Goal: Information Seeking & Learning: Learn about a topic

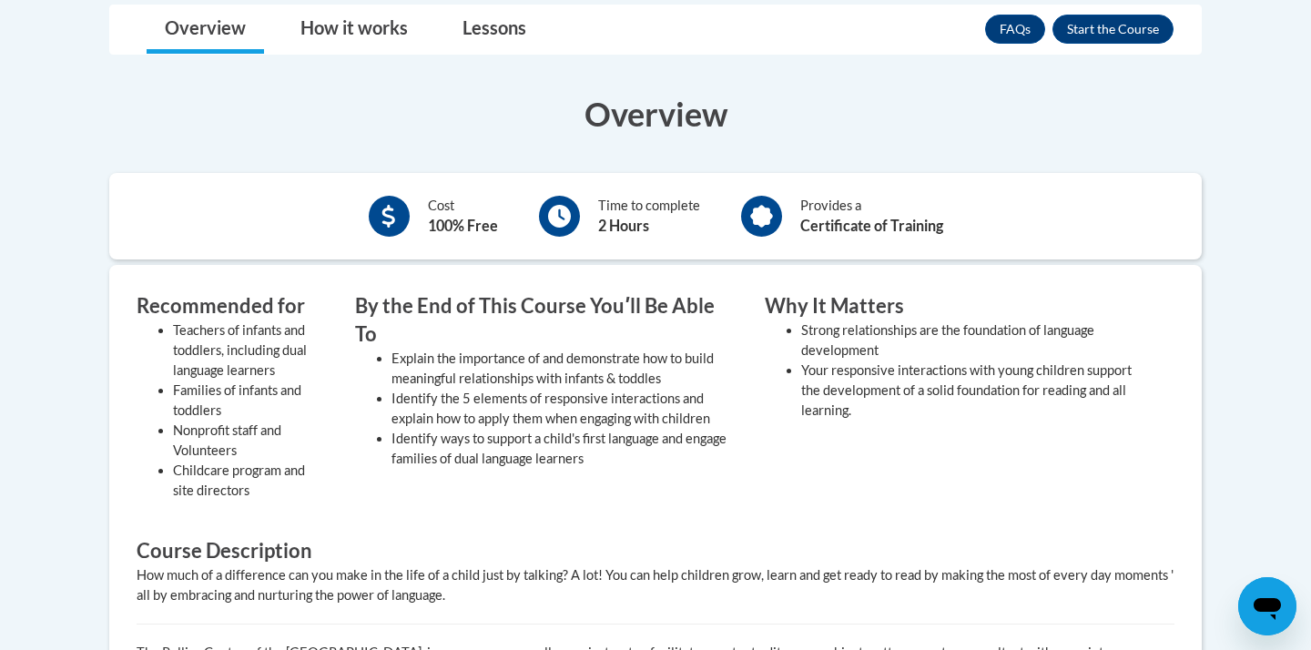
scroll to position [395, 0]
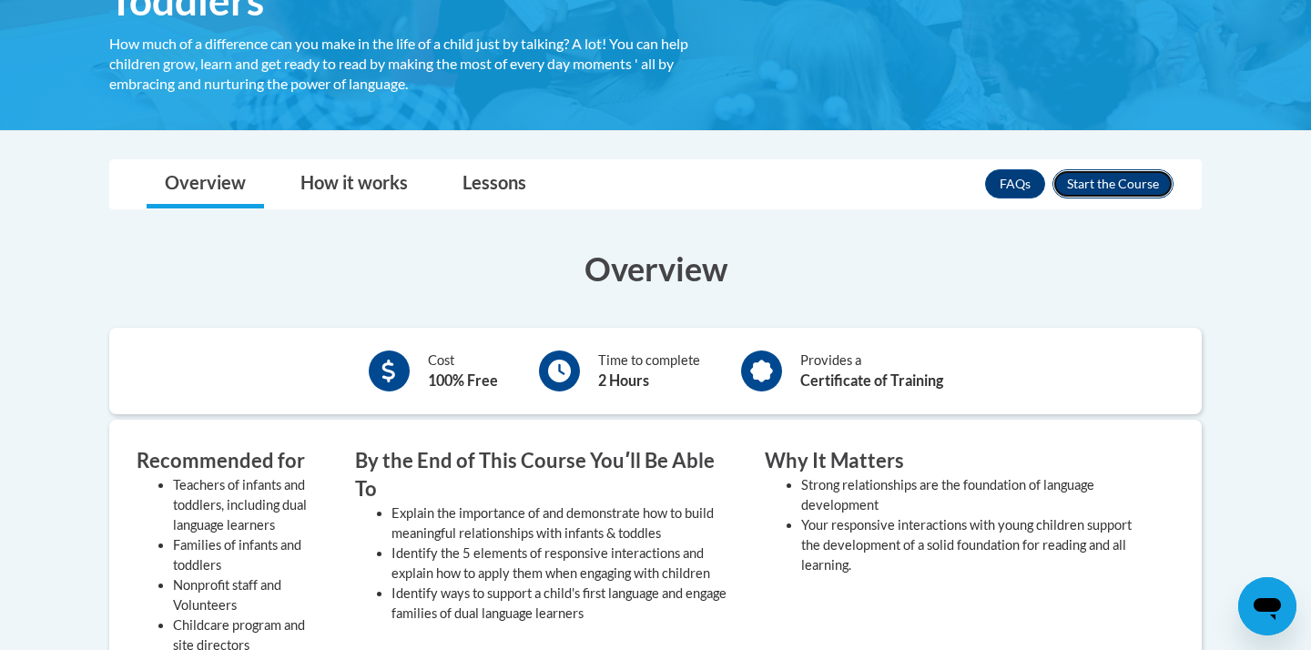
click at [1103, 193] on button "Enroll" at bounding box center [1113, 183] width 121 height 29
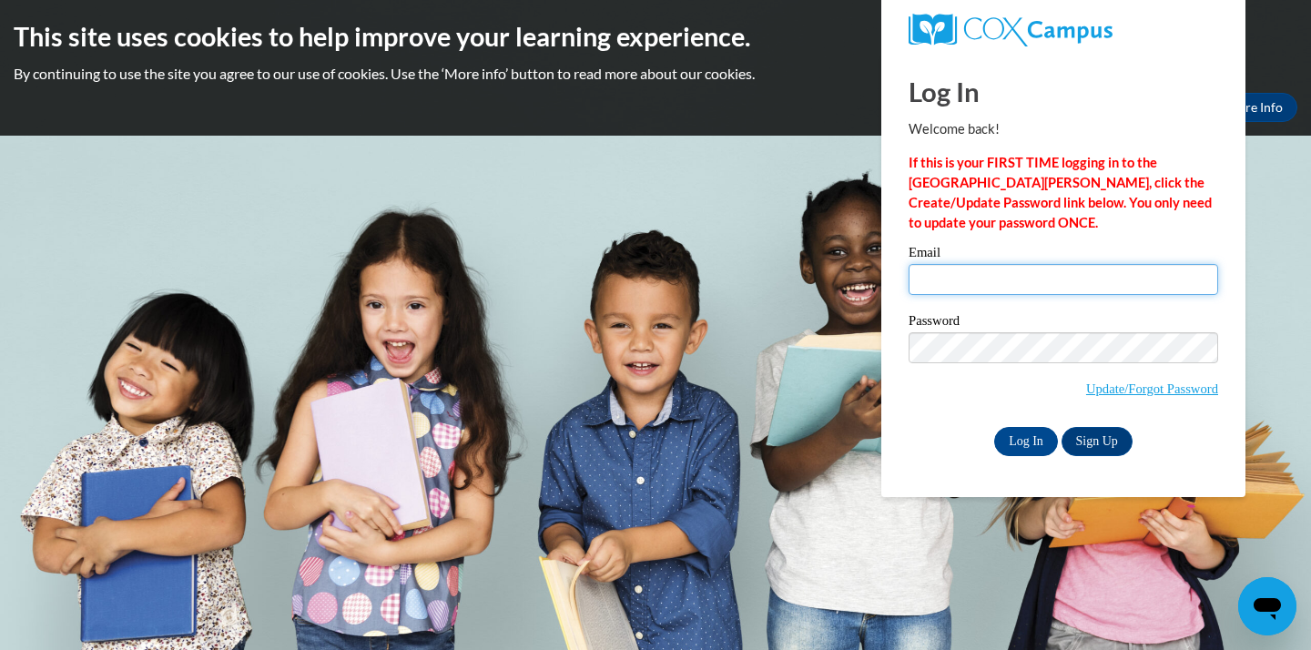
click at [952, 284] on input "Email" at bounding box center [1064, 279] width 310 height 31
type input "kyliewright999@gmail.com"
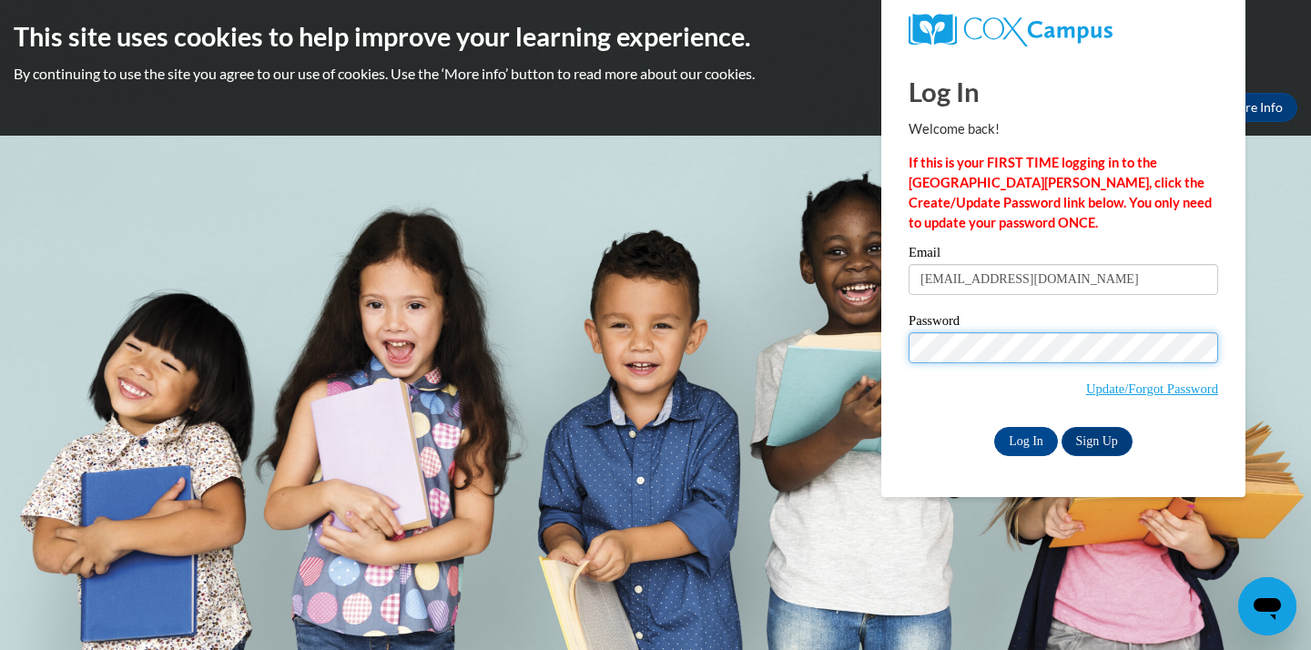
click at [994, 427] on input "Log In" at bounding box center [1026, 441] width 64 height 29
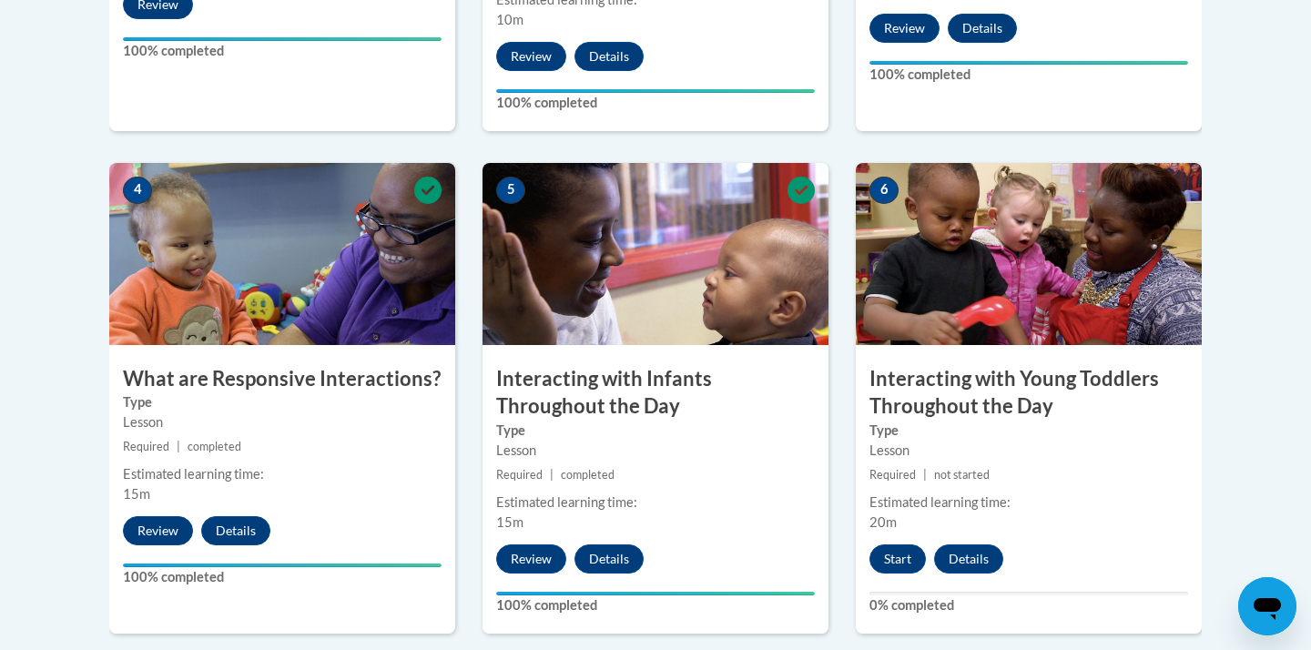
scroll to position [956, 0]
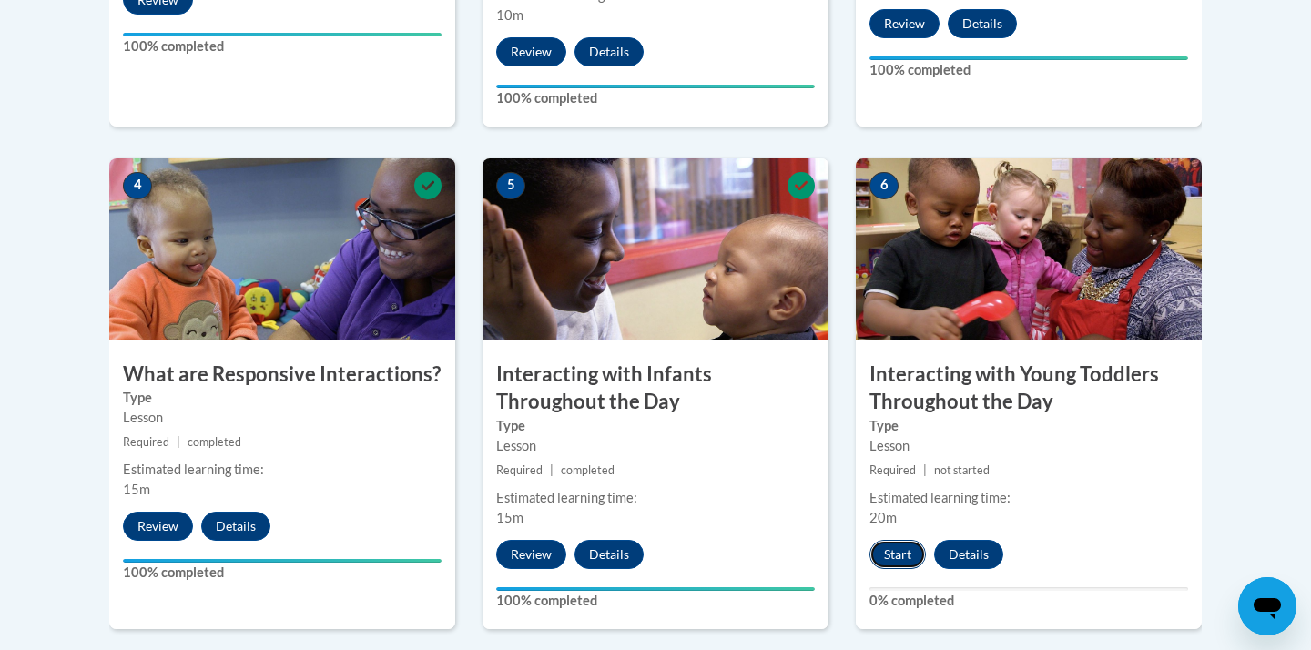
click at [888, 540] on button "Start" at bounding box center [898, 554] width 56 height 29
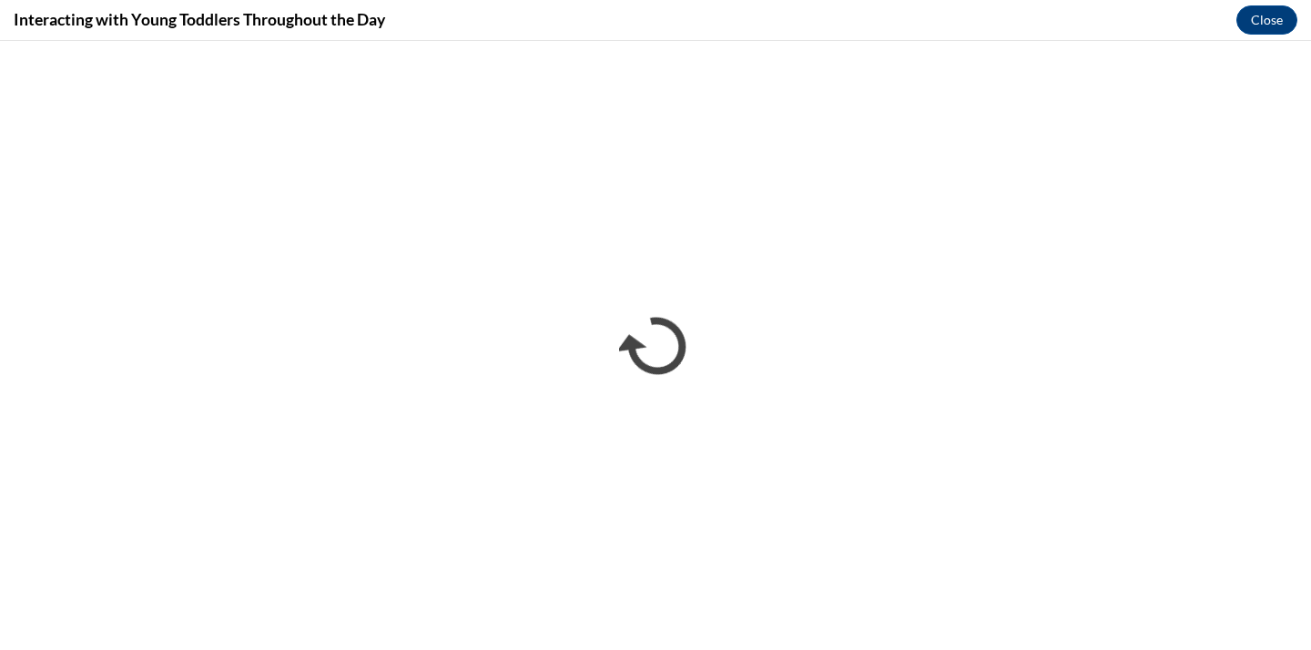
scroll to position [0, 0]
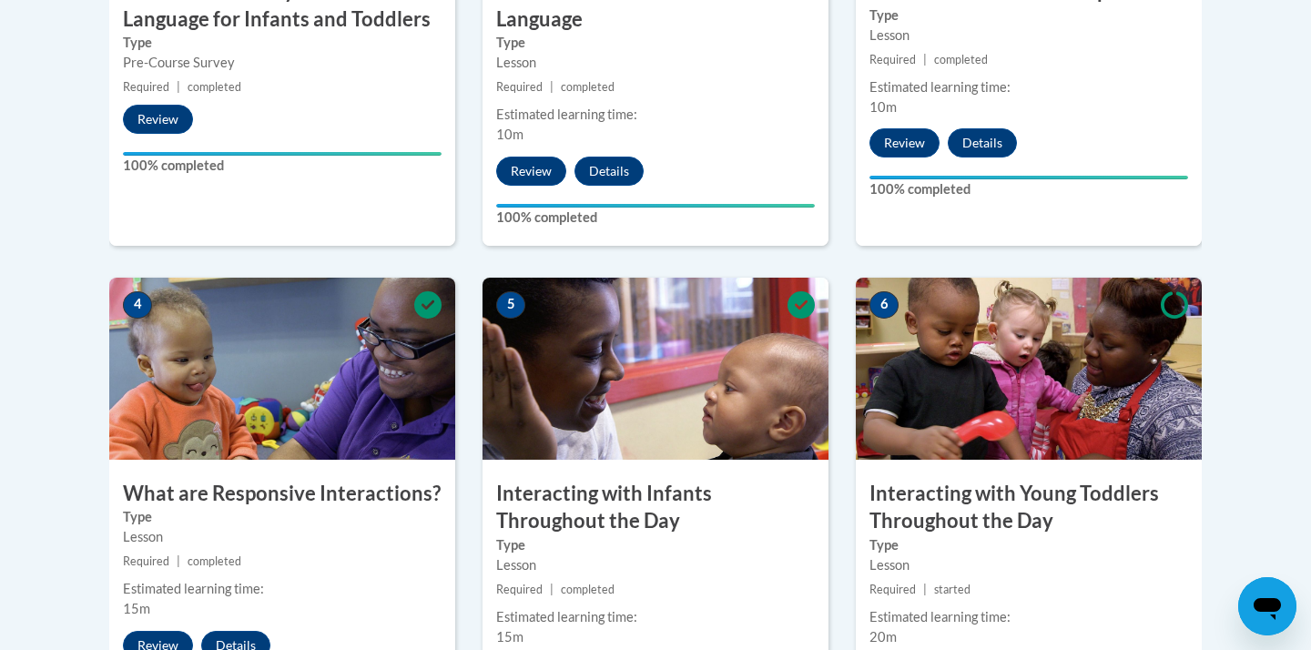
scroll to position [837, 0]
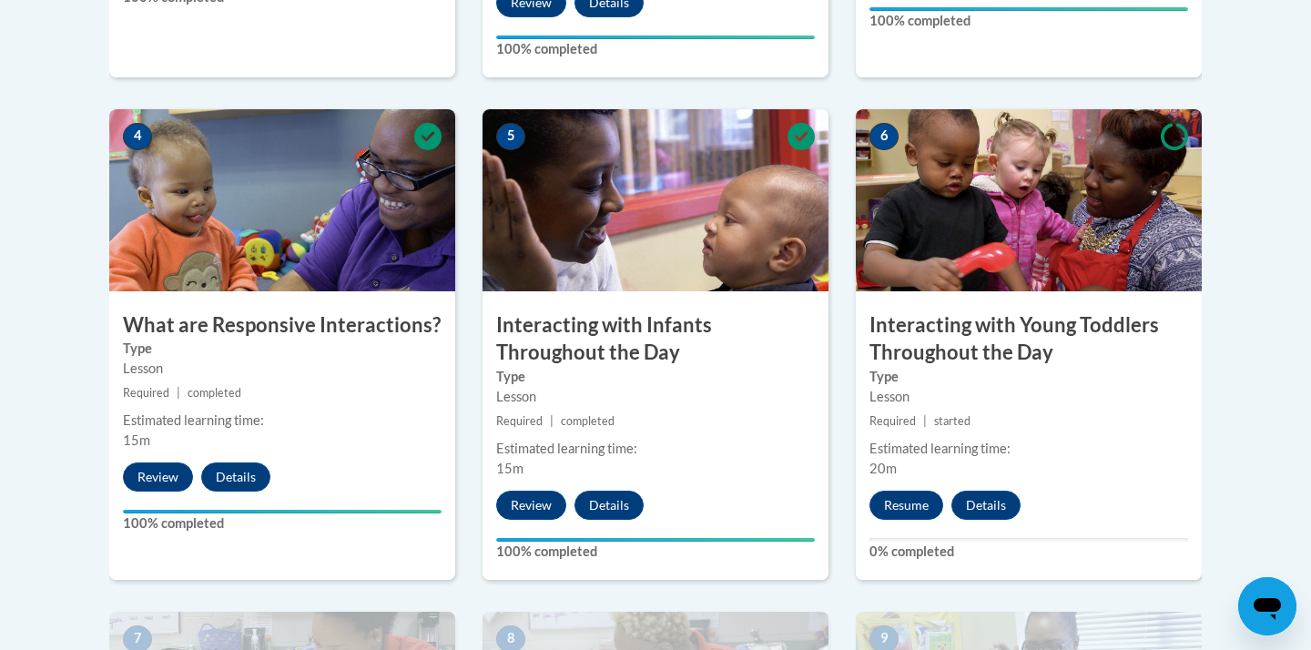
scroll to position [1036, 0]
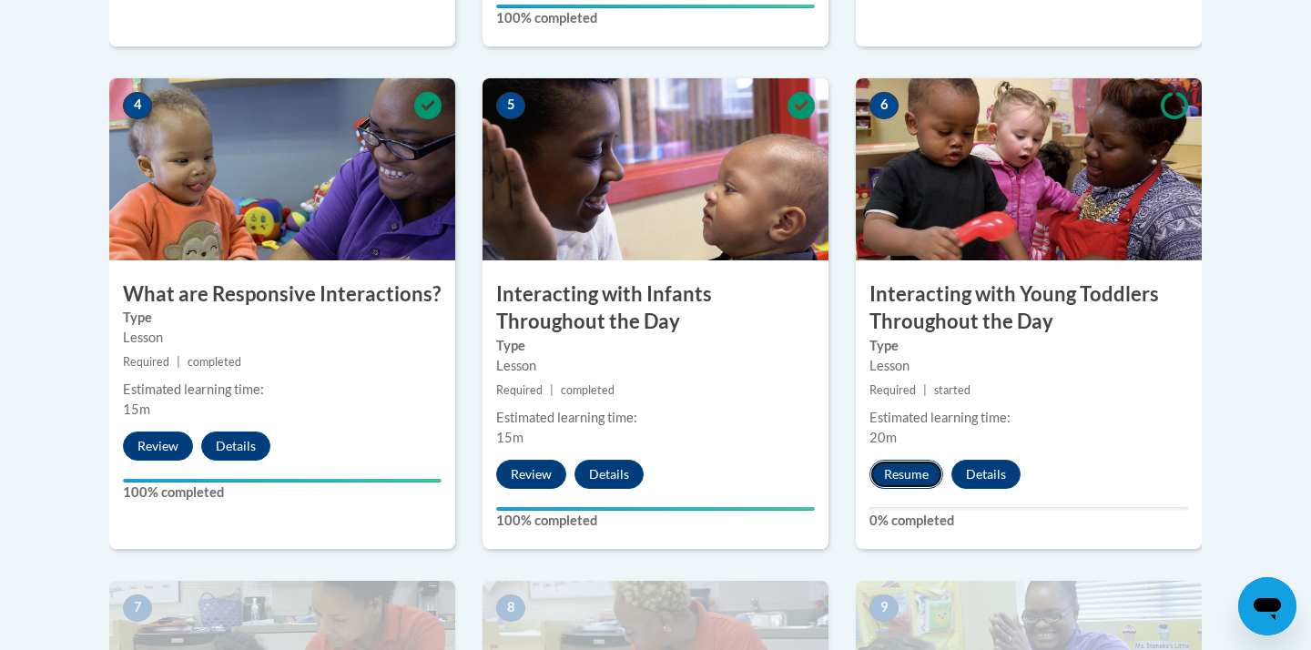
click at [920, 460] on button "Resume" at bounding box center [907, 474] width 74 height 29
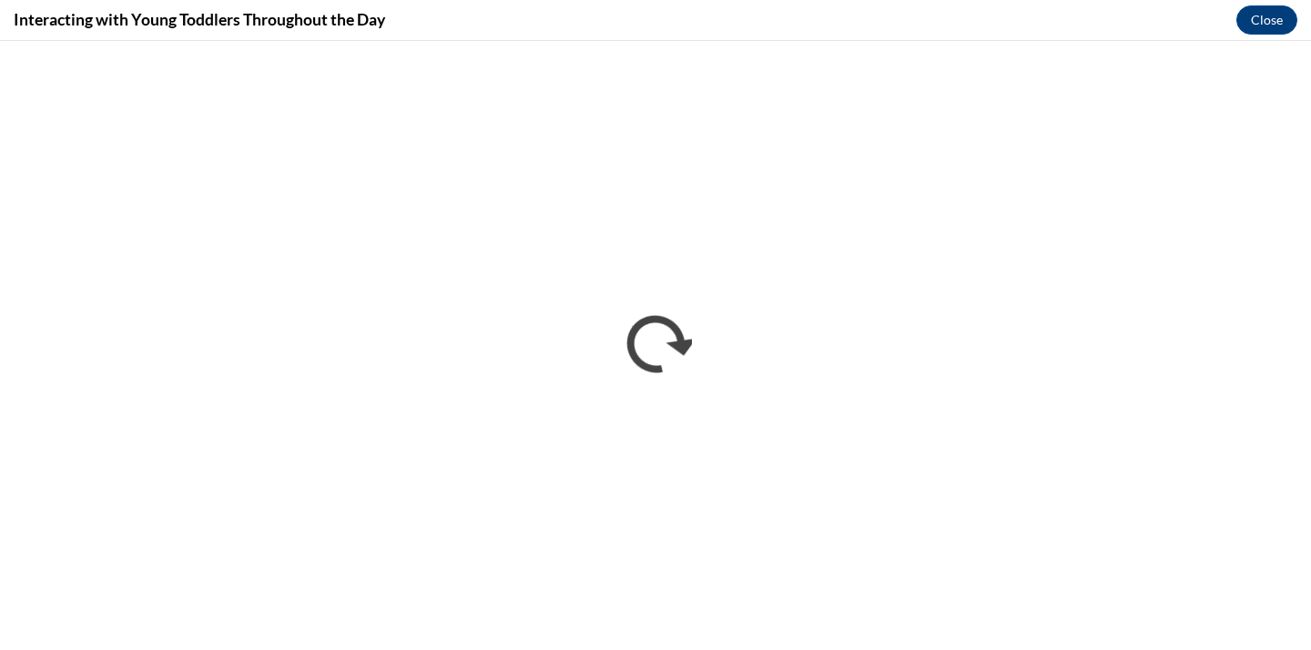
scroll to position [0, 0]
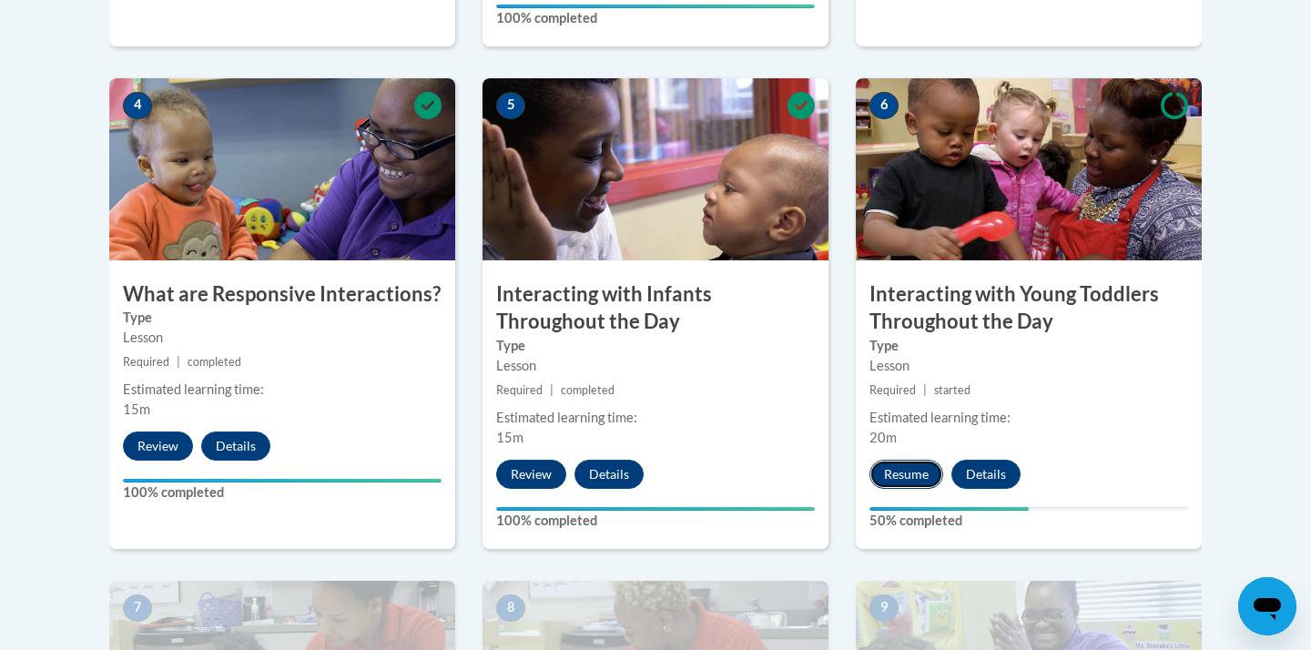
click at [913, 460] on button "Resume" at bounding box center [907, 474] width 74 height 29
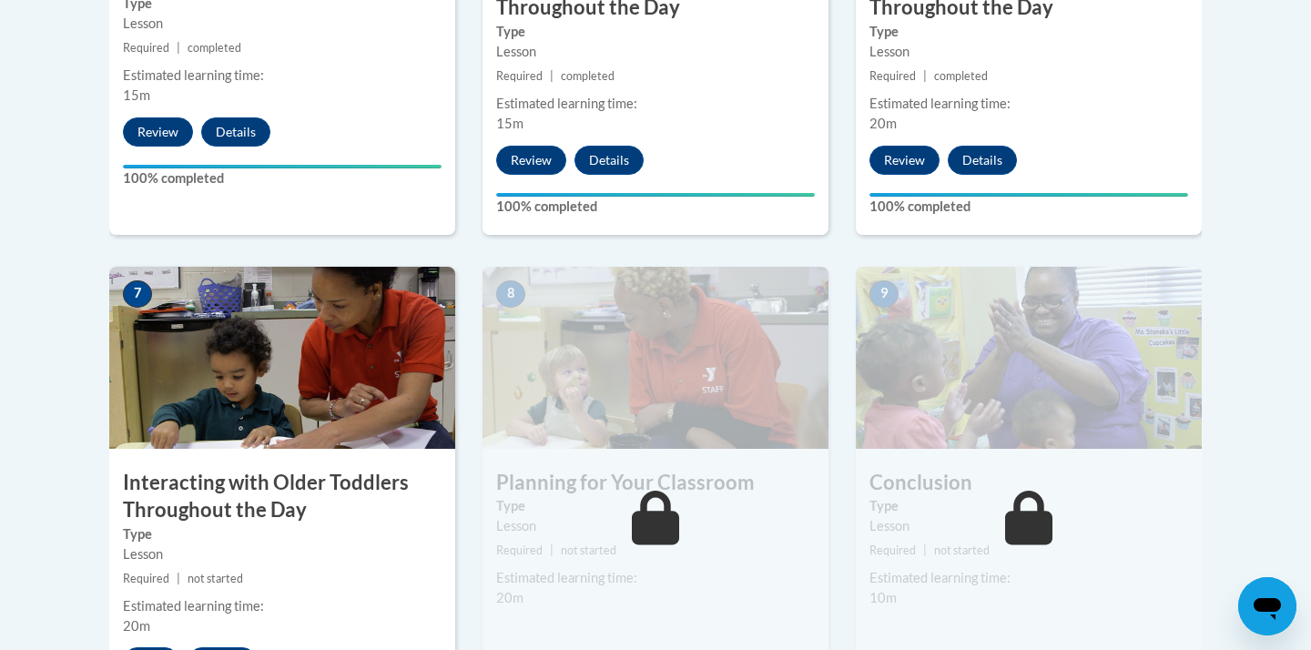
scroll to position [1410, 0]
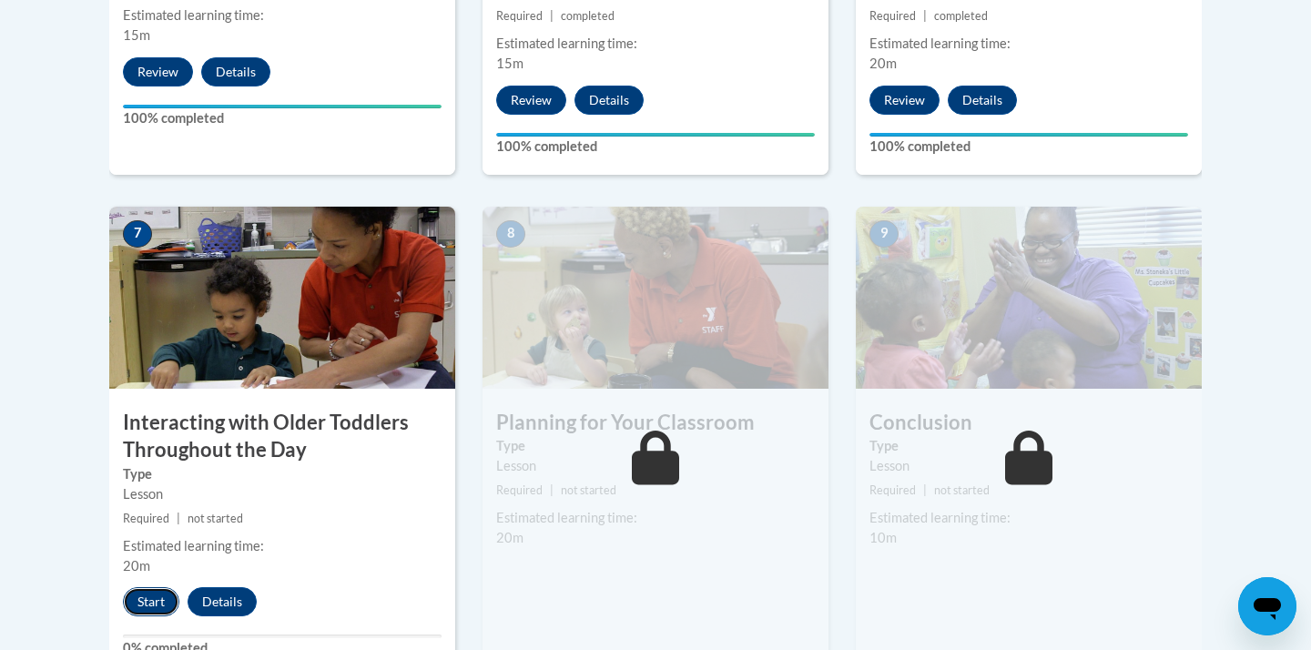
click at [151, 587] on button "Start" at bounding box center [151, 601] width 56 height 29
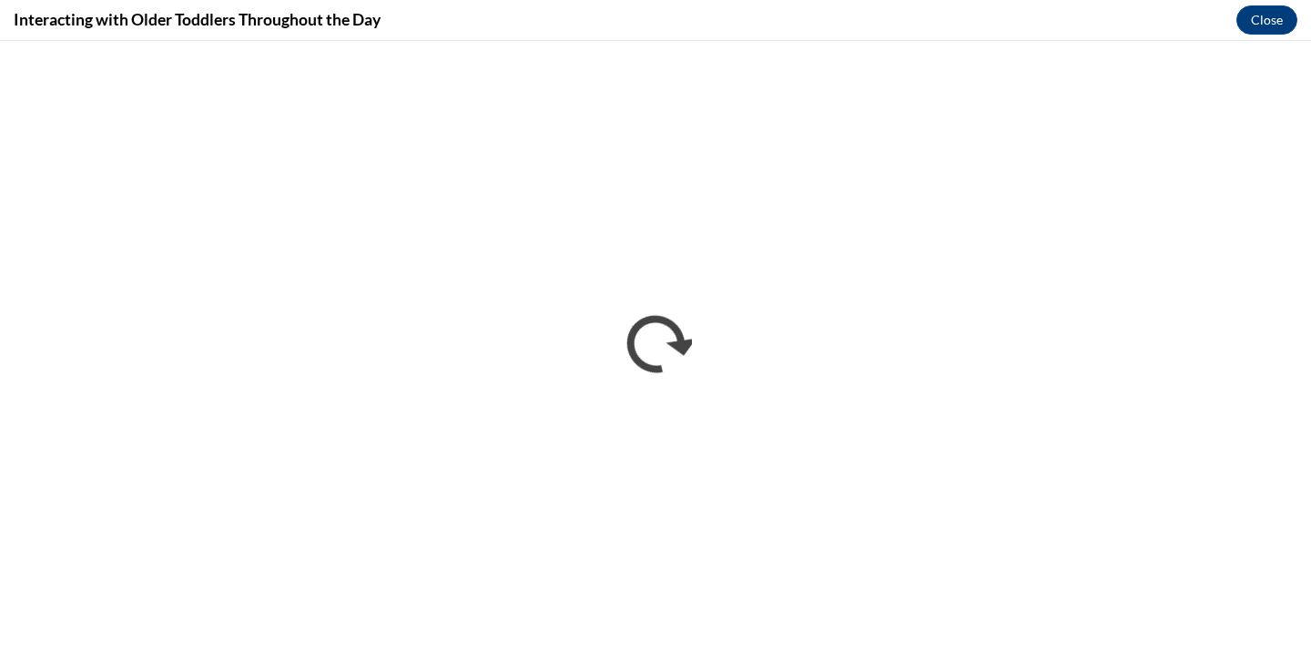
scroll to position [0, 0]
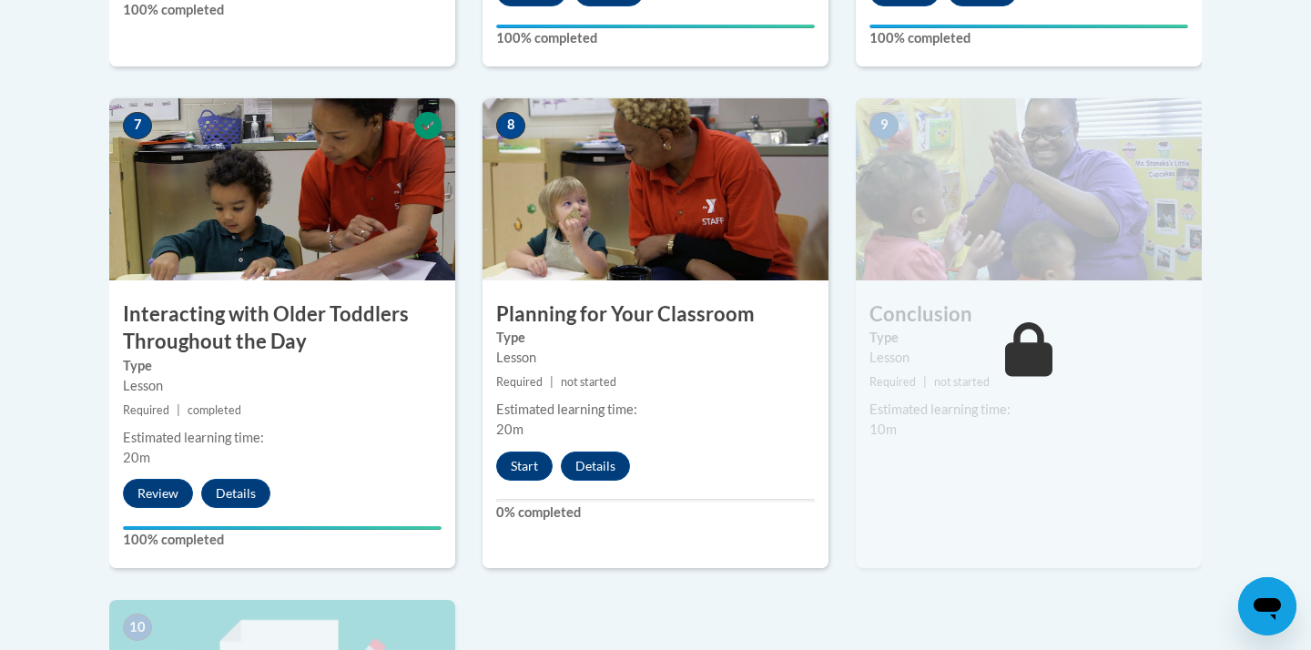
scroll to position [1565, 0]
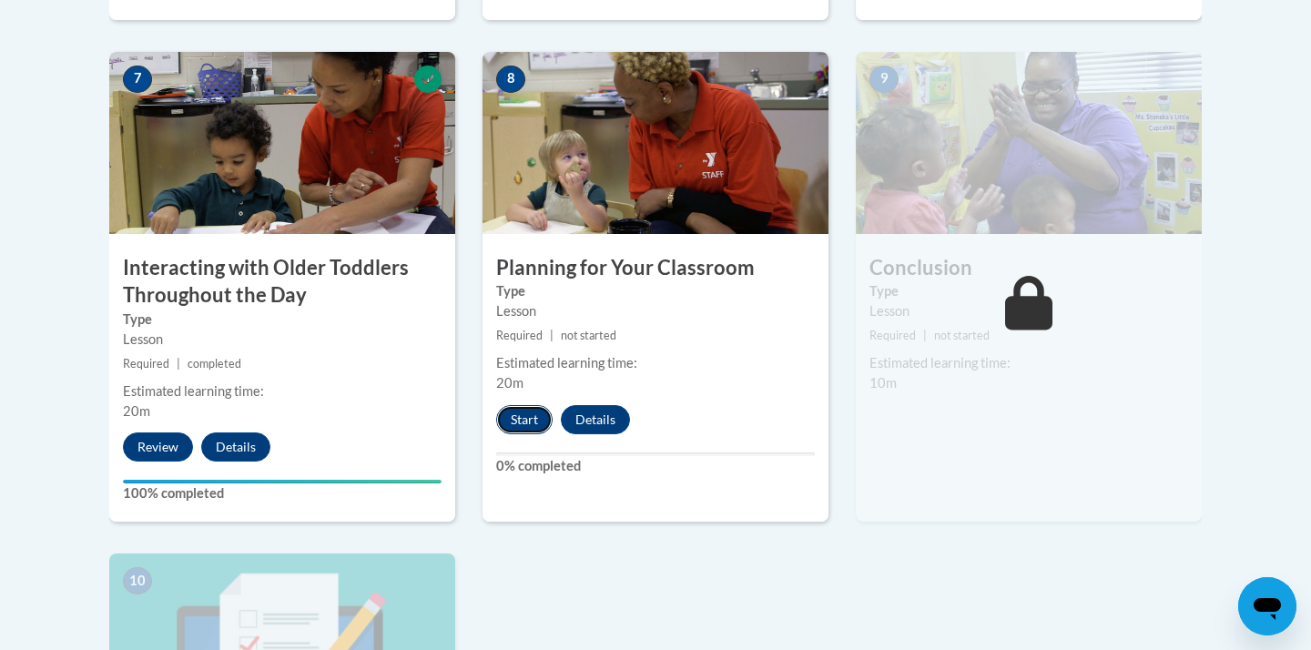
click at [543, 405] on button "Start" at bounding box center [524, 419] width 56 height 29
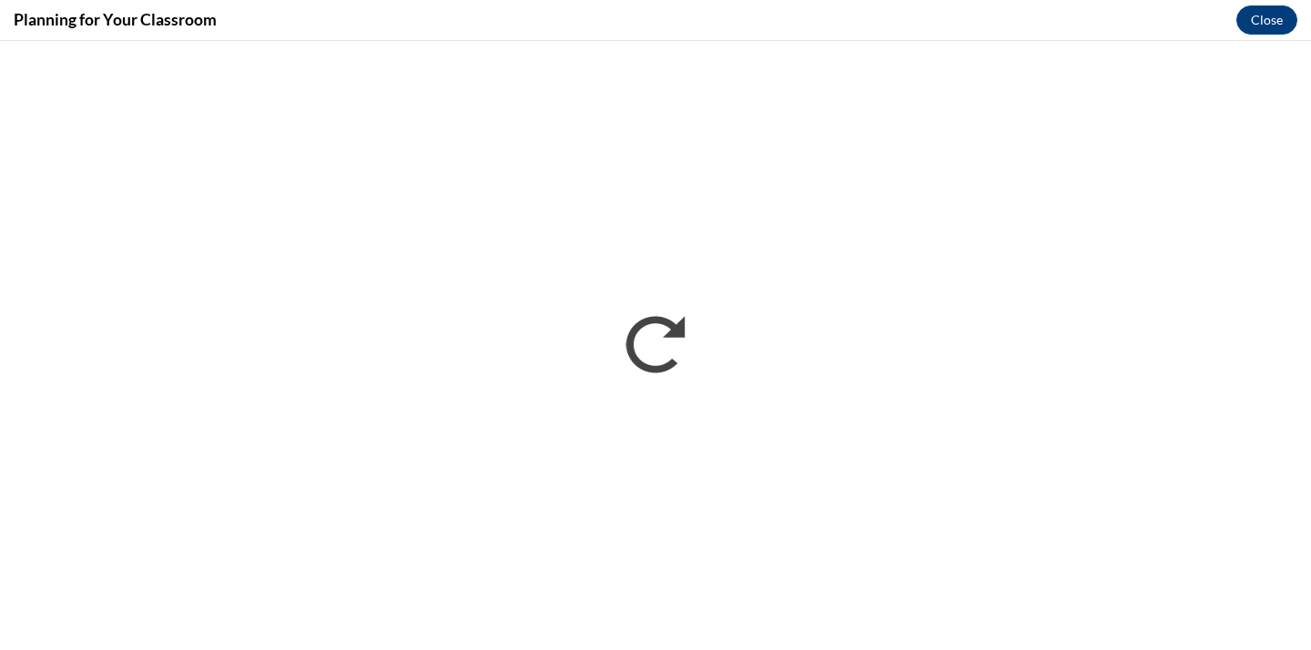
scroll to position [0, 0]
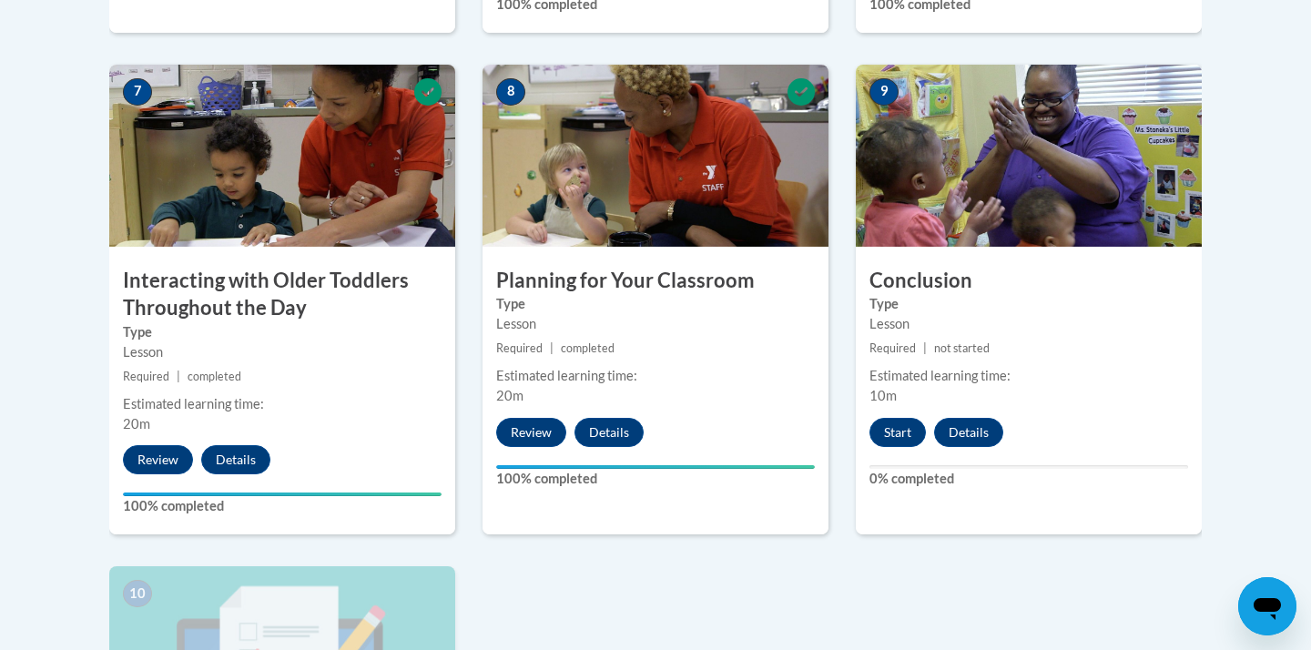
scroll to position [1771, 0]
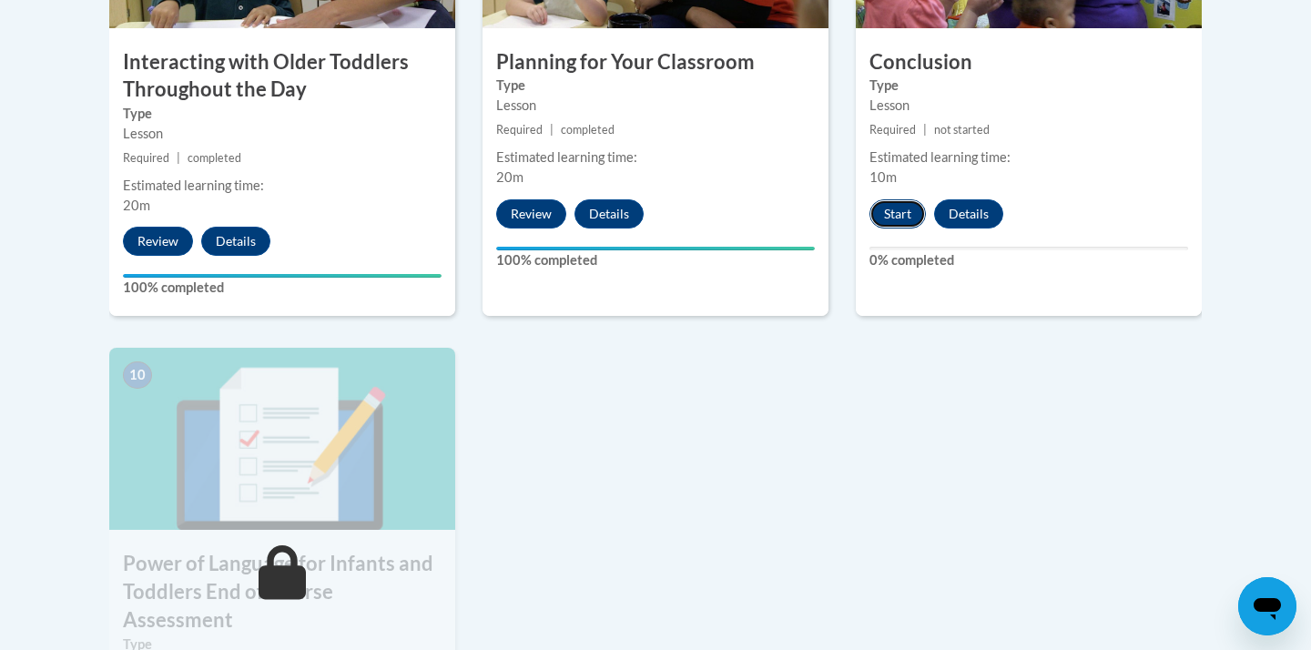
click at [902, 199] on button "Start" at bounding box center [898, 213] width 56 height 29
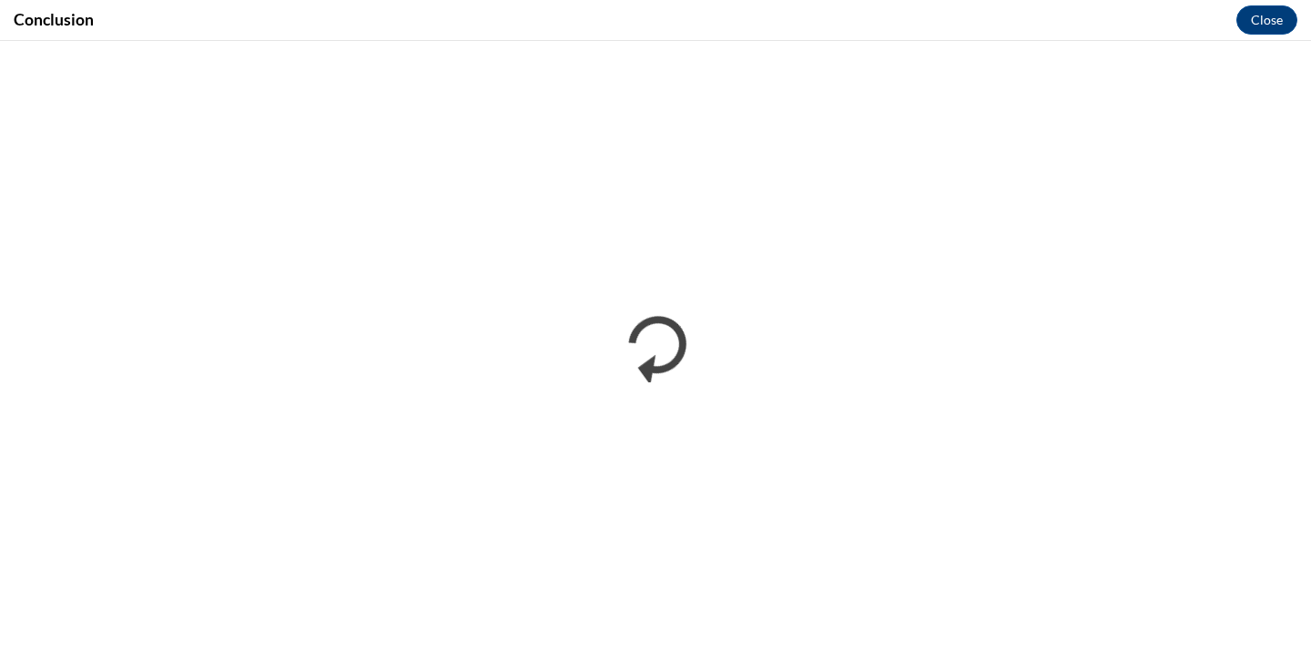
scroll to position [0, 0]
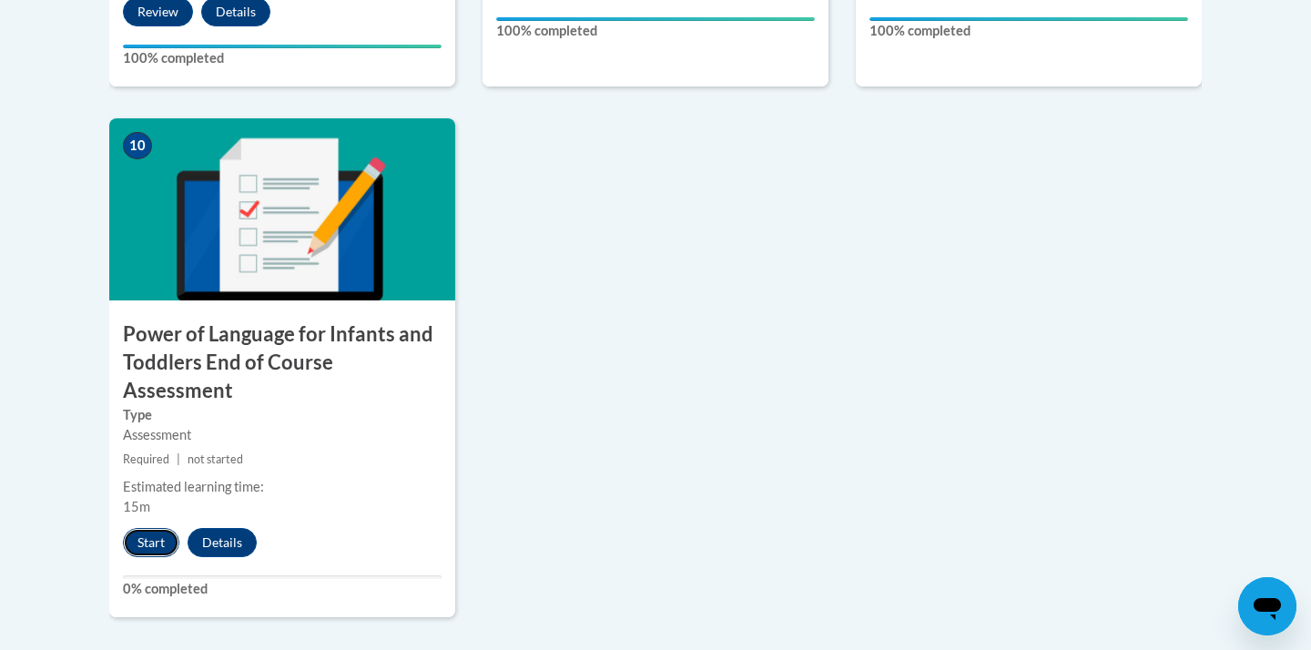
click at [133, 528] on button "Start" at bounding box center [151, 542] width 56 height 29
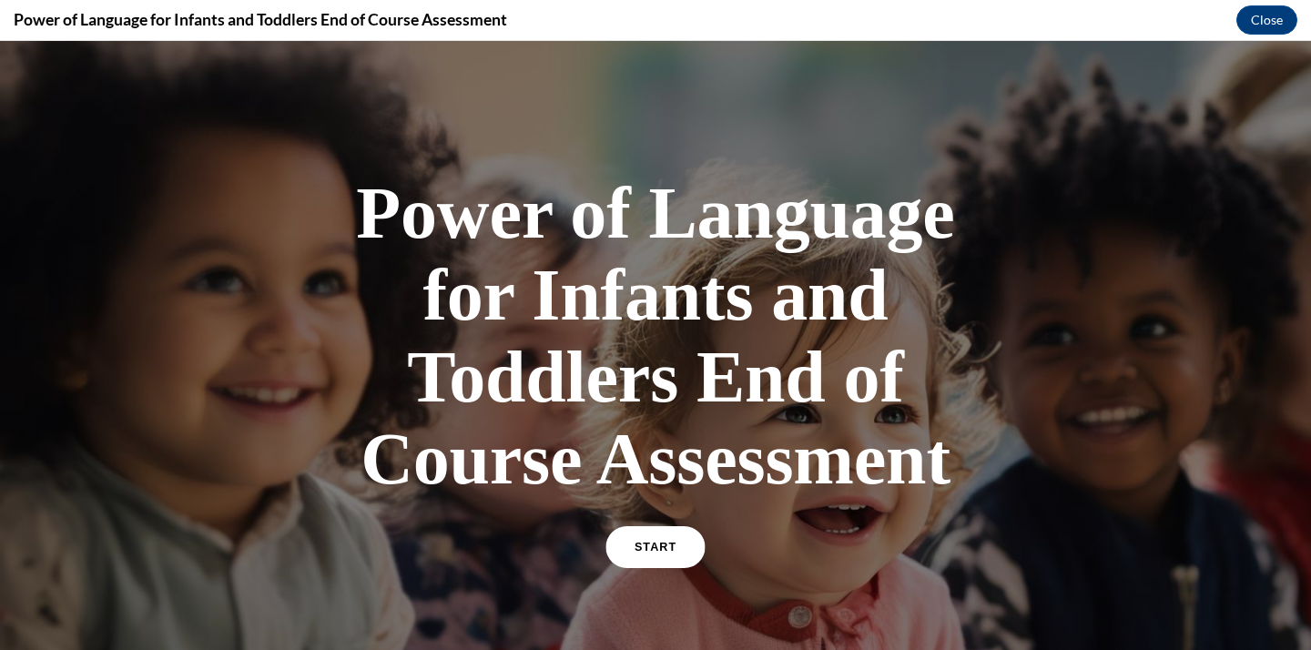
click at [634, 555] on link "START" at bounding box center [655, 547] width 99 height 42
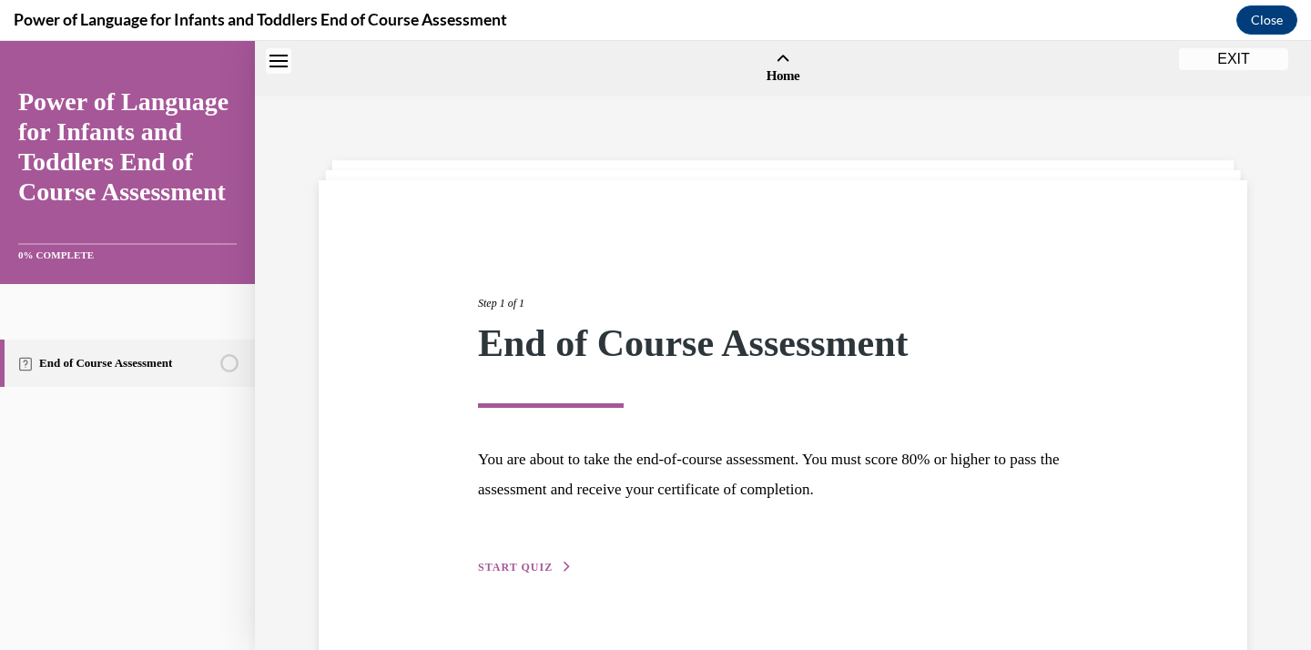
scroll to position [56, 0]
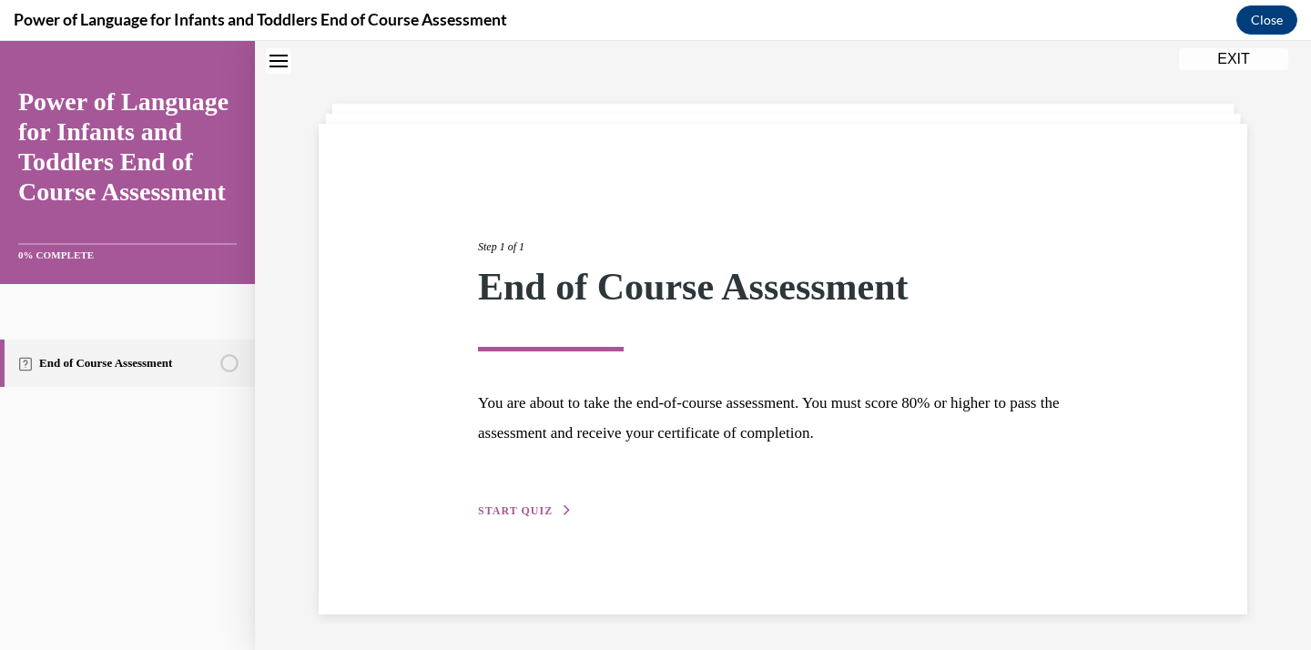
click at [531, 508] on span "START QUIZ" at bounding box center [515, 510] width 75 height 13
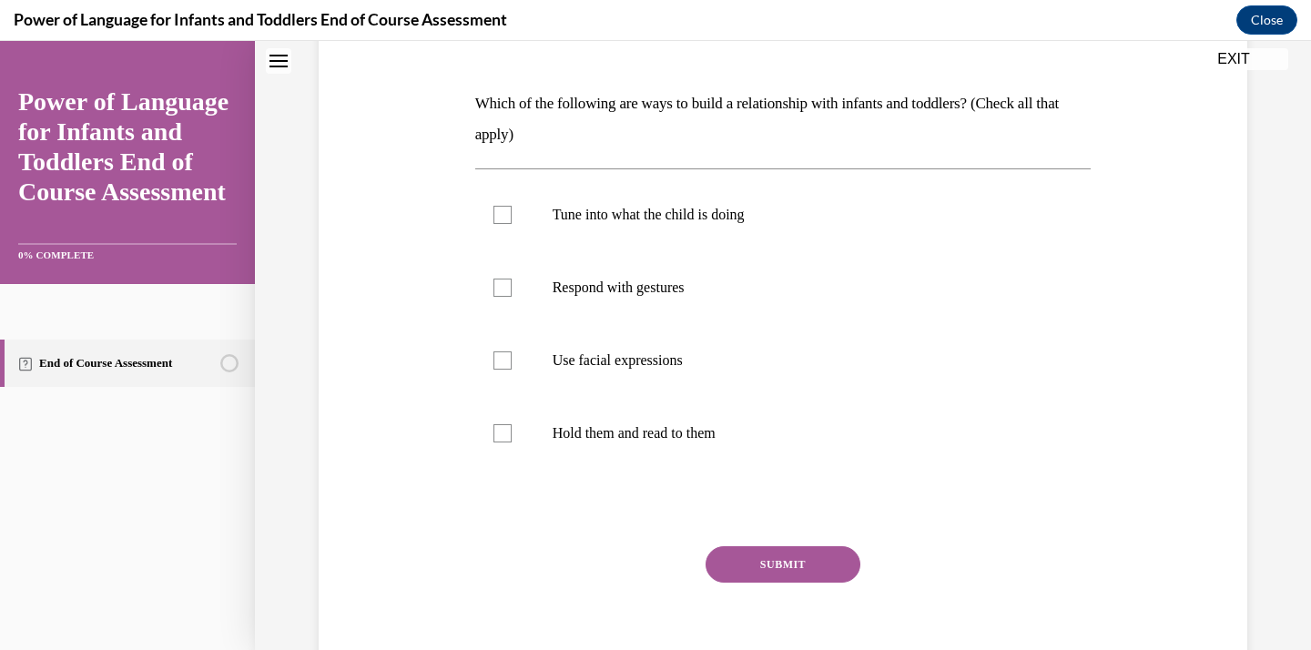
scroll to position [253, 0]
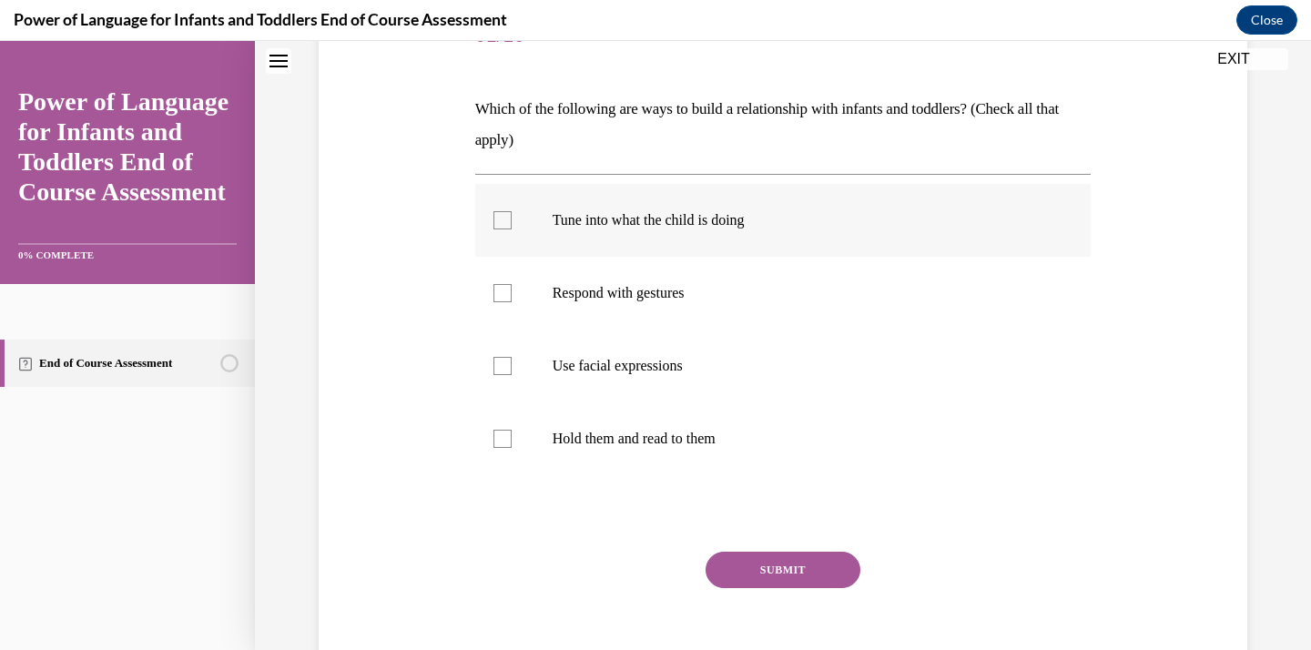
click at [624, 224] on p "Tune into what the child is doing" at bounding box center [800, 220] width 494 height 18
click at [512, 224] on input "Tune into what the child is doing" at bounding box center [503, 220] width 18 height 18
checkbox input "true"
click at [632, 302] on label "Respond with gestures" at bounding box center [783, 293] width 616 height 73
click at [512, 302] on input "Respond with gestures" at bounding box center [503, 293] width 18 height 18
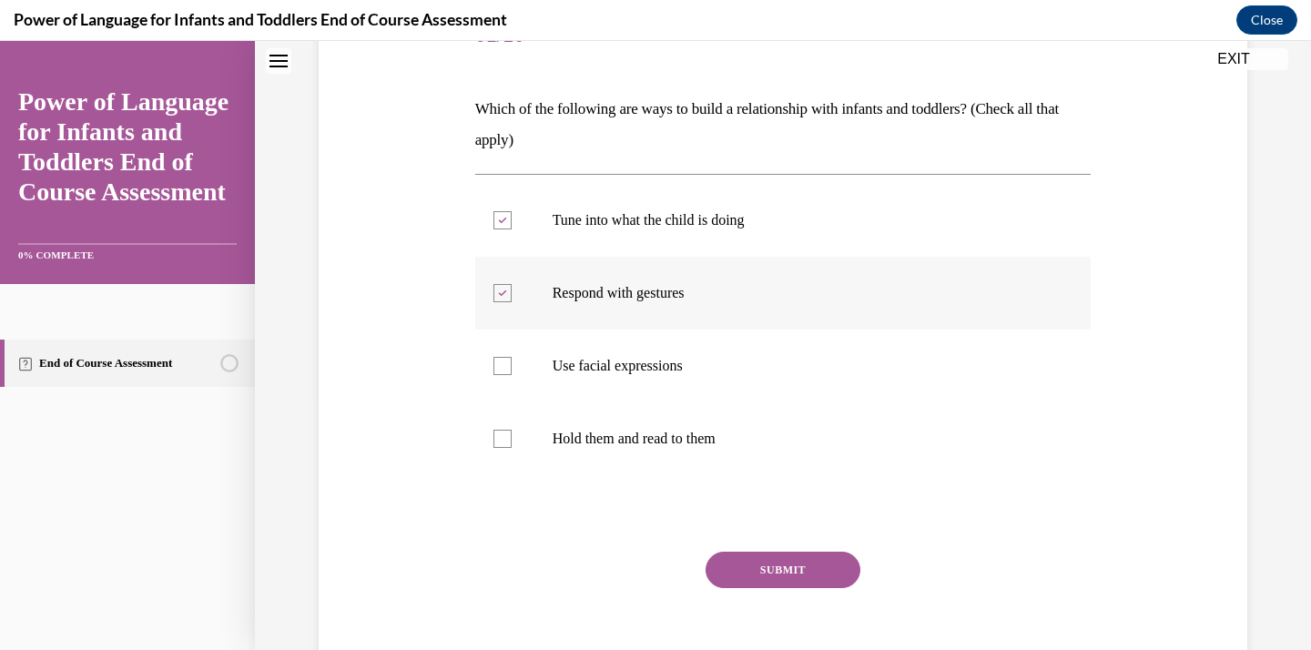
click at [632, 303] on label "Respond with gestures" at bounding box center [783, 293] width 616 height 73
click at [512, 302] on input "Respond with gestures" at bounding box center [503, 293] width 18 height 18
checkbox input "false"
click at [632, 368] on p "Use facial expressions" at bounding box center [800, 366] width 494 height 18
click at [512, 368] on input "Use facial expressions" at bounding box center [503, 366] width 18 height 18
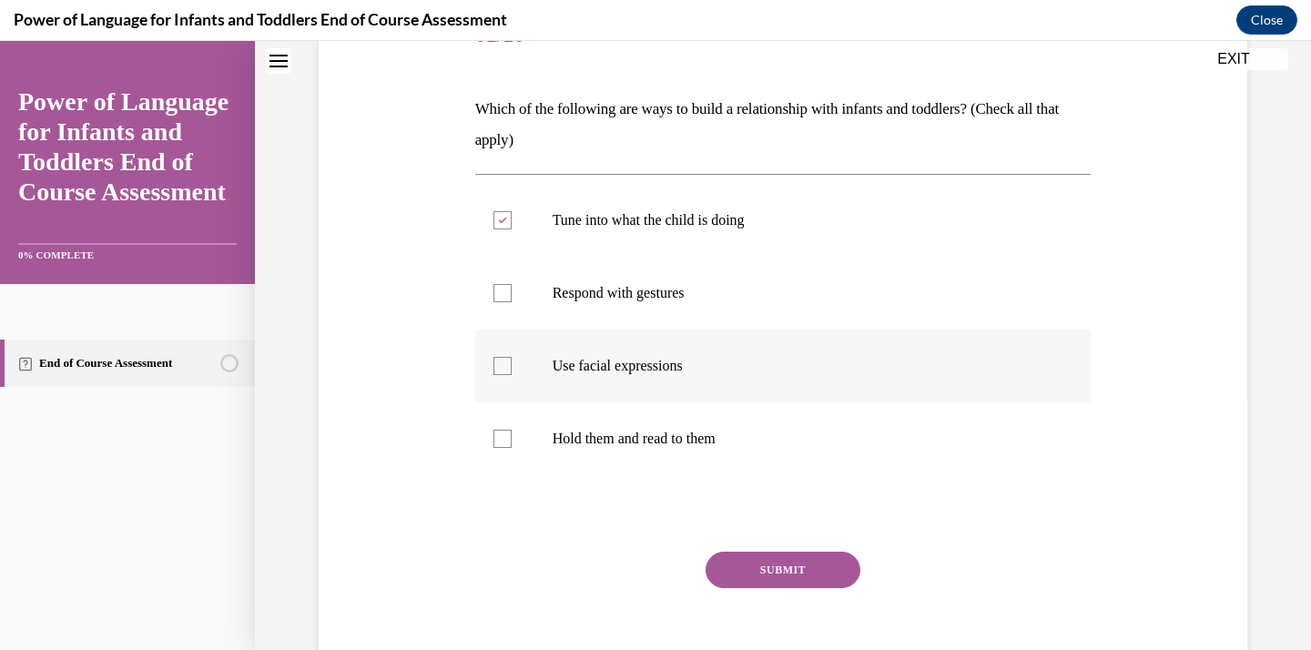
checkbox input "true"
click at [632, 299] on p "Respond with gestures" at bounding box center [800, 293] width 494 height 18
click at [512, 299] on input "Respond with gestures" at bounding box center [503, 293] width 18 height 18
checkbox input "true"
click at [771, 585] on button "SUBMIT" at bounding box center [783, 570] width 155 height 36
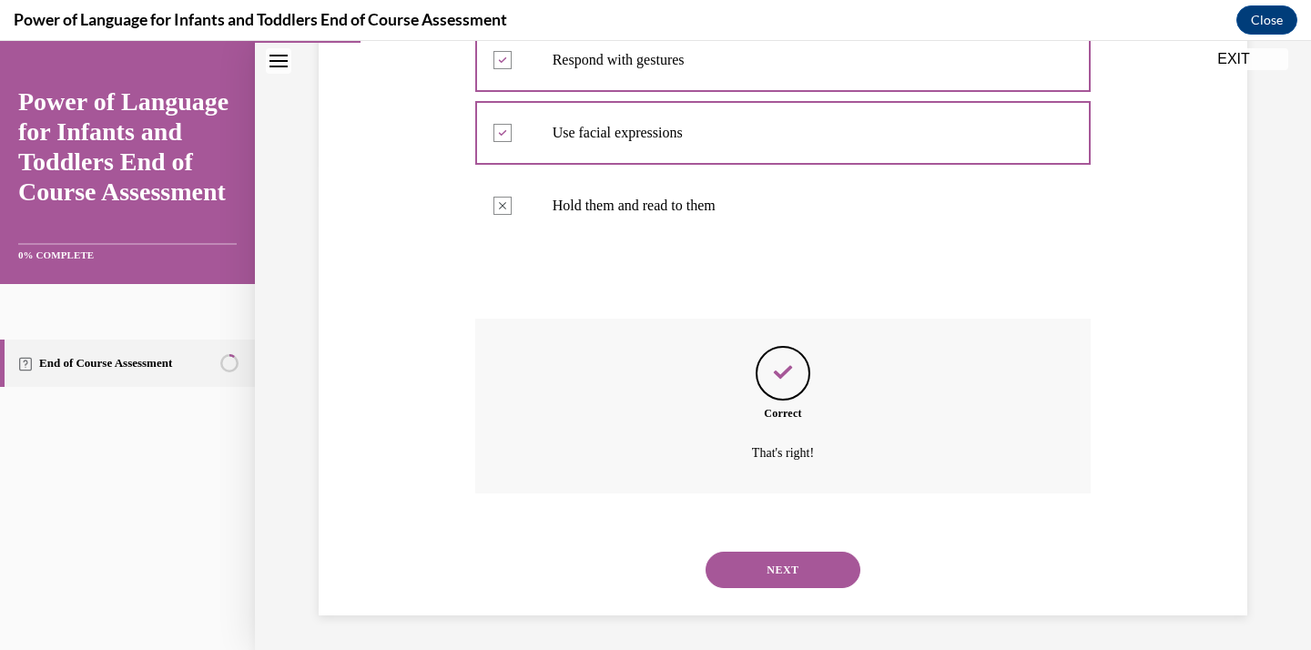
scroll to position [488, 0]
click at [776, 556] on button "NEXT" at bounding box center [783, 568] width 155 height 36
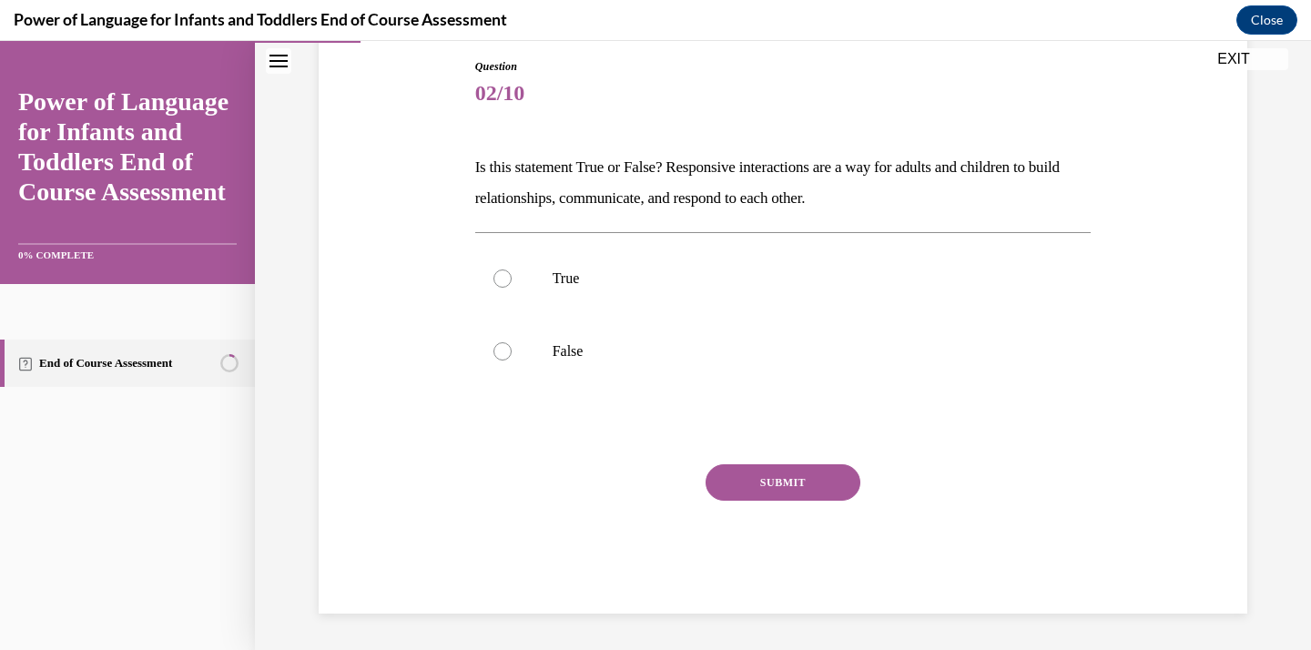
scroll to position [195, 0]
click at [618, 287] on p "True" at bounding box center [800, 279] width 494 height 18
click at [512, 287] on input "True" at bounding box center [503, 279] width 18 height 18
radio input "true"
click at [729, 478] on button "SUBMIT" at bounding box center [783, 482] width 155 height 36
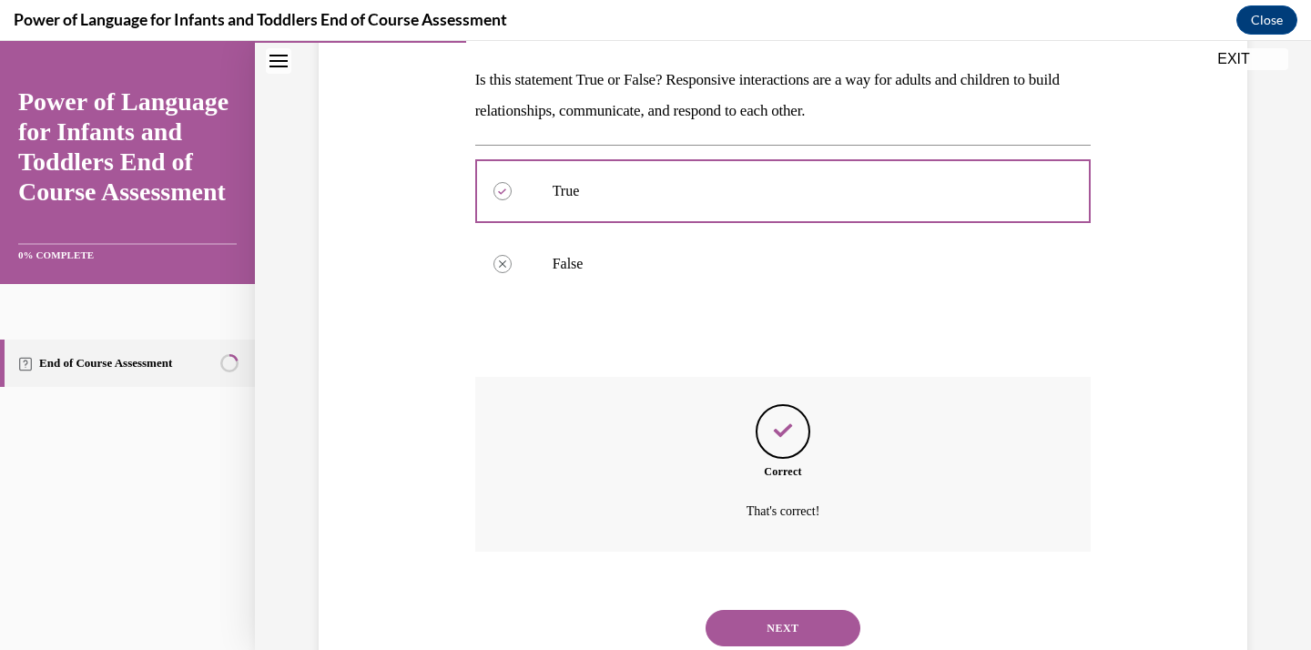
scroll to position [342, 0]
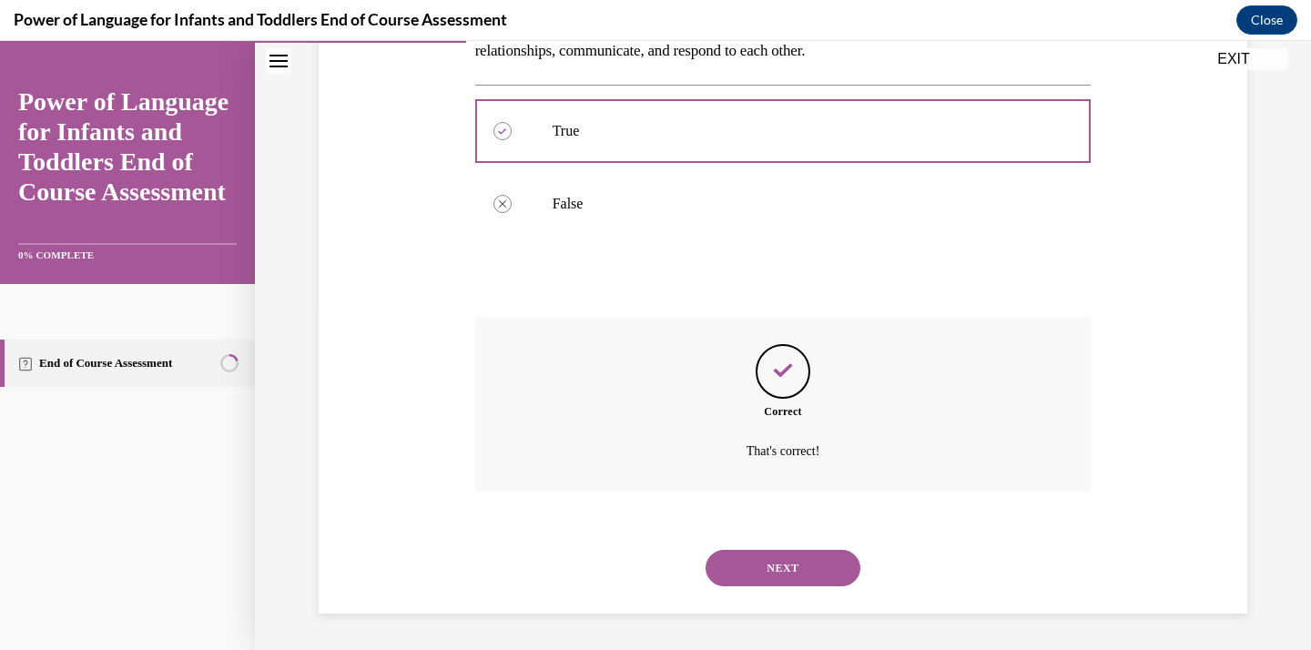
click at [769, 565] on button "NEXT" at bounding box center [783, 568] width 155 height 36
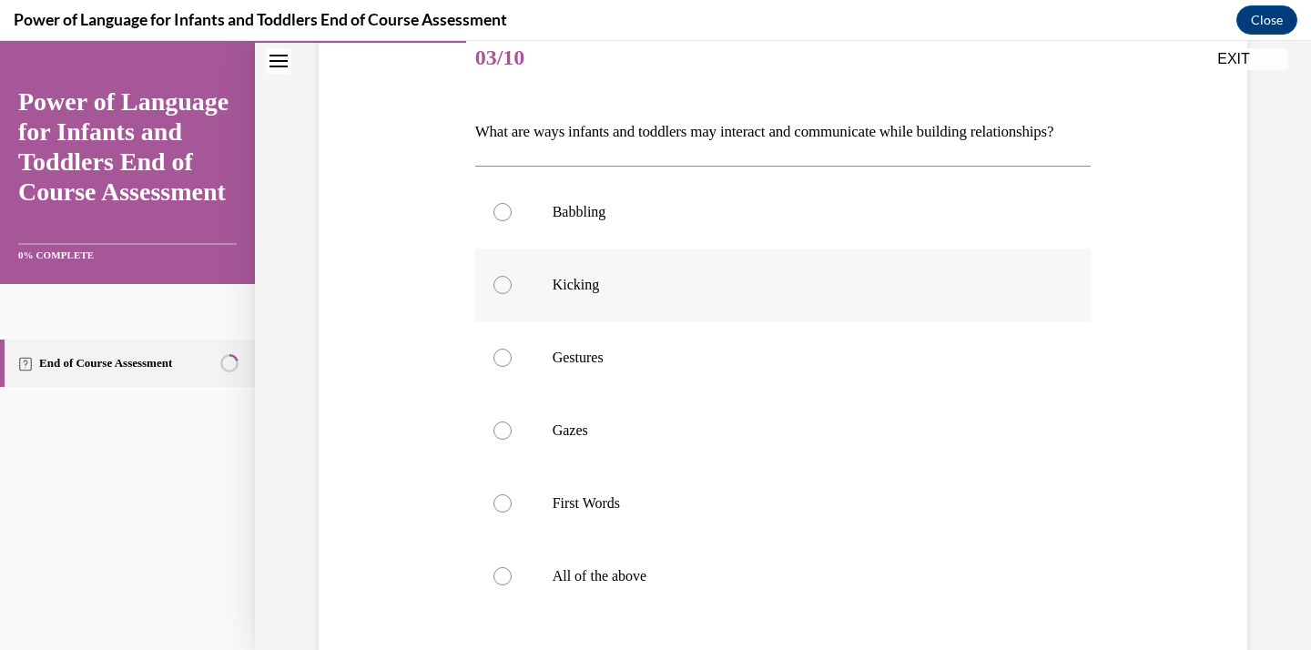
scroll to position [271, 0]
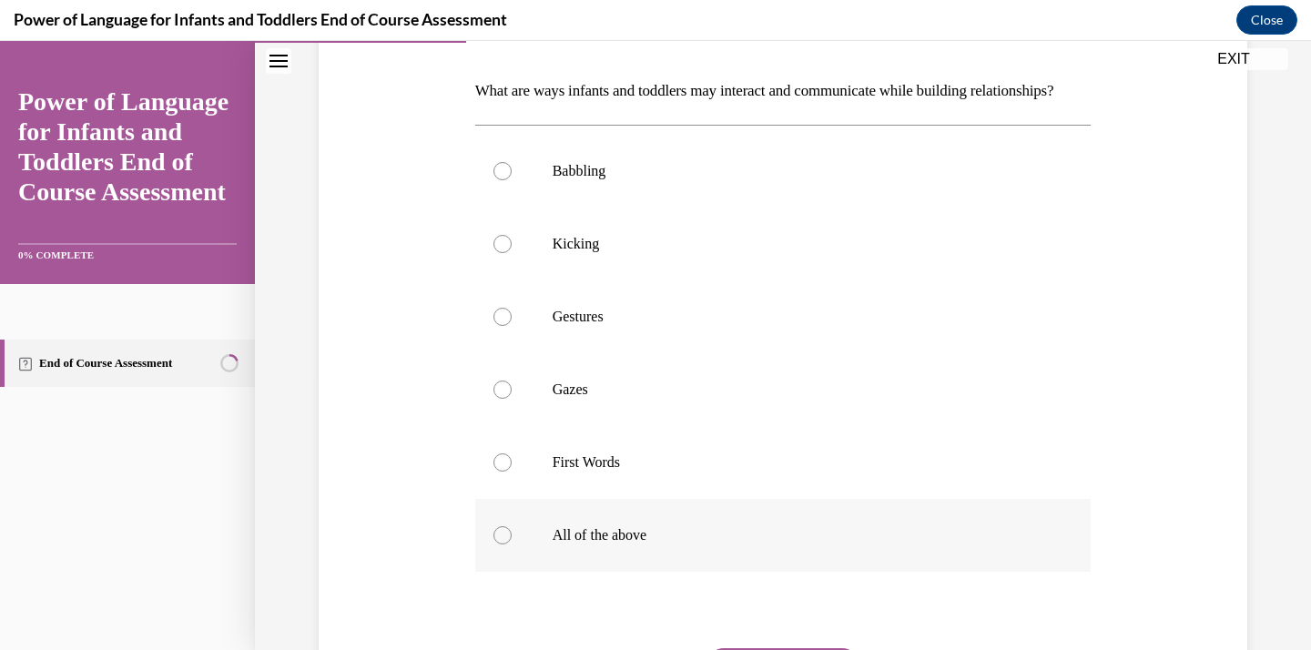
click at [608, 544] on label "All of the above" at bounding box center [783, 535] width 616 height 73
click at [512, 544] on input "All of the above" at bounding box center [503, 535] width 18 height 18
radio input "true"
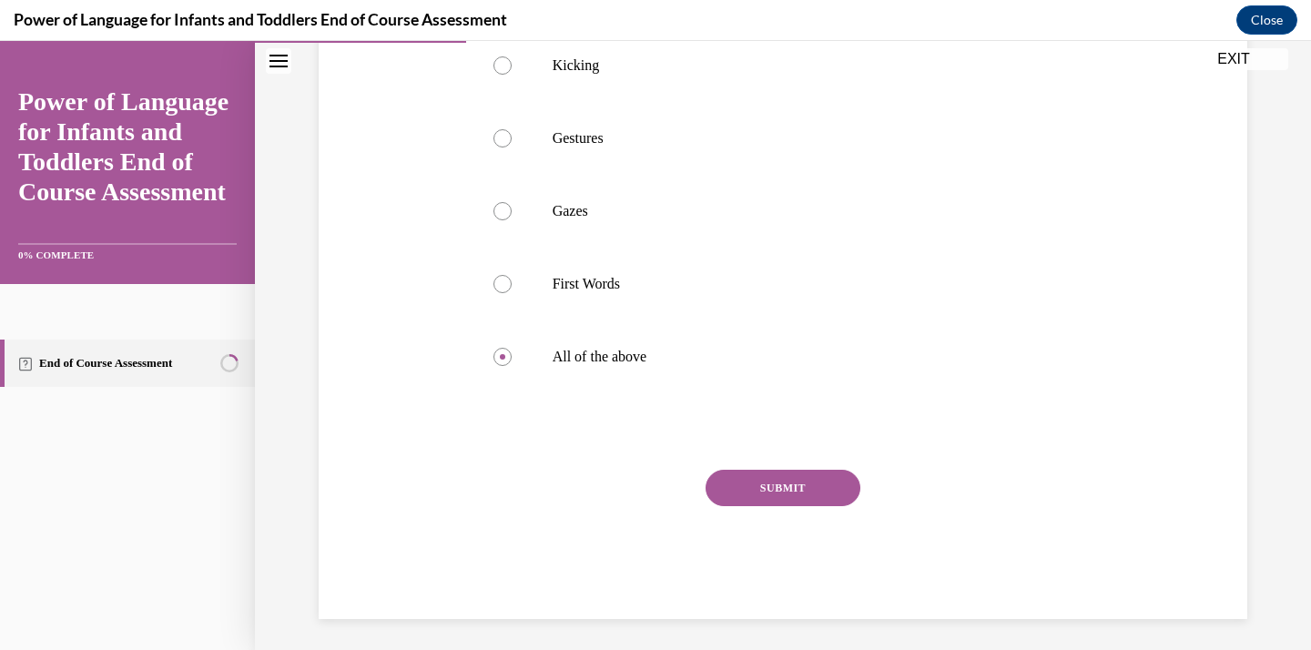
click at [744, 506] on button "SUBMIT" at bounding box center [783, 488] width 155 height 36
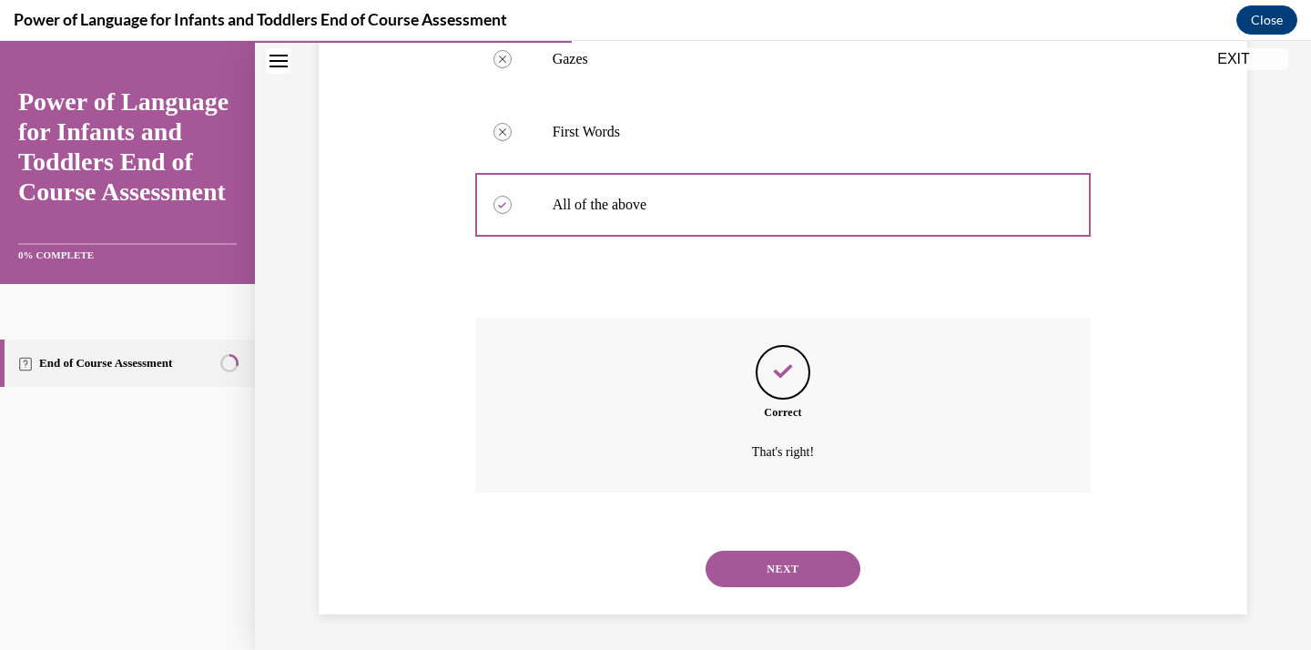
scroll to position [634, 0]
click at [783, 574] on button "NEXT" at bounding box center [783, 568] width 155 height 36
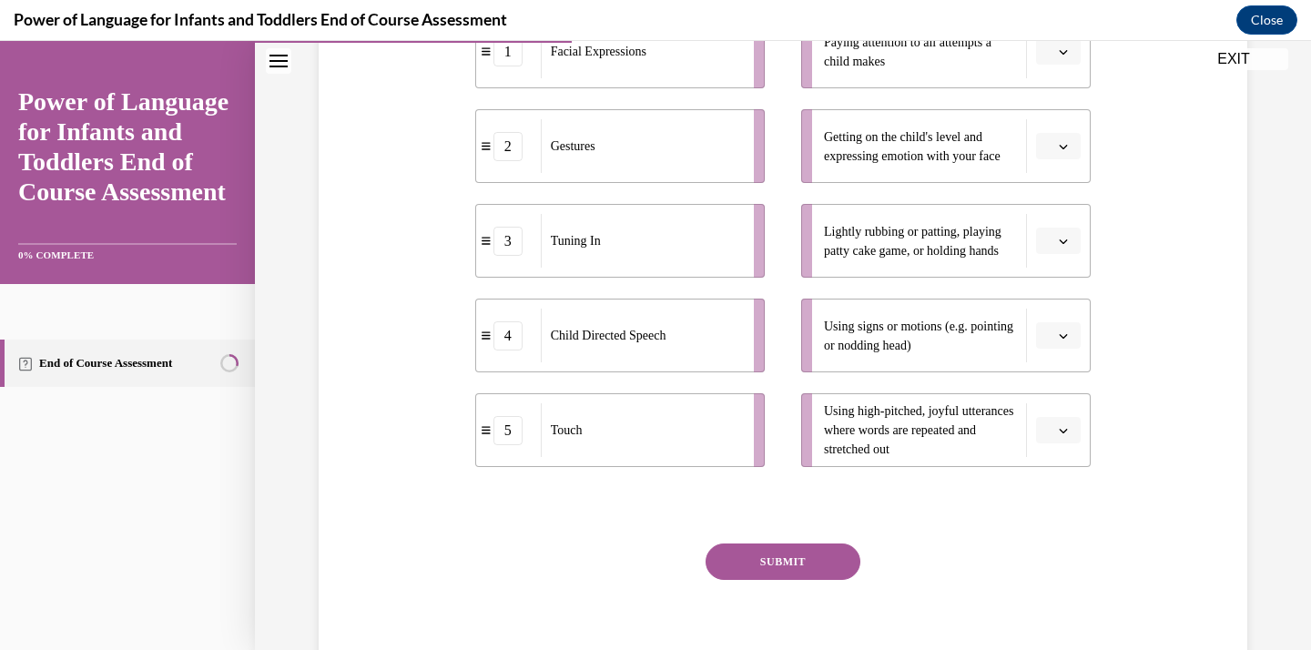
scroll to position [431, 0]
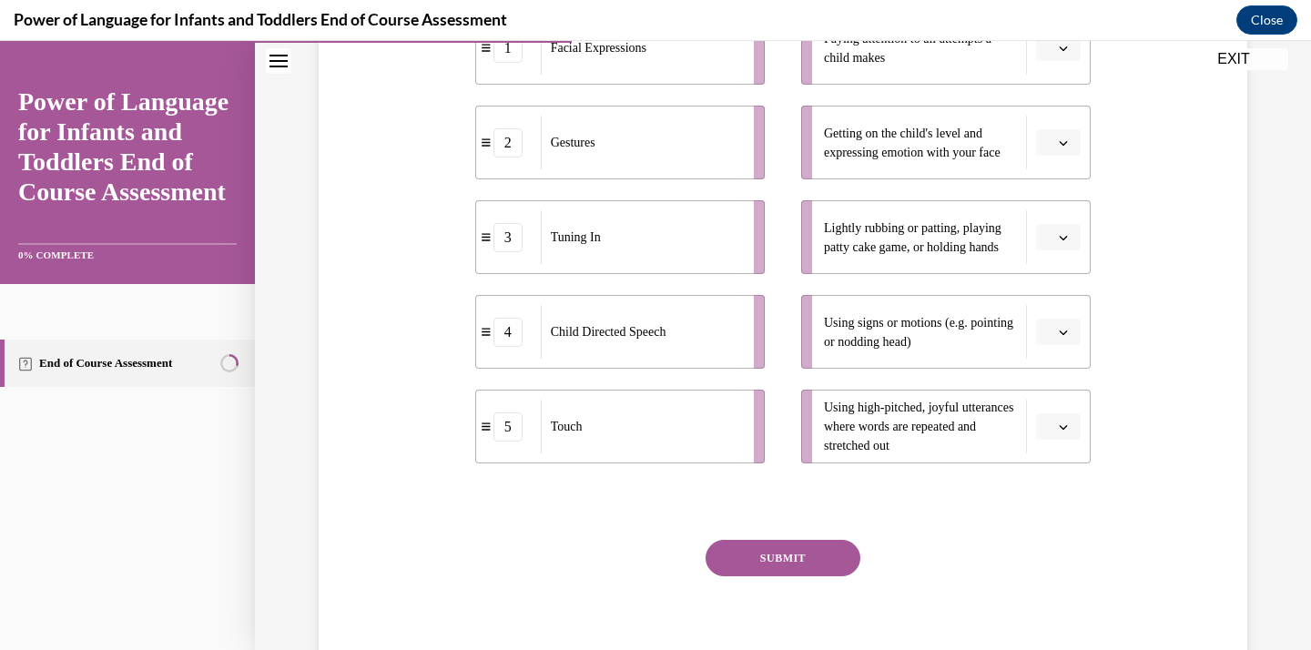
click at [1044, 45] on button "button" at bounding box center [1058, 48] width 45 height 27
click at [1131, 290] on div "Question 04/10 Please match each example with the correct element of responsive…" at bounding box center [783, 228] width 938 height 921
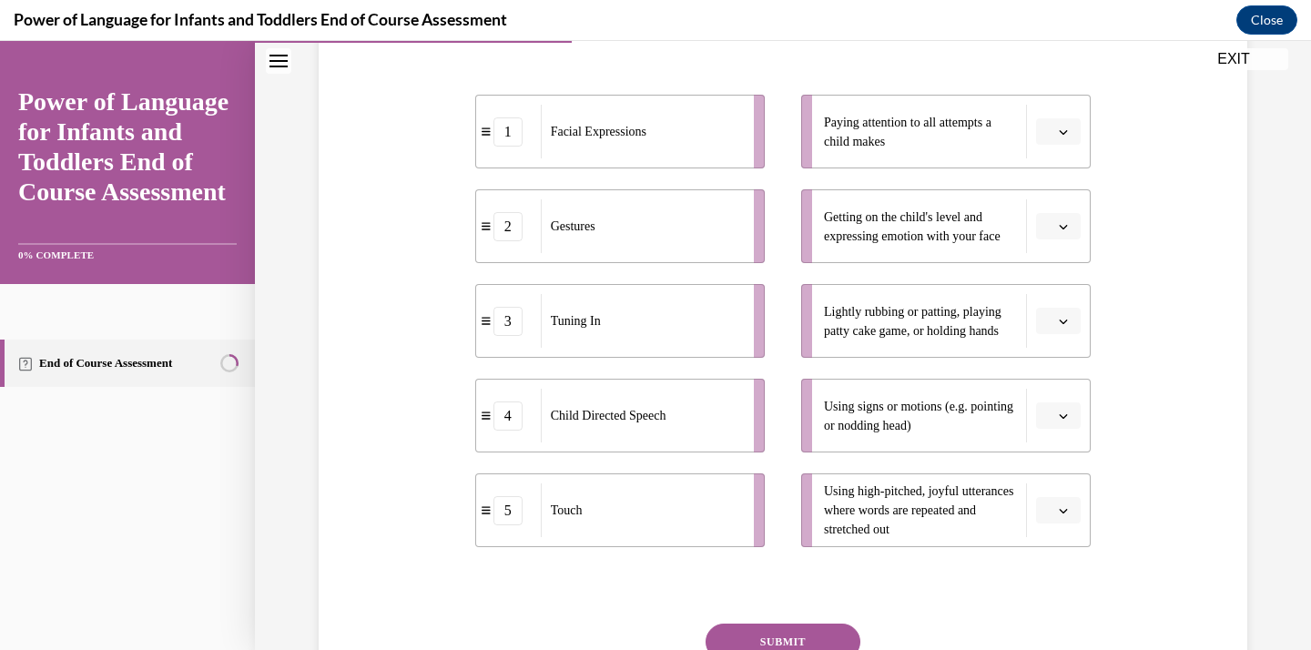
scroll to position [323, 0]
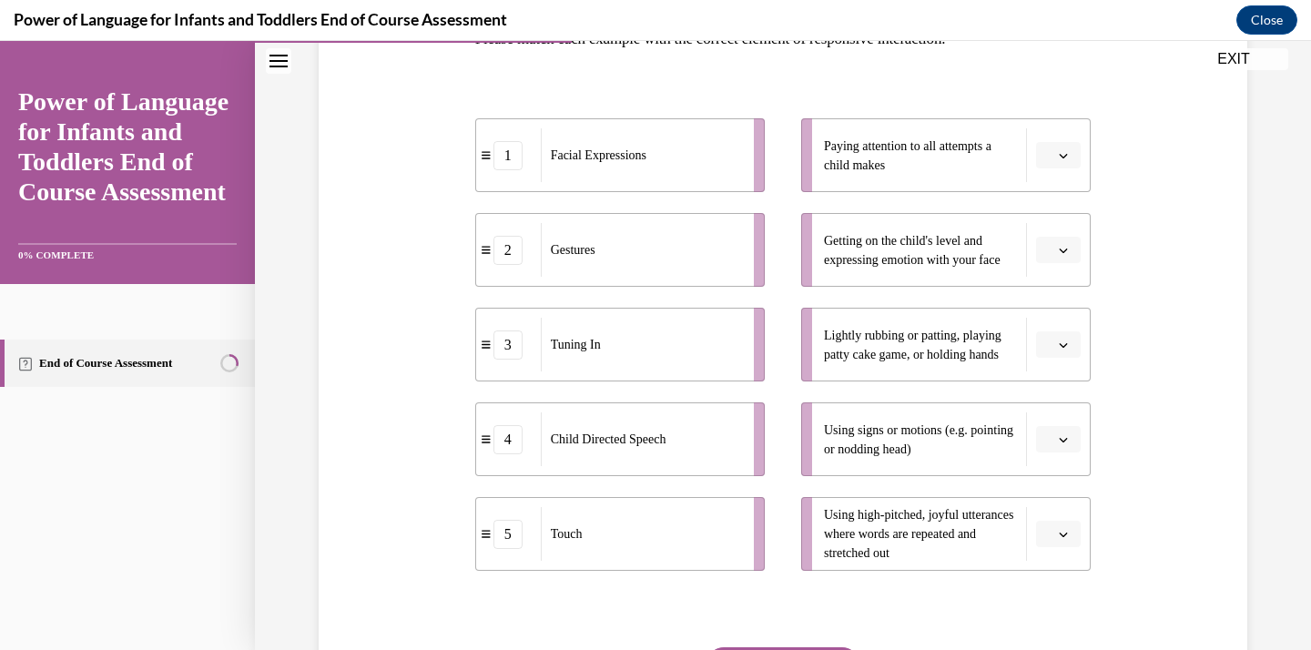
click at [1040, 240] on button "button" at bounding box center [1058, 250] width 45 height 27
click at [1048, 325] on span "1" at bounding box center [1051, 327] width 6 height 15
click at [1057, 339] on span "button" at bounding box center [1063, 345] width 13 height 13
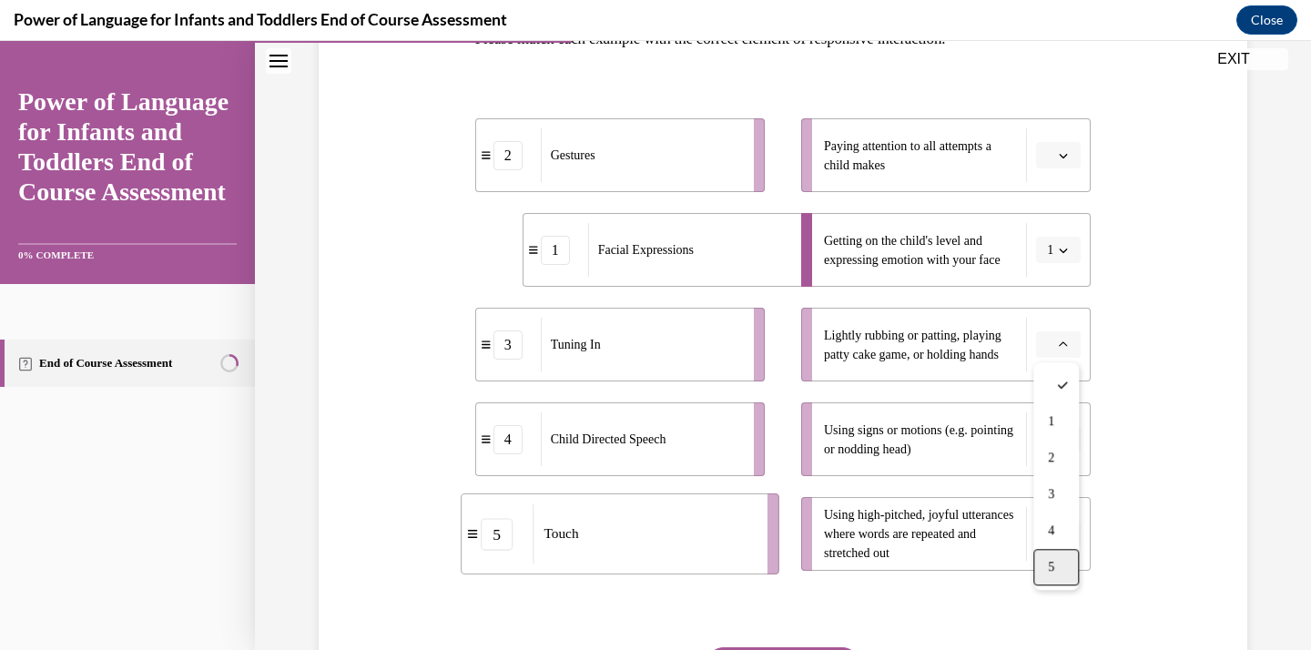
click at [1062, 565] on div "5" at bounding box center [1056, 567] width 46 height 36
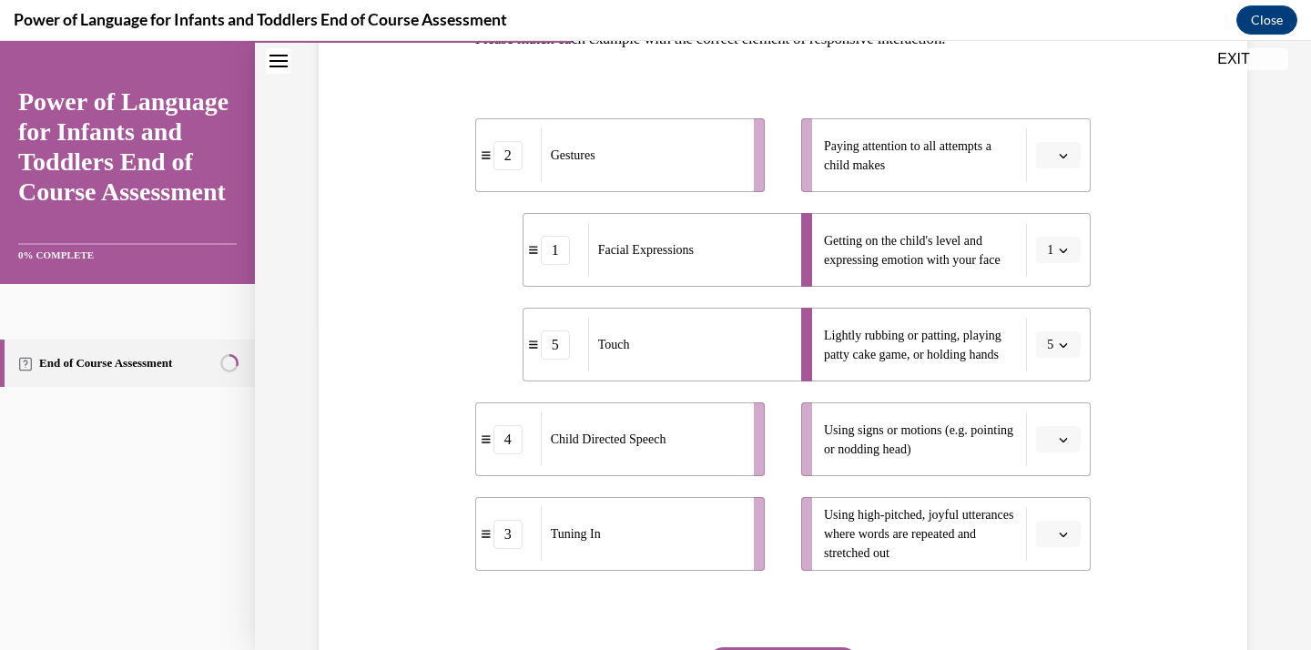
click at [1061, 540] on span "button" at bounding box center [1063, 534] width 13 height 13
click at [1055, 452] on div "4" at bounding box center [1056, 457] width 46 height 36
click at [1064, 449] on button "button" at bounding box center [1058, 439] width 45 height 27
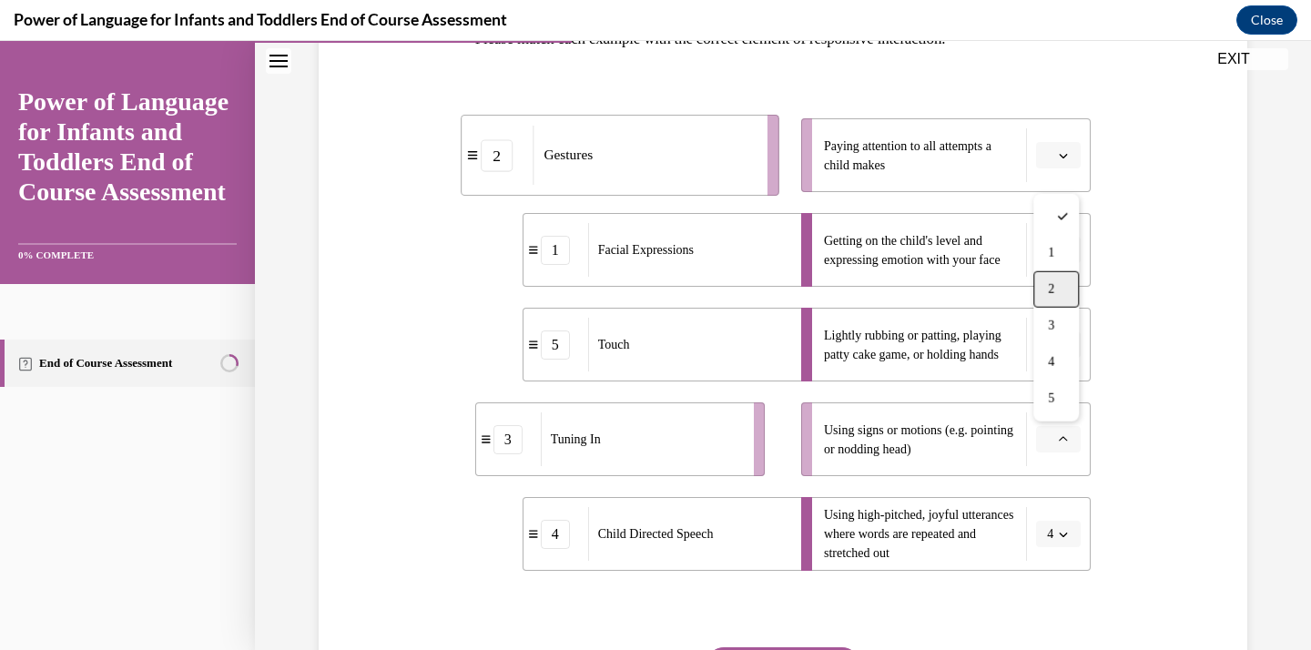
click at [1056, 295] on div "2" at bounding box center [1056, 289] width 46 height 36
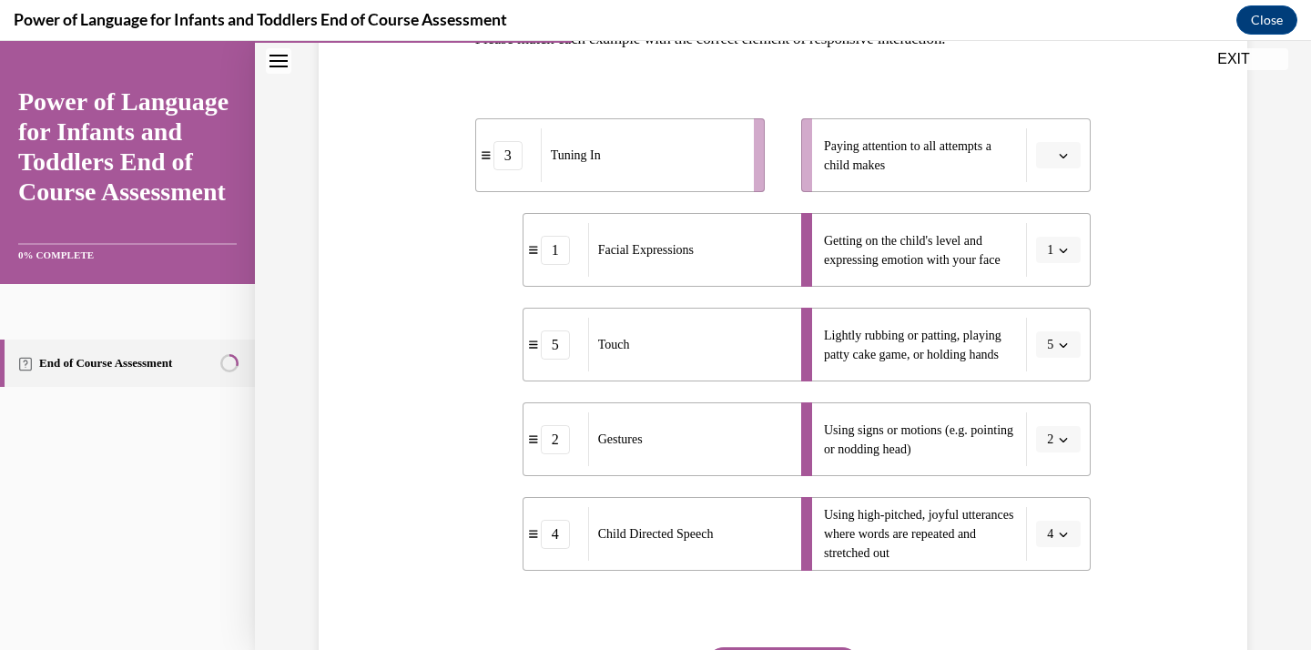
click at [1047, 159] on span "Please select an option" at bounding box center [1050, 156] width 6 height 18
click at [1047, 312] on div "3" at bounding box center [1056, 305] width 46 height 36
click at [1159, 307] on div "Question 04/10 Please match each example with the correct element of responsive…" at bounding box center [783, 335] width 938 height 921
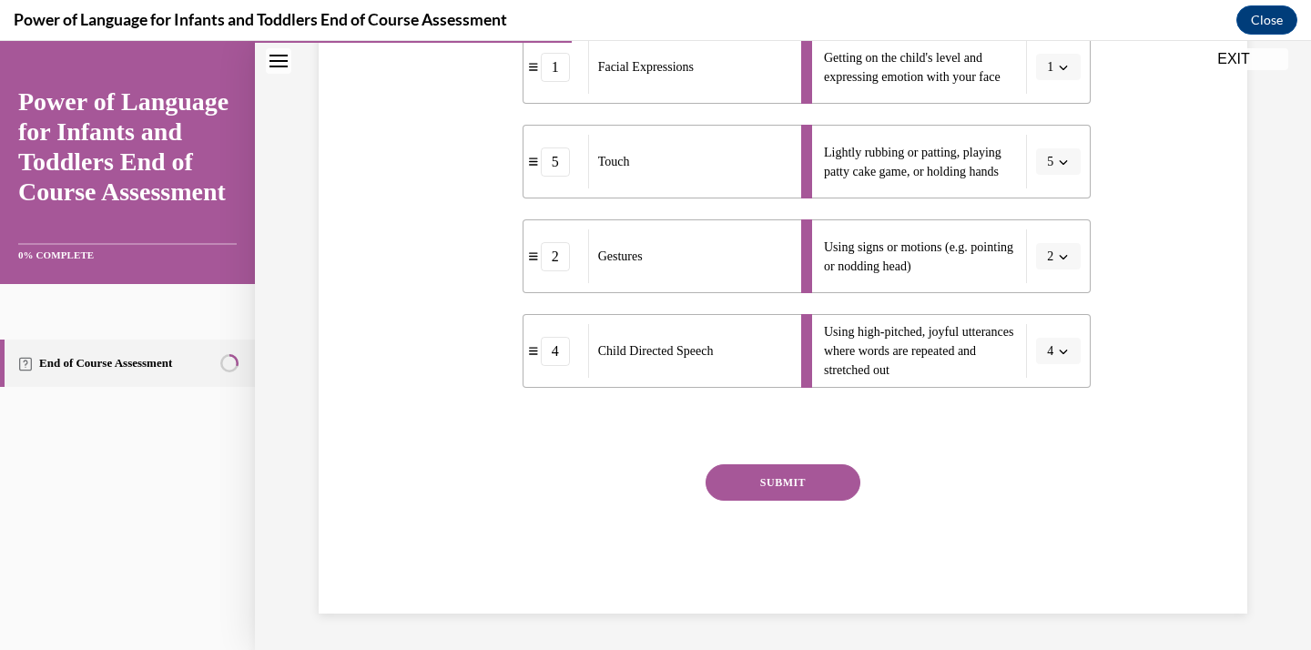
click at [804, 484] on button "SUBMIT" at bounding box center [783, 482] width 155 height 36
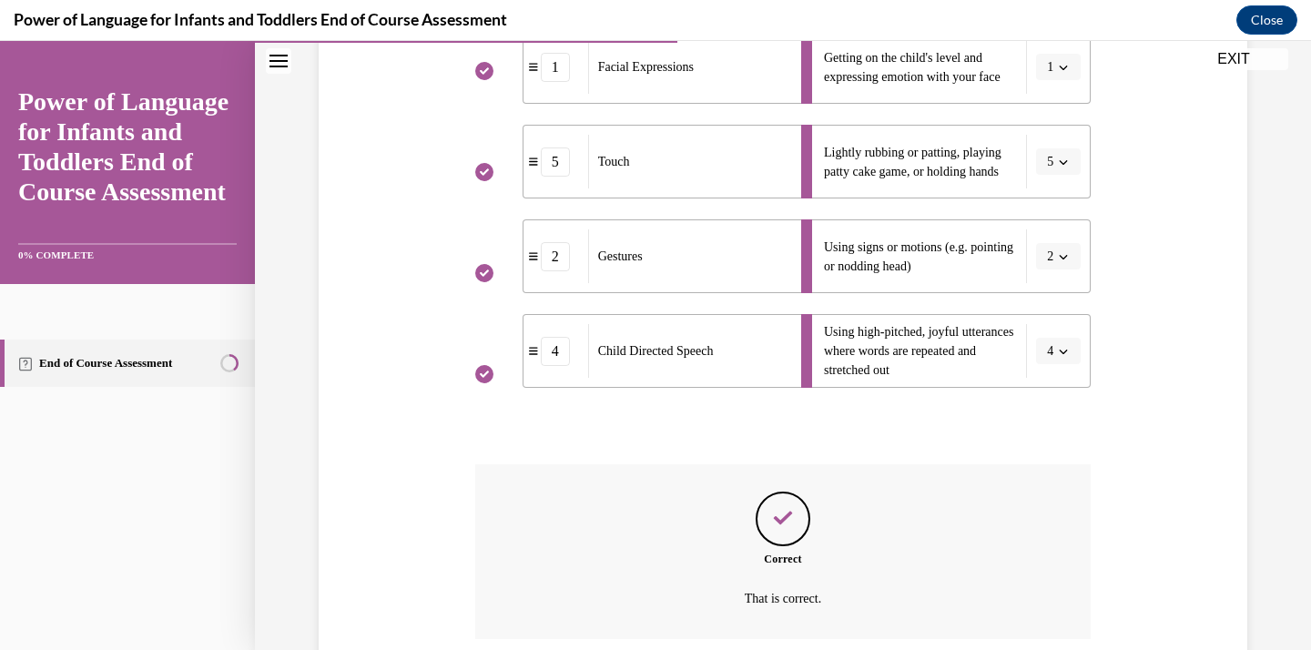
scroll to position [654, 0]
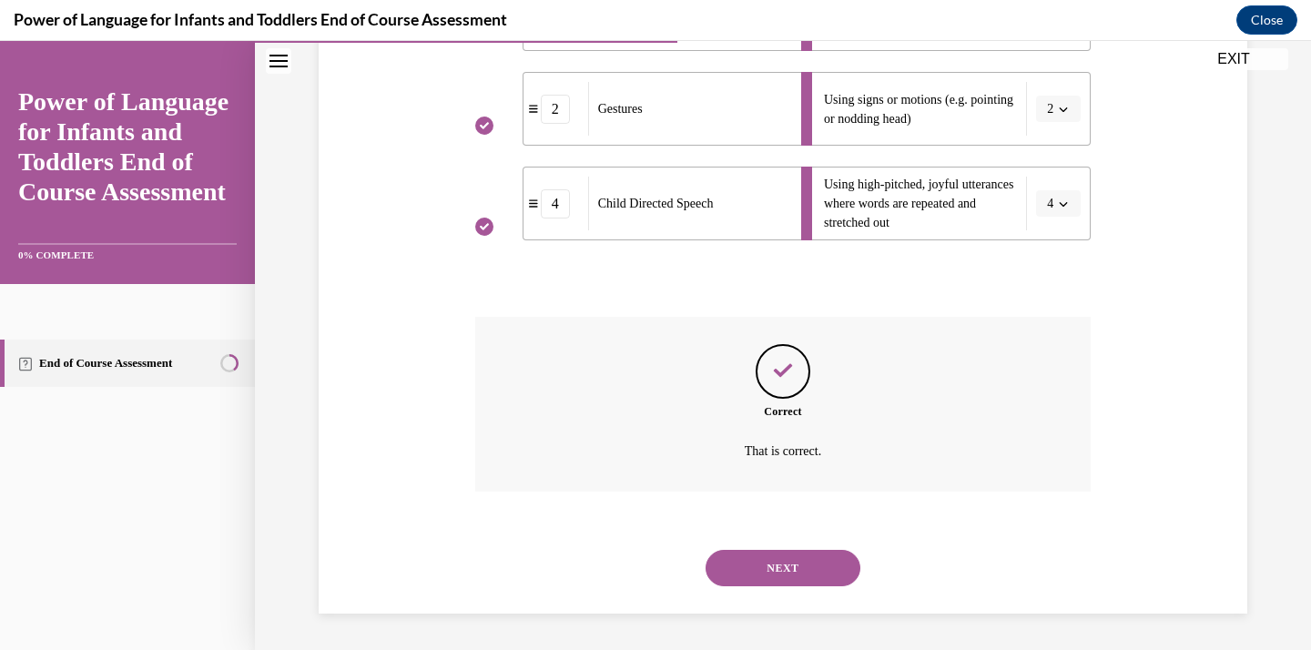
click at [769, 569] on button "NEXT" at bounding box center [783, 568] width 155 height 36
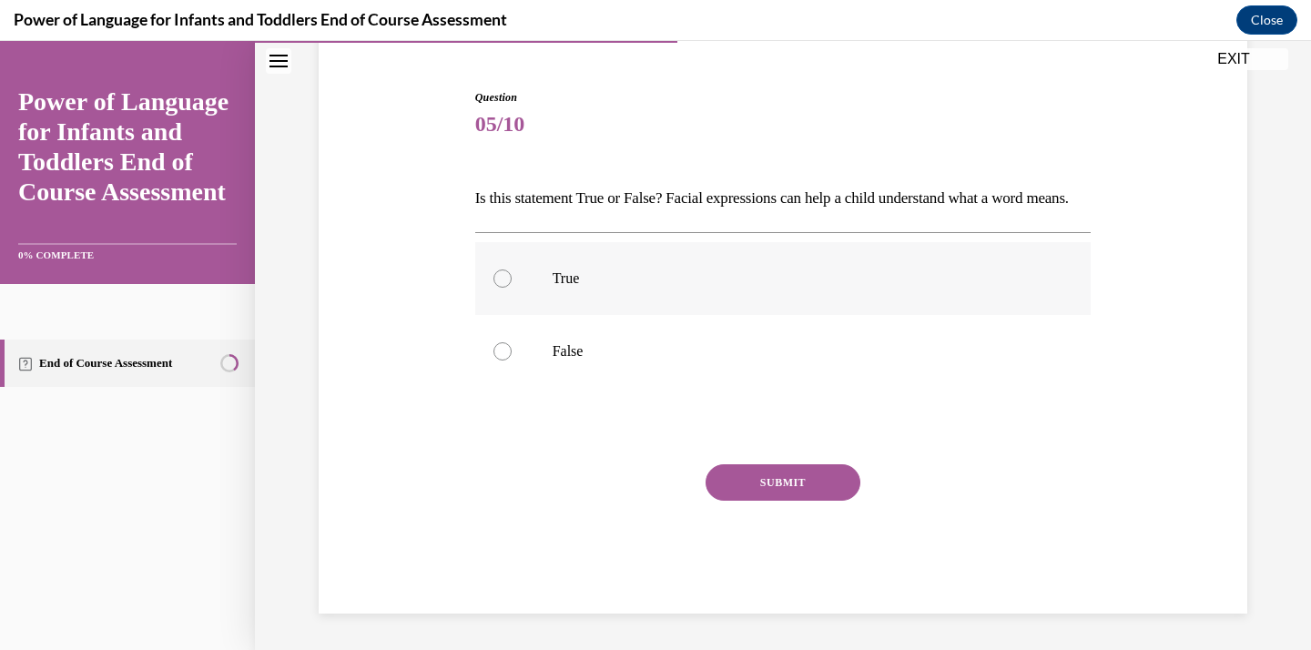
click at [609, 278] on p "True" at bounding box center [800, 279] width 494 height 18
click at [512, 278] on input "True" at bounding box center [503, 279] width 18 height 18
radio input "true"
click at [794, 475] on button "SUBMIT" at bounding box center [783, 482] width 155 height 36
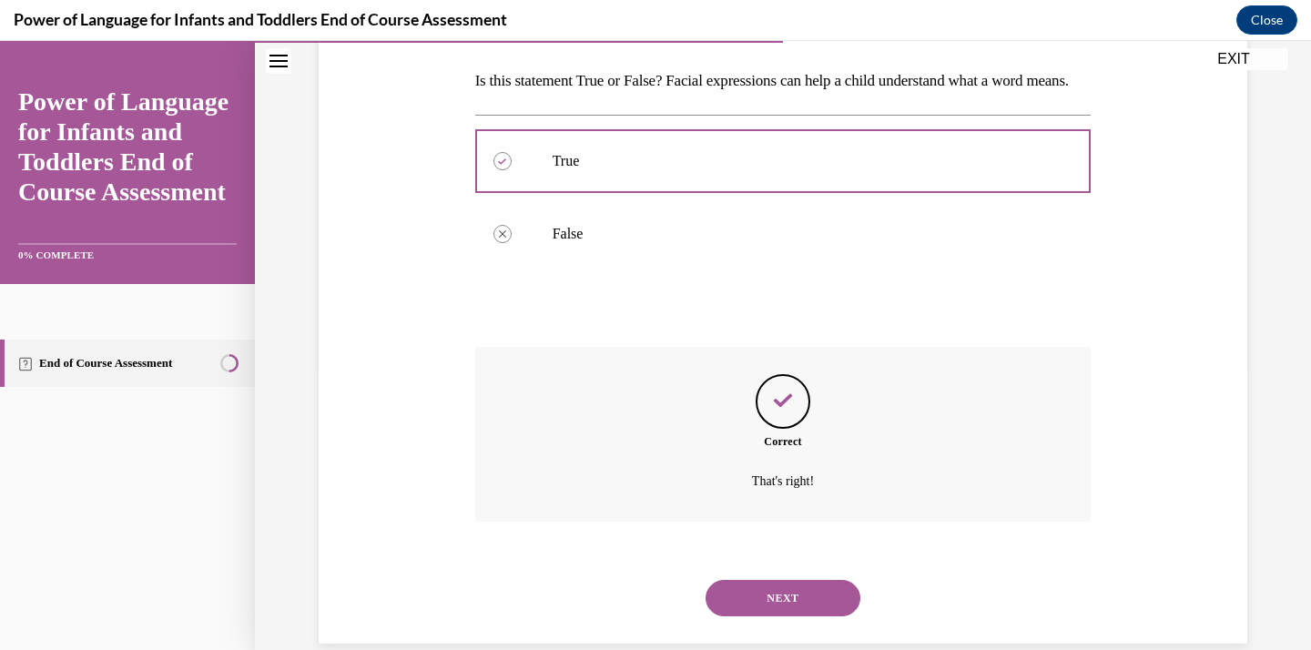
scroll to position [342, 0]
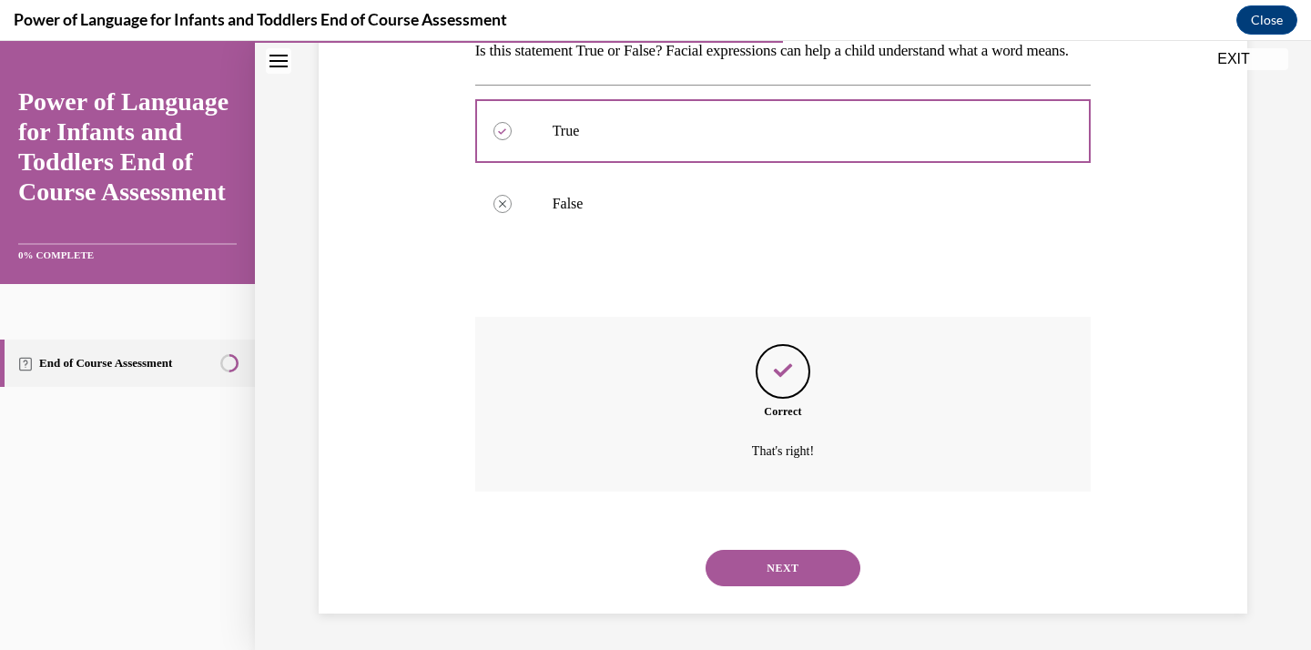
click at [773, 557] on button "NEXT" at bounding box center [783, 568] width 155 height 36
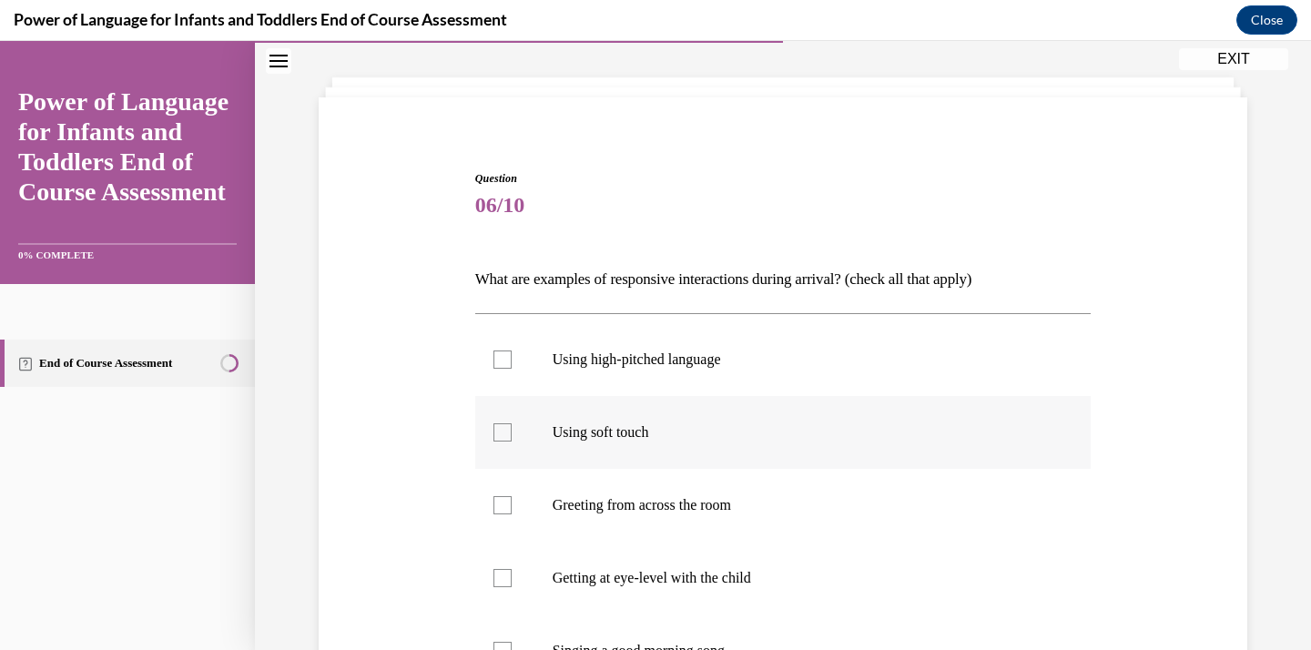
scroll to position [290, 0]
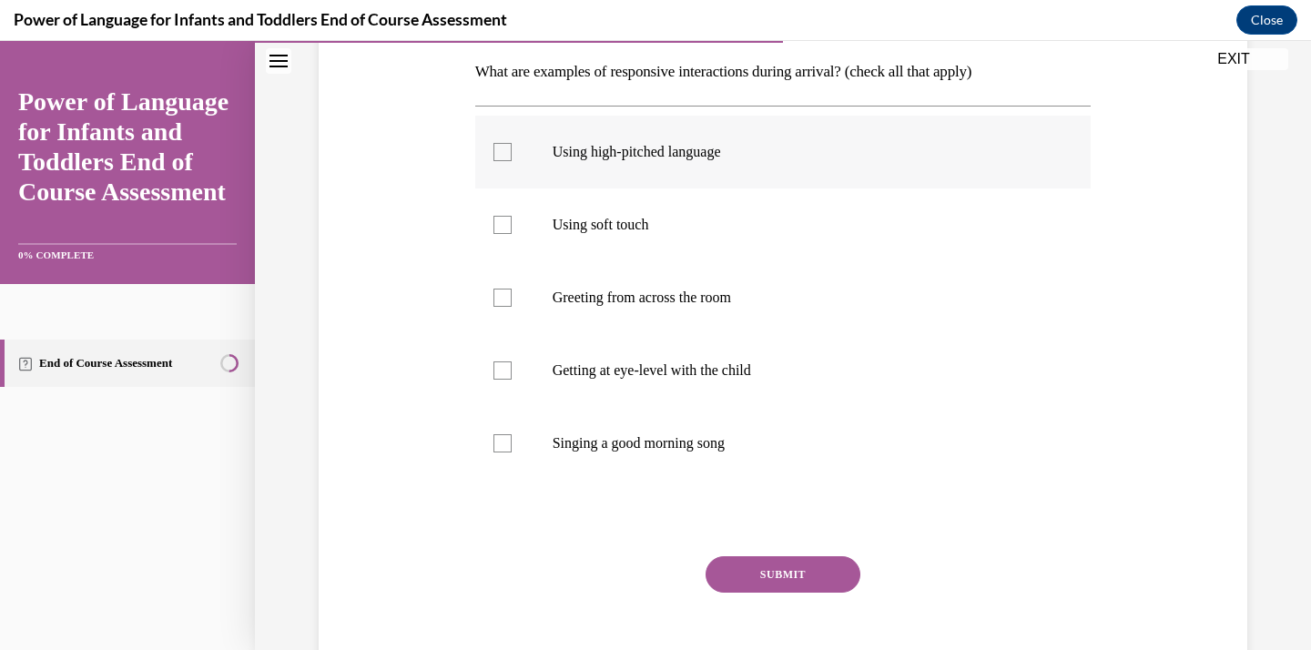
click at [667, 163] on label "Using high-pitched language" at bounding box center [783, 152] width 616 height 73
click at [512, 161] on input "Using high-pitched language" at bounding box center [503, 152] width 18 height 18
checkbox input "true"
click at [661, 224] on p "Using soft touch" at bounding box center [800, 225] width 494 height 18
click at [512, 224] on input "Using soft touch" at bounding box center [503, 225] width 18 height 18
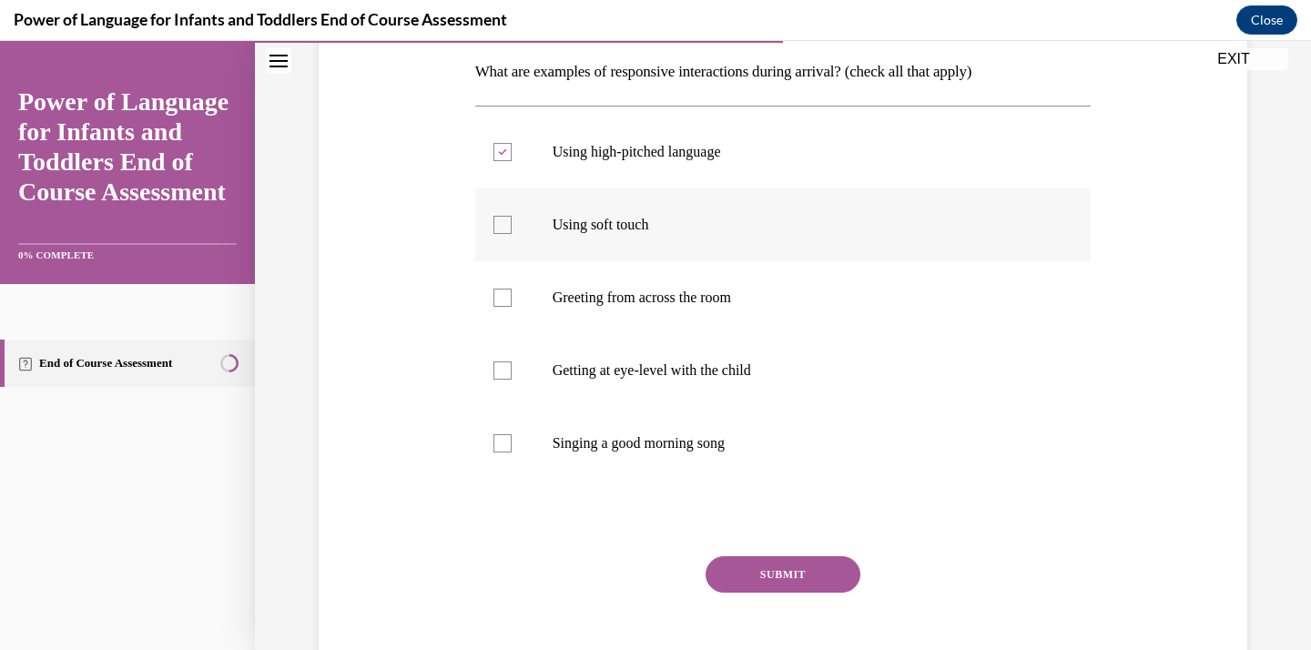
checkbox input "true"
click at [656, 364] on p "Getting at eye-level with the child" at bounding box center [800, 370] width 494 height 18
click at [512, 364] on input "Getting at eye-level with the child" at bounding box center [503, 370] width 18 height 18
checkbox input "true"
click at [650, 453] on label "Singing a good morning song" at bounding box center [783, 443] width 616 height 73
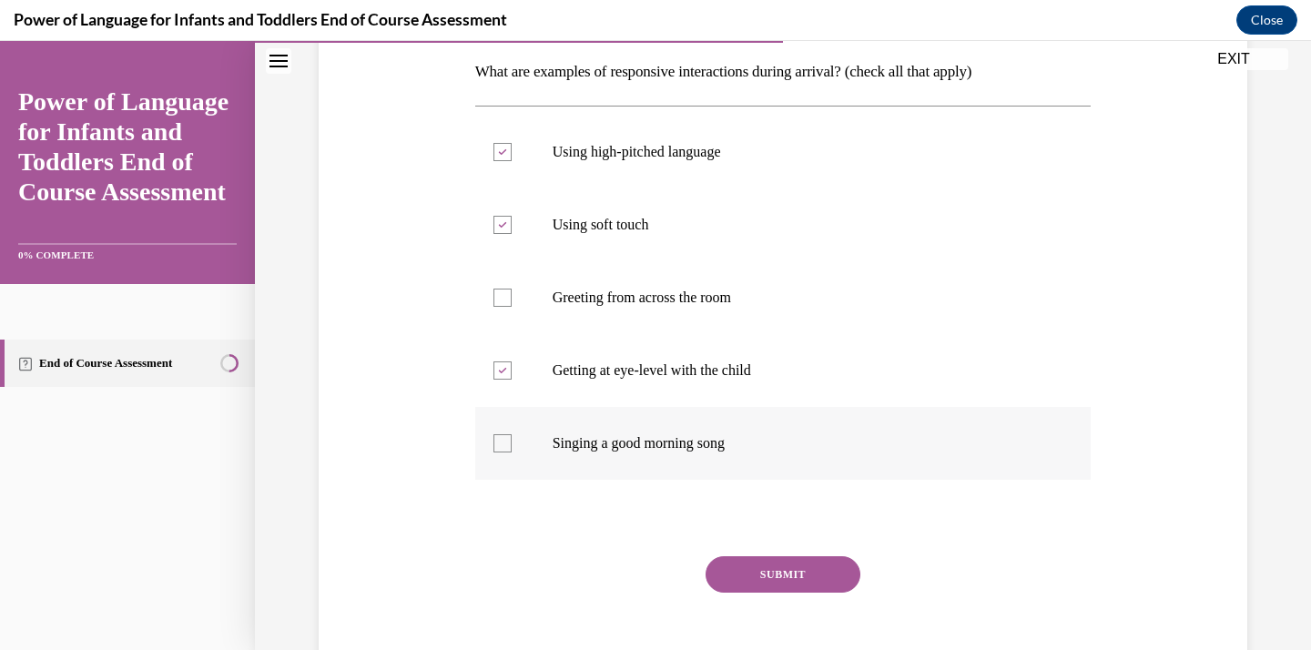
click at [512, 453] on input "Singing a good morning song" at bounding box center [503, 443] width 18 height 18
checkbox input "true"
click at [736, 568] on button "SUBMIT" at bounding box center [783, 574] width 155 height 36
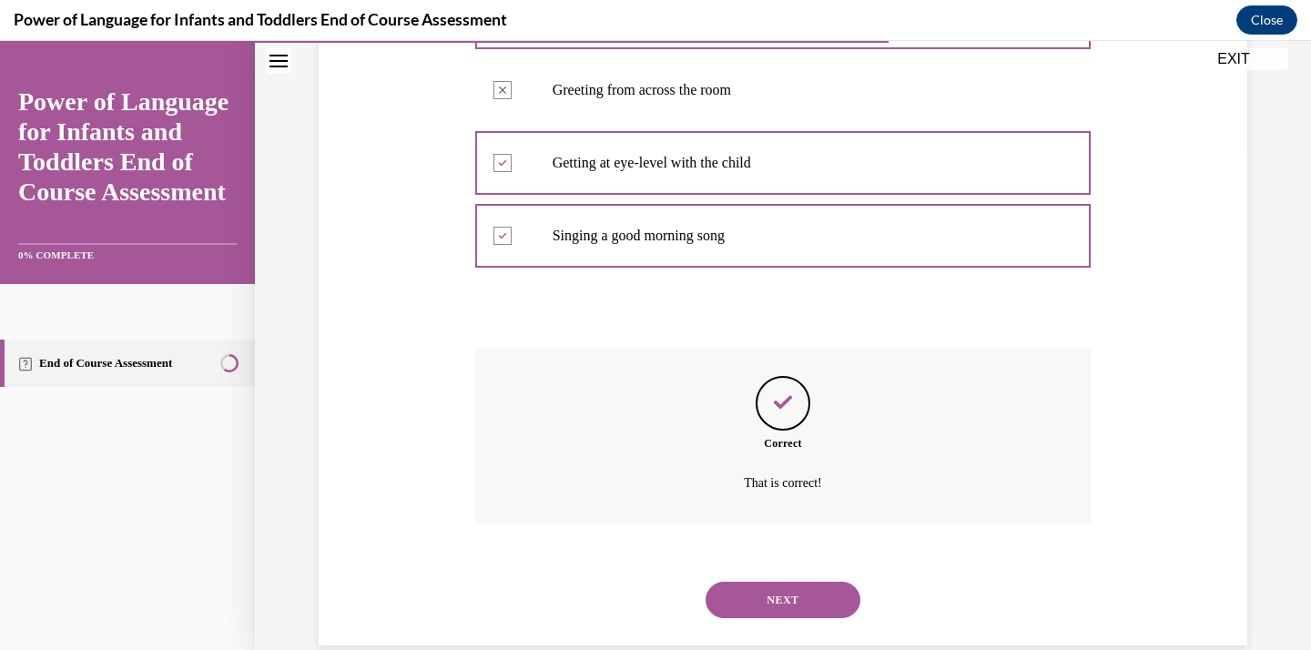
scroll to position [530, 0]
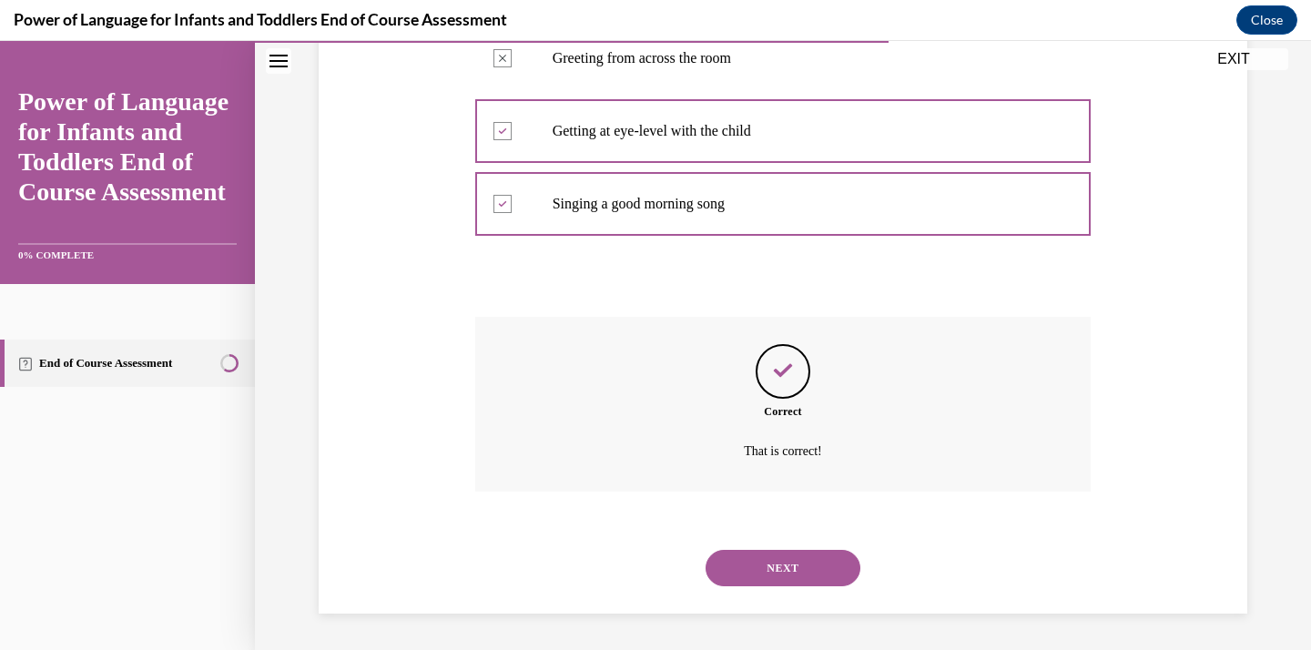
click at [762, 563] on button "NEXT" at bounding box center [783, 568] width 155 height 36
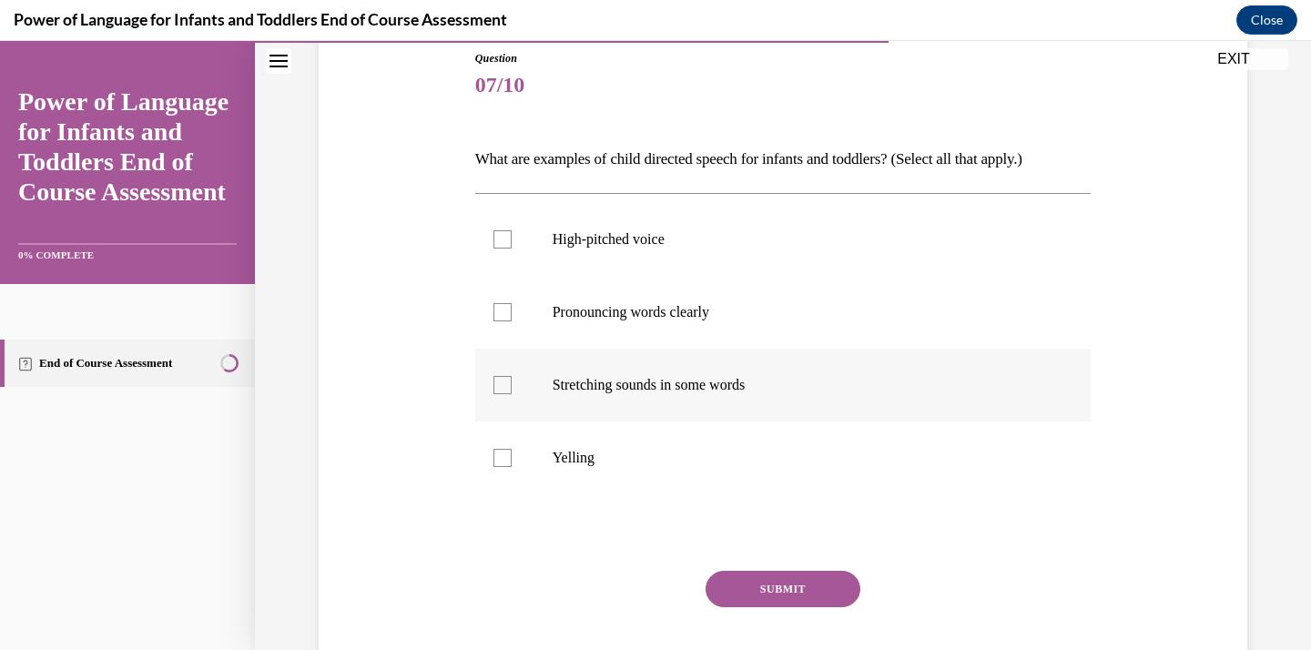
scroll to position [228, 0]
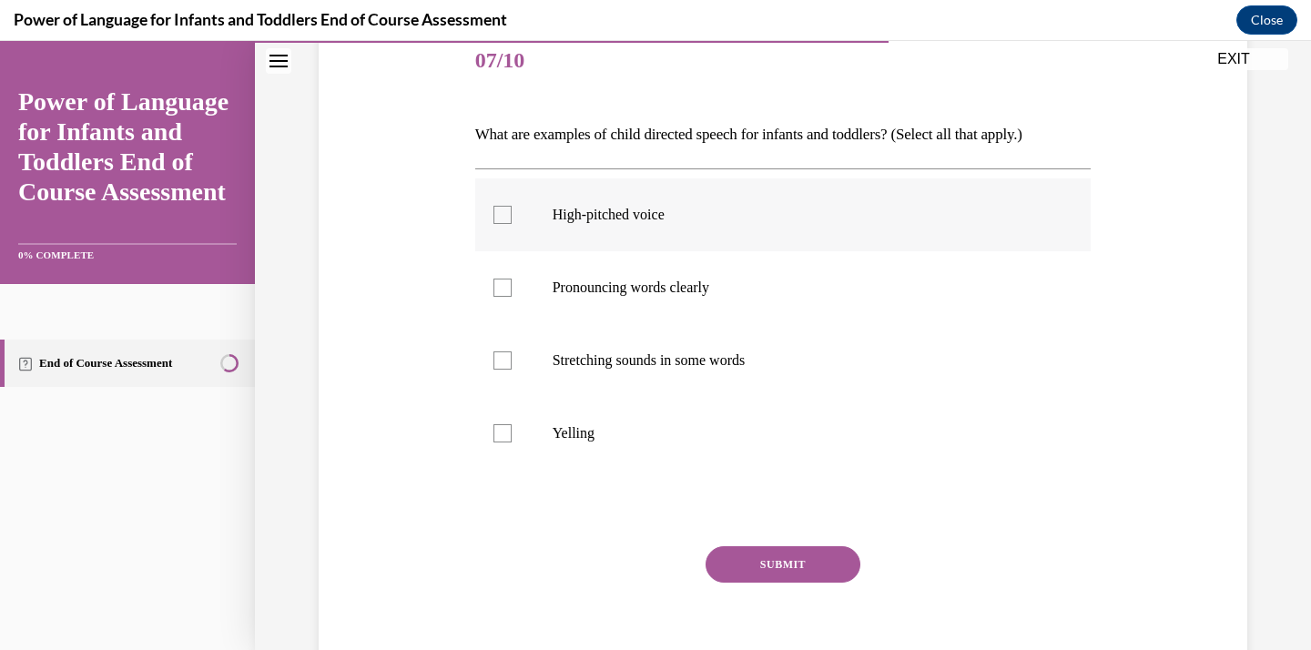
click at [648, 229] on label "High-pitched voice" at bounding box center [783, 214] width 616 height 73
click at [512, 224] on input "High-pitched voice" at bounding box center [503, 215] width 18 height 18
checkbox input "true"
click at [665, 285] on p "Pronouncing words clearly" at bounding box center [800, 288] width 494 height 18
click at [512, 285] on input "Pronouncing words clearly" at bounding box center [503, 288] width 18 height 18
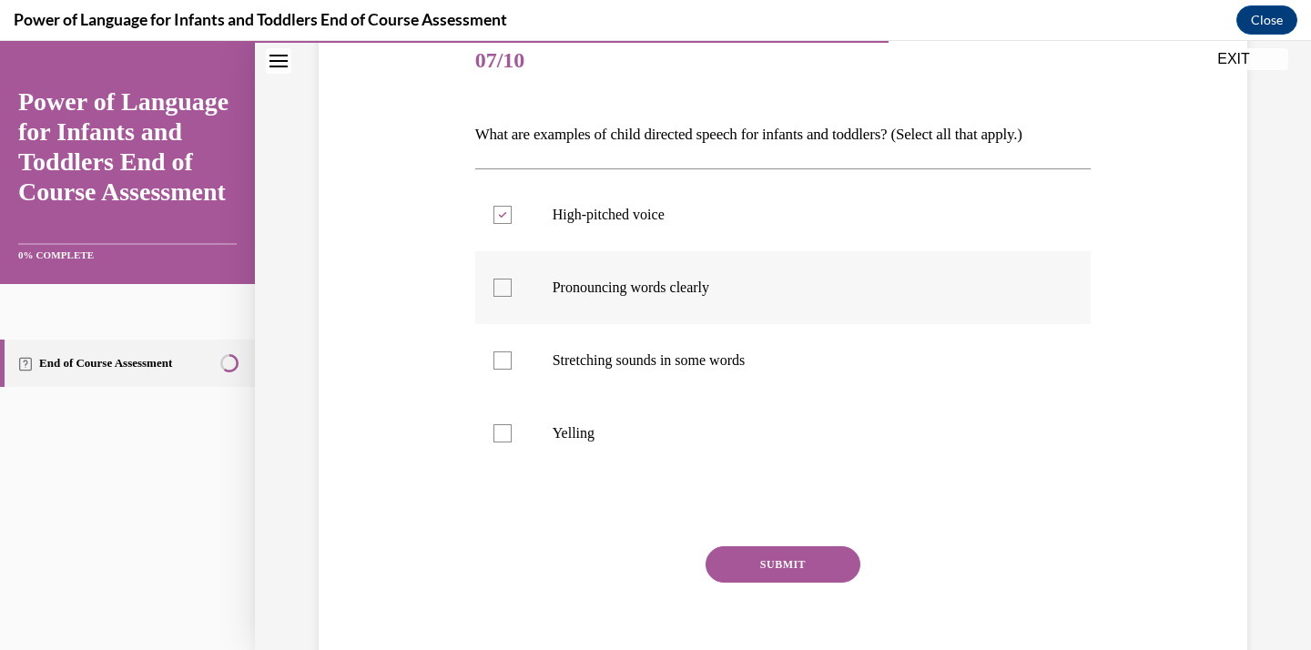
checkbox input "true"
click at [644, 433] on p "Yelling" at bounding box center [800, 433] width 494 height 18
click at [512, 433] on input "Yelling" at bounding box center [503, 433] width 18 height 18
click at [644, 433] on p "Yelling" at bounding box center [800, 433] width 494 height 18
click at [512, 433] on input "Yelling" at bounding box center [503, 433] width 18 height 18
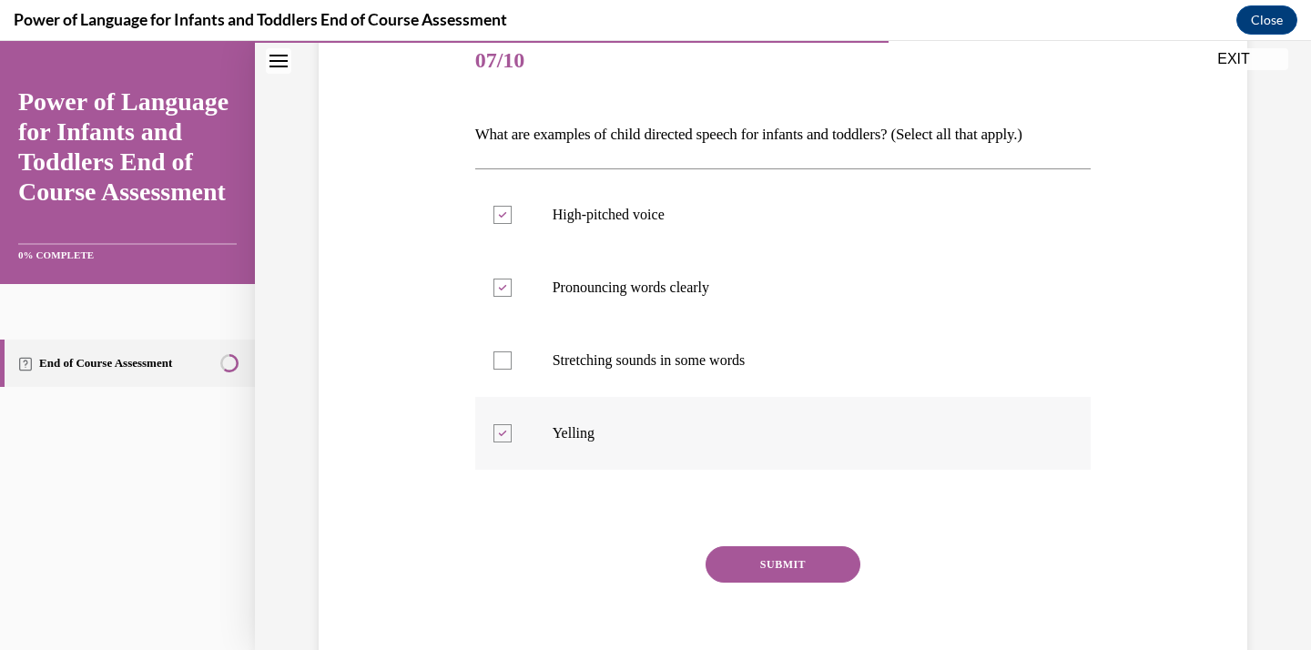
checkbox input "false"
click at [726, 383] on label "Stretching sounds in some words" at bounding box center [783, 360] width 616 height 73
click at [512, 370] on input "Stretching sounds in some words" at bounding box center [503, 360] width 18 height 18
checkbox input "true"
click at [751, 559] on button "SUBMIT" at bounding box center [783, 564] width 155 height 36
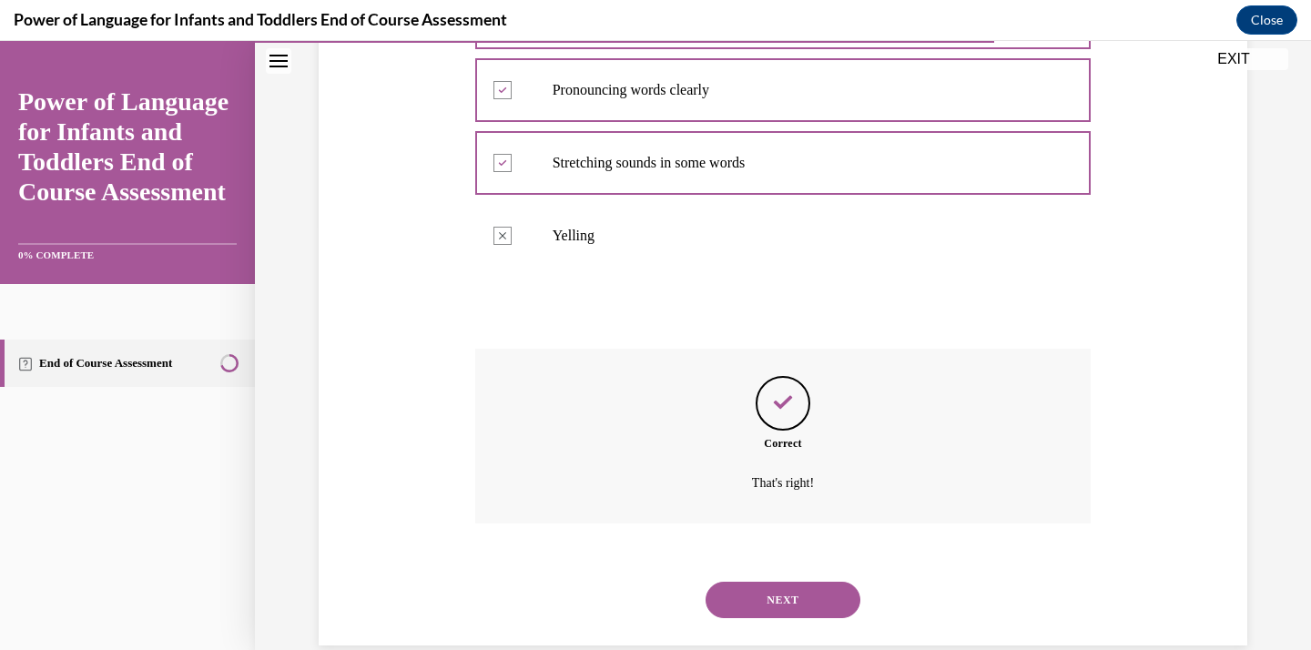
scroll to position [457, 0]
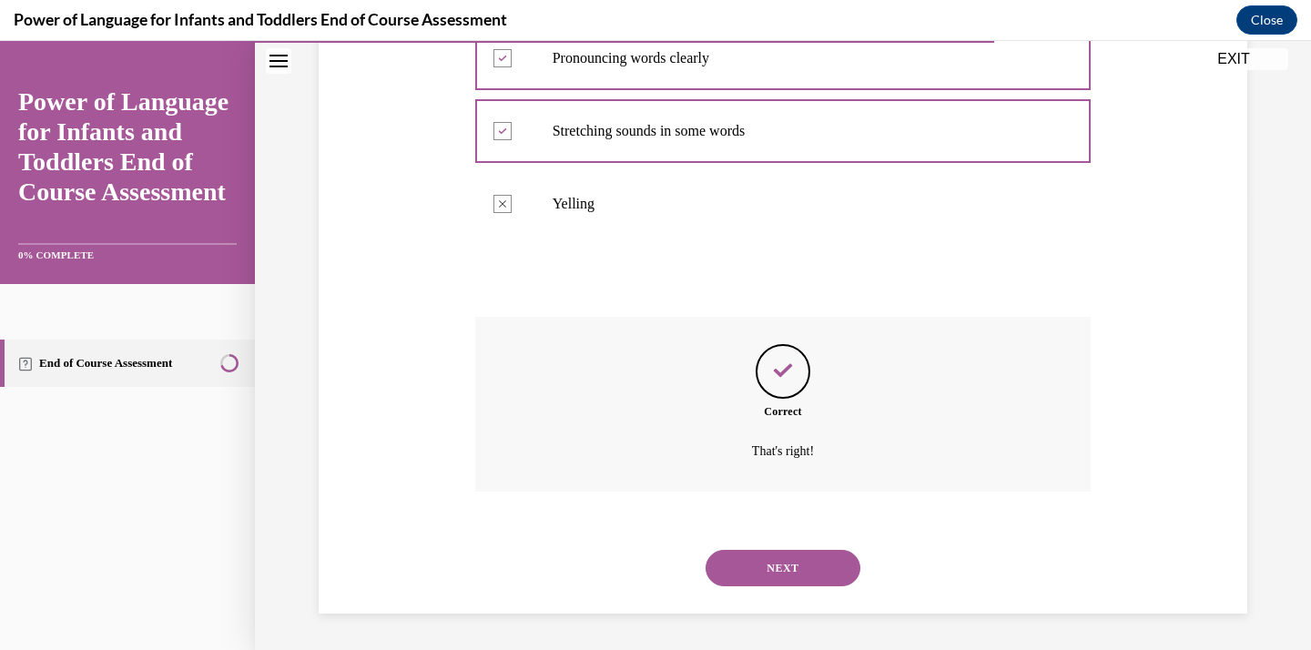
click at [761, 599] on div "NEXT" at bounding box center [783, 568] width 616 height 73
click at [768, 568] on button "NEXT" at bounding box center [783, 568] width 155 height 36
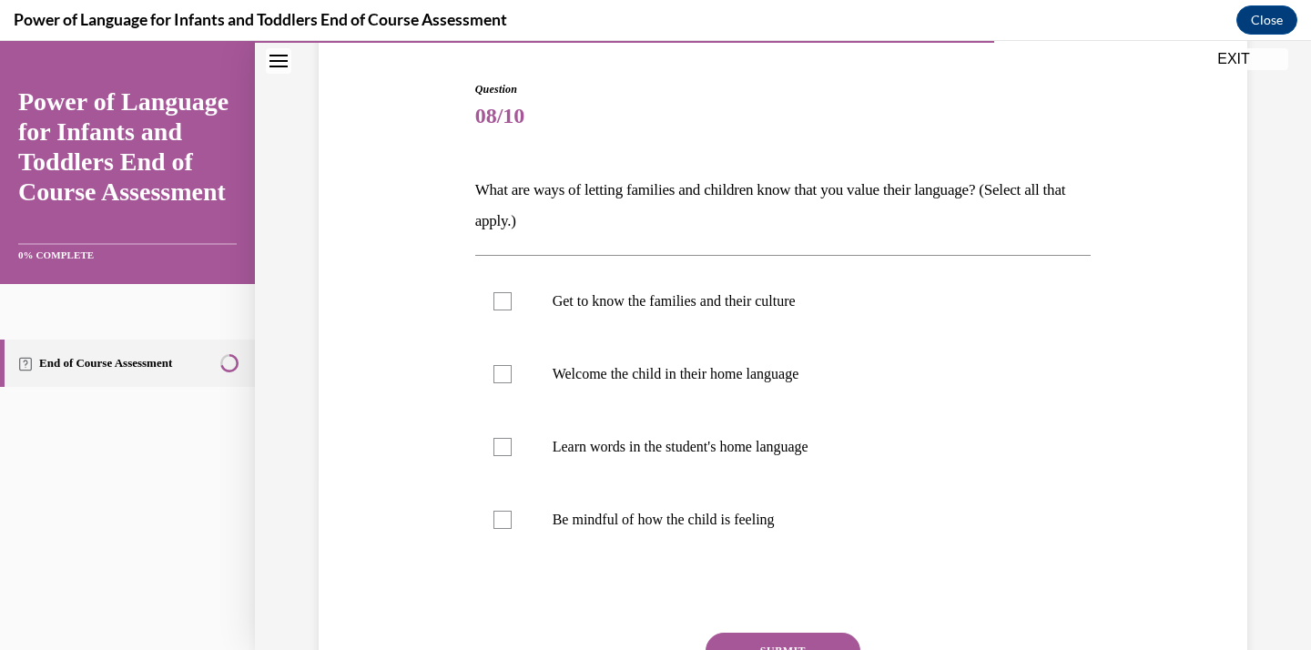
scroll to position [219, 0]
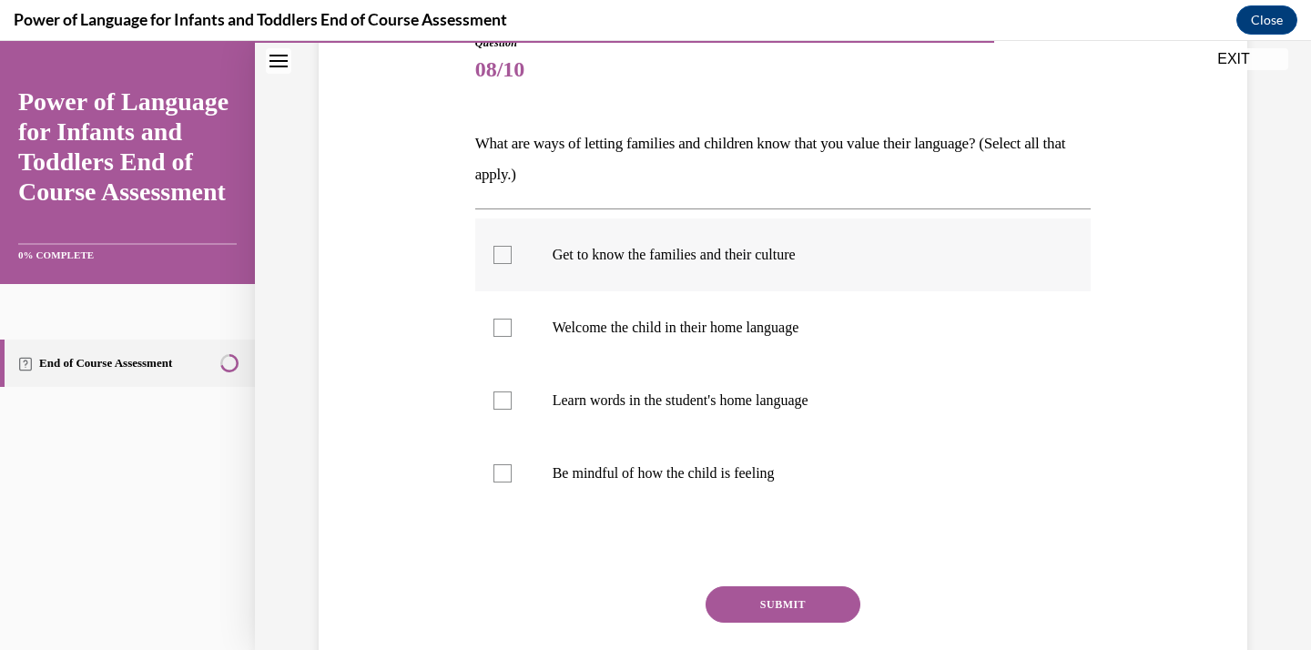
click at [702, 252] on p "Get to know the families and their culture" at bounding box center [800, 255] width 494 height 18
click at [512, 252] on input "Get to know the families and their culture" at bounding box center [503, 255] width 18 height 18
checkbox input "true"
click at [708, 330] on p "Welcome the child in their home language" at bounding box center [800, 328] width 494 height 18
click at [512, 330] on input "Welcome the child in their home language" at bounding box center [503, 328] width 18 height 18
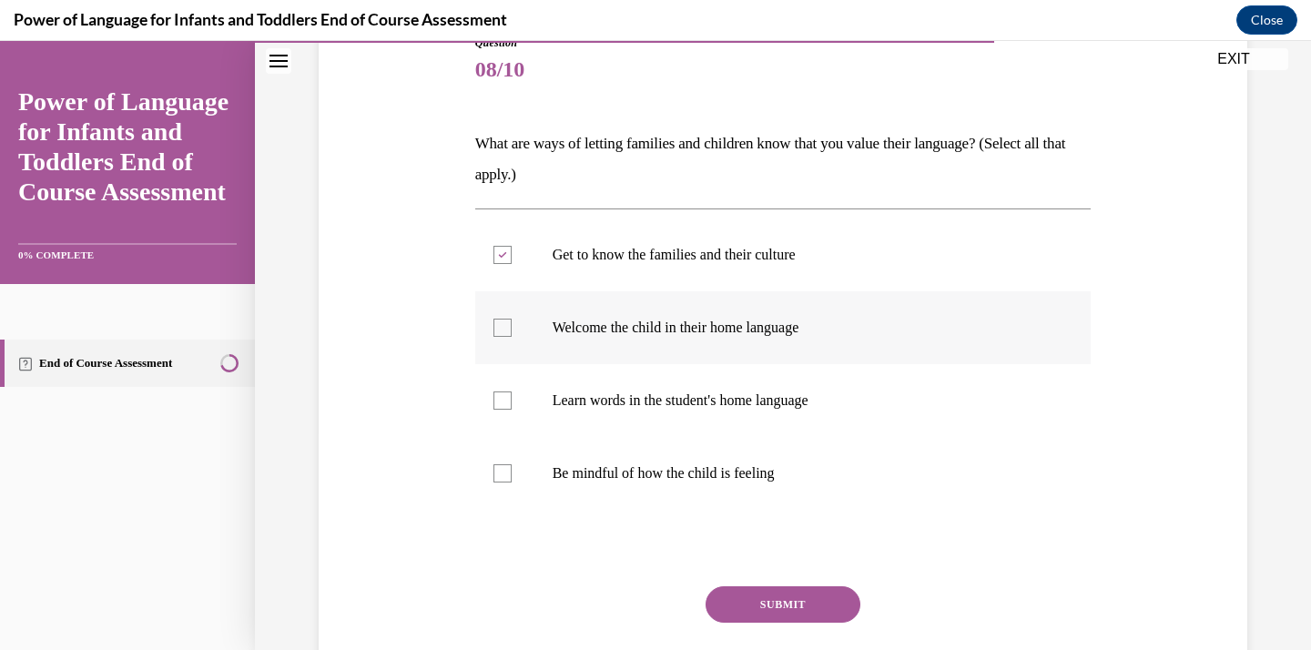
checkbox input "true"
click at [716, 415] on label "Learn words in the student's home language" at bounding box center [783, 400] width 616 height 73
click at [512, 410] on input "Learn words in the student's home language" at bounding box center [503, 401] width 18 height 18
checkbox input "true"
click at [725, 502] on label "Be mindful of how the child is feeling" at bounding box center [783, 473] width 616 height 73
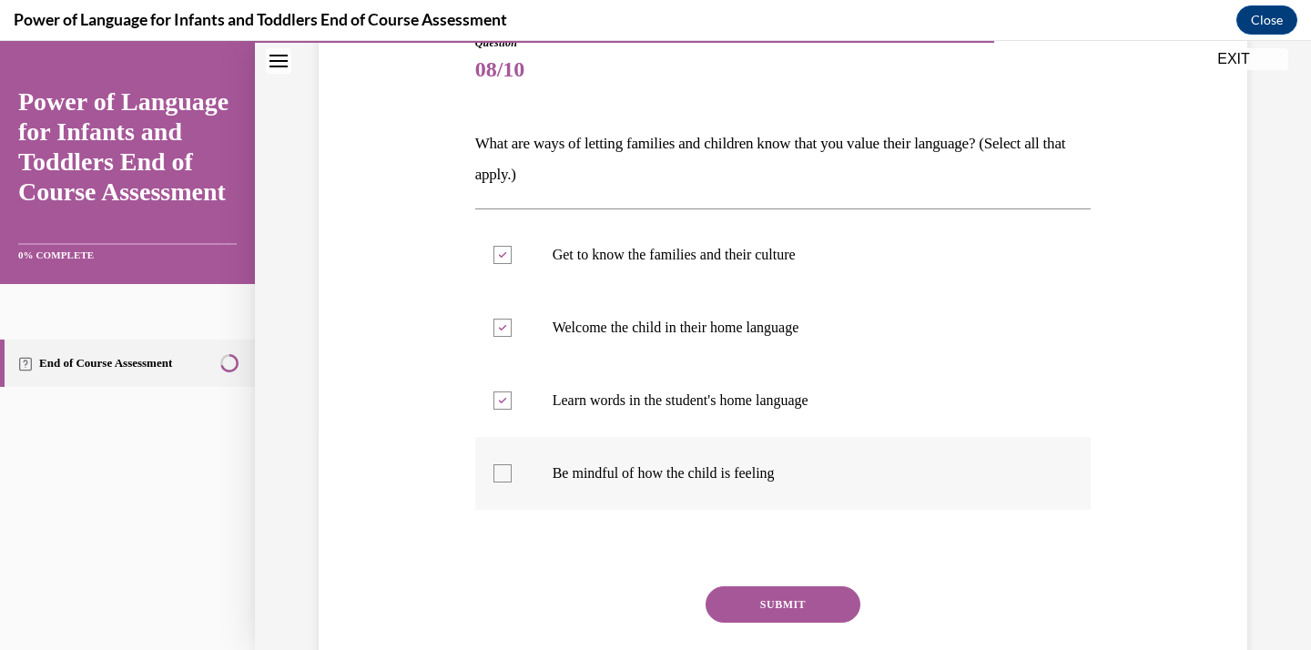
click at [512, 483] on input "Be mindful of how the child is feeling" at bounding box center [503, 473] width 18 height 18
checkbox input "true"
click at [735, 598] on button "SUBMIT" at bounding box center [783, 604] width 155 height 36
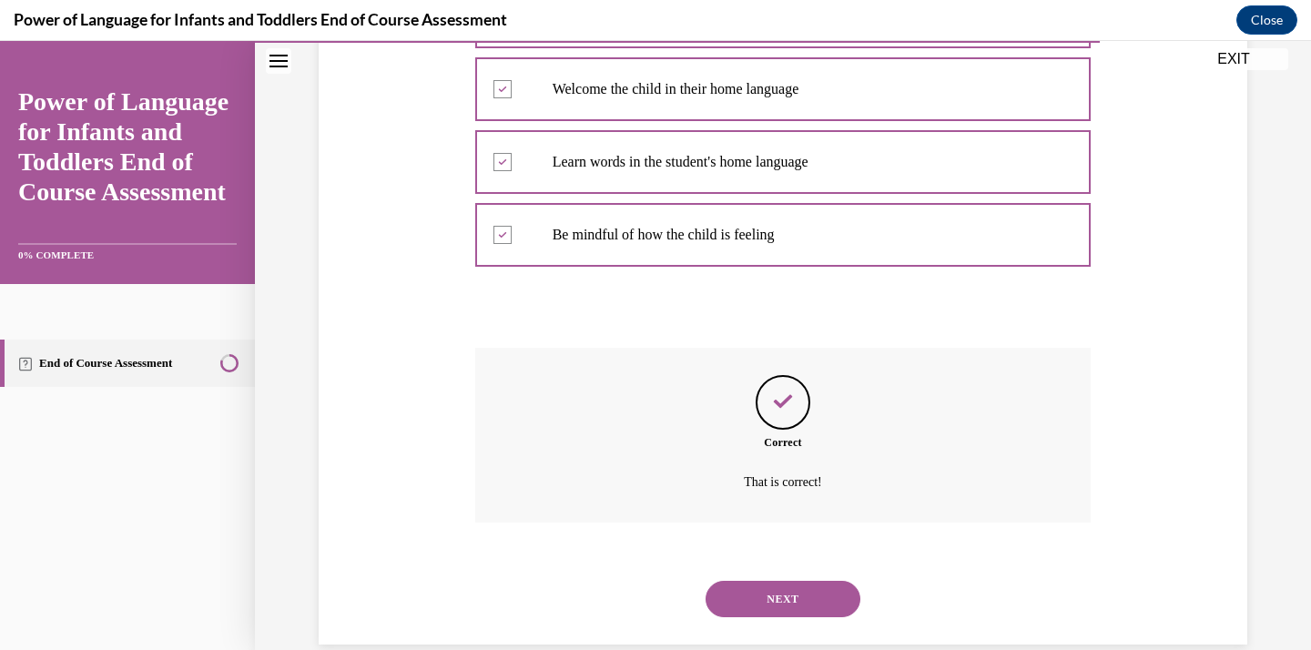
scroll to position [488, 0]
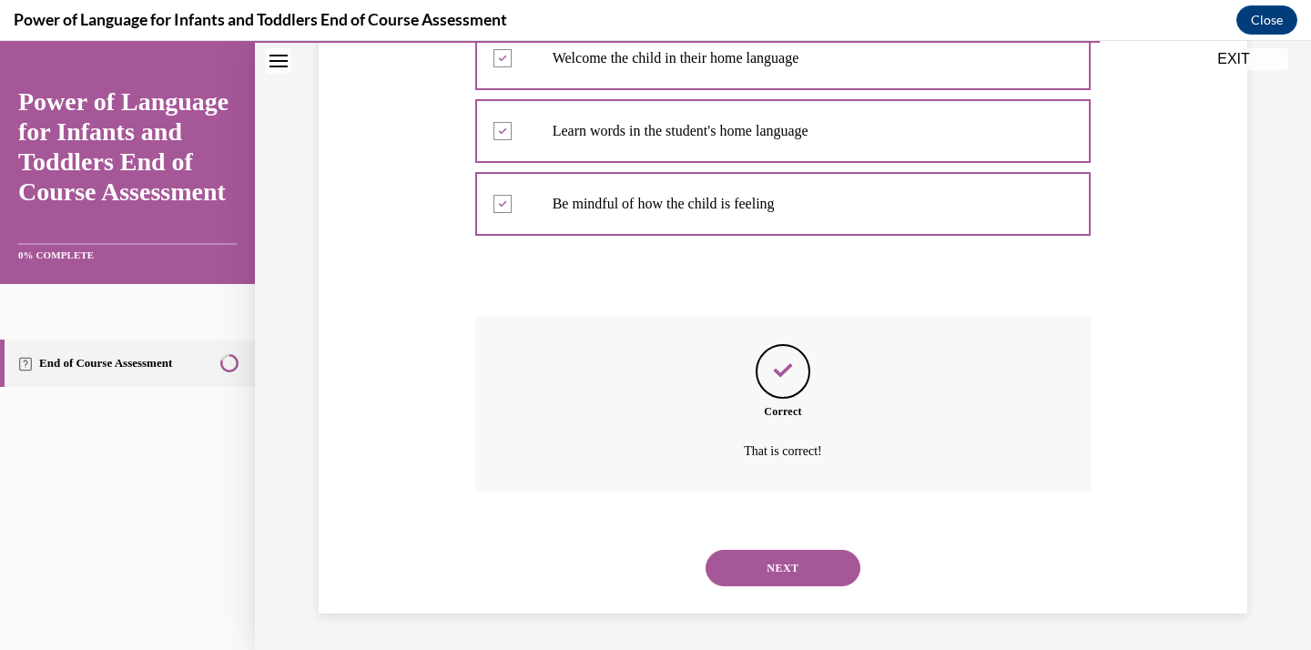
click at [759, 567] on button "NEXT" at bounding box center [783, 568] width 155 height 36
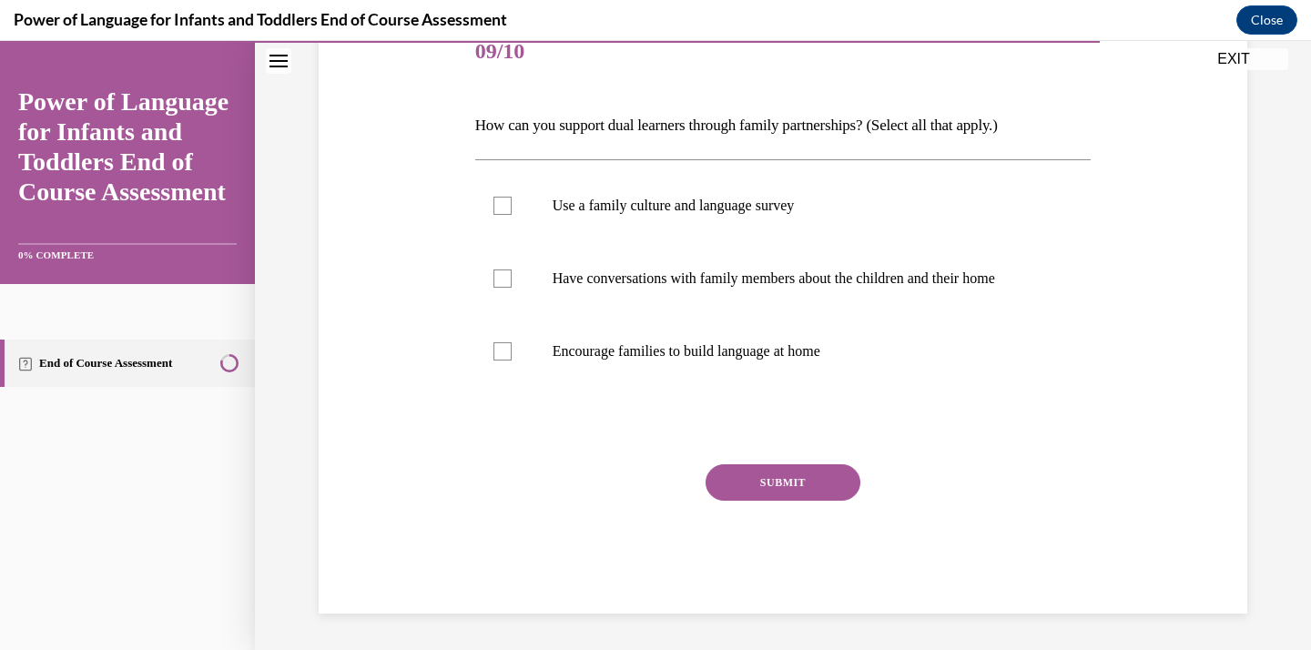
scroll to position [202, 0]
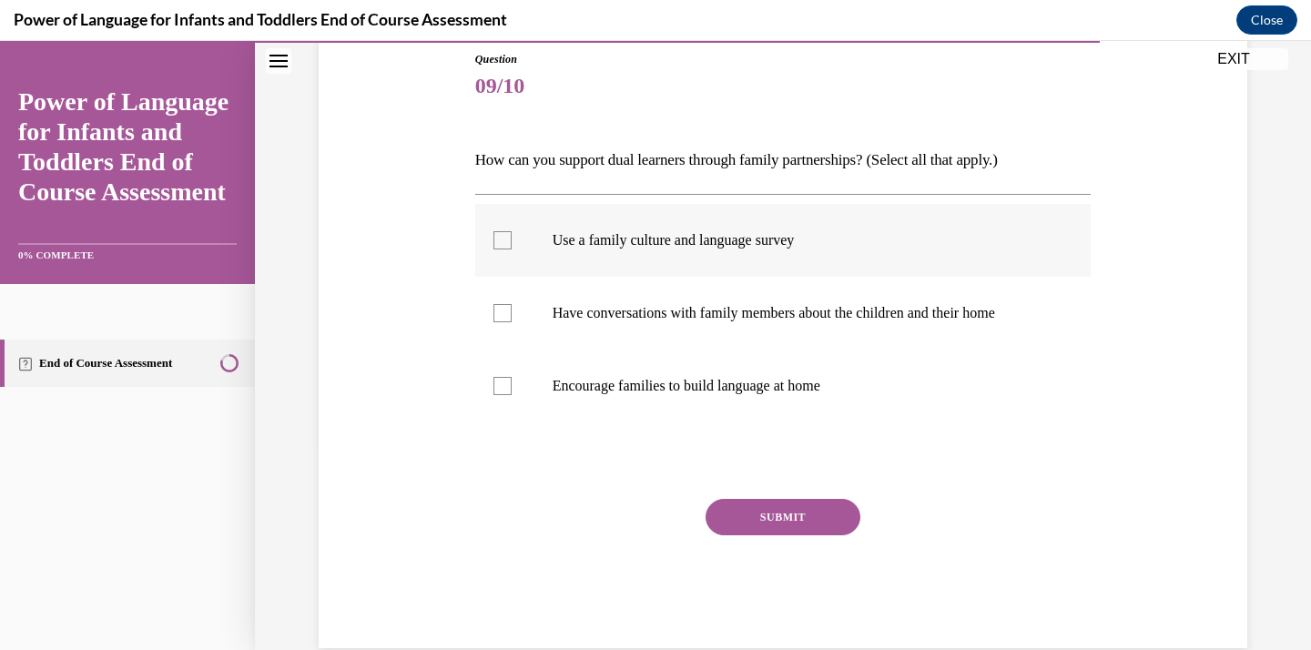
click at [714, 224] on label "Use a family culture and language survey" at bounding box center [783, 240] width 616 height 73
click at [512, 231] on input "Use a family culture and language survey" at bounding box center [503, 240] width 18 height 18
checkbox input "true"
click at [718, 308] on p "Have conversations with family members about the children and their home" at bounding box center [800, 313] width 494 height 18
click at [512, 308] on input "Have conversations with family members about the children and their home" at bounding box center [503, 313] width 18 height 18
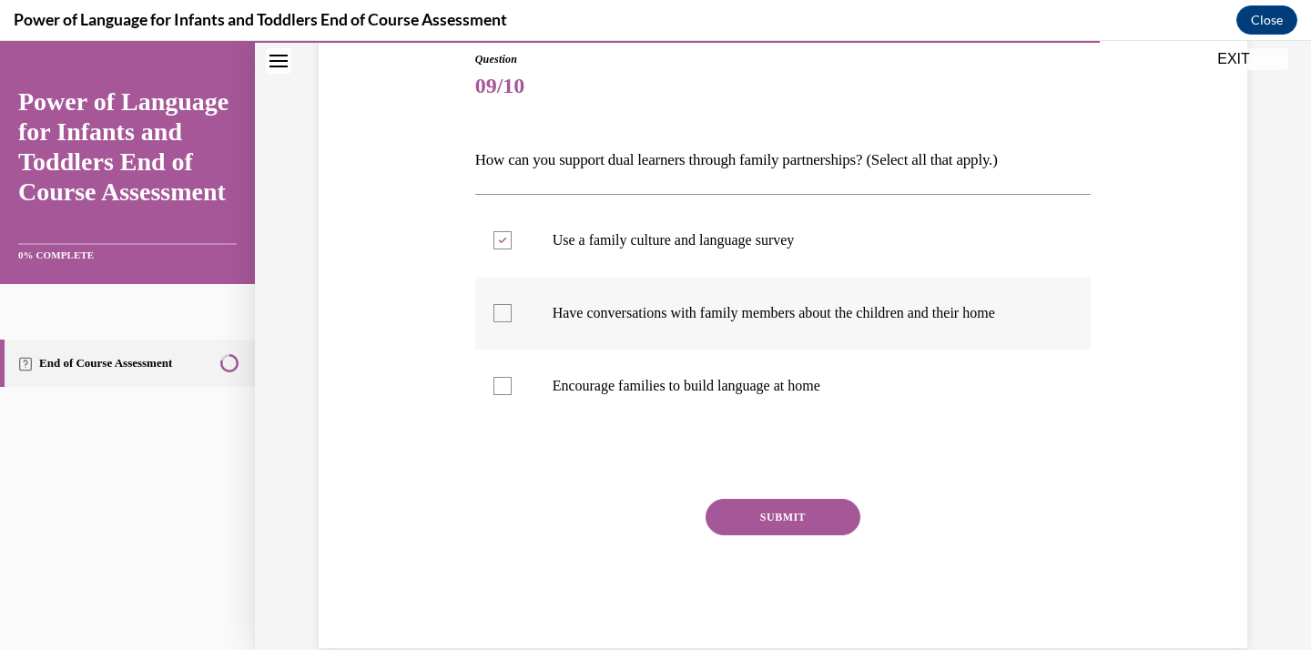
checkbox input "true"
click at [723, 372] on label "Encourage families to build language at home" at bounding box center [783, 386] width 616 height 73
click at [512, 377] on input "Encourage families to build language at home" at bounding box center [503, 386] width 18 height 18
checkbox input "true"
click at [757, 514] on button "SUBMIT" at bounding box center [783, 517] width 155 height 36
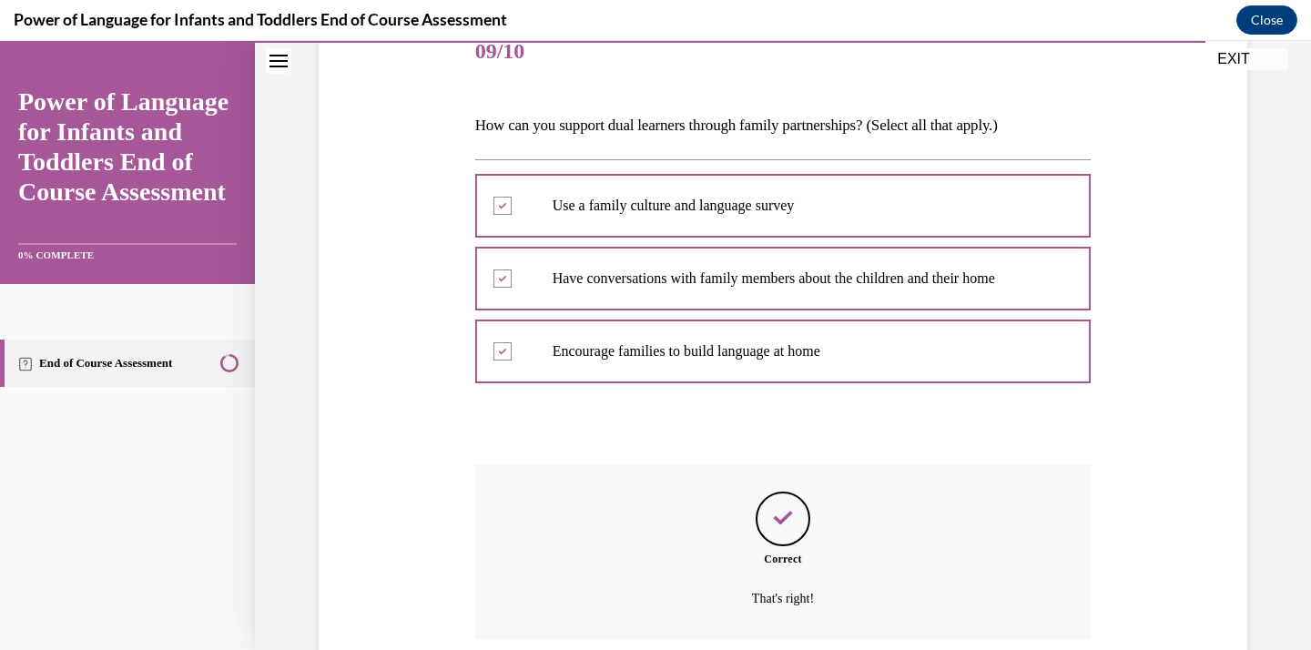
scroll to position [384, 0]
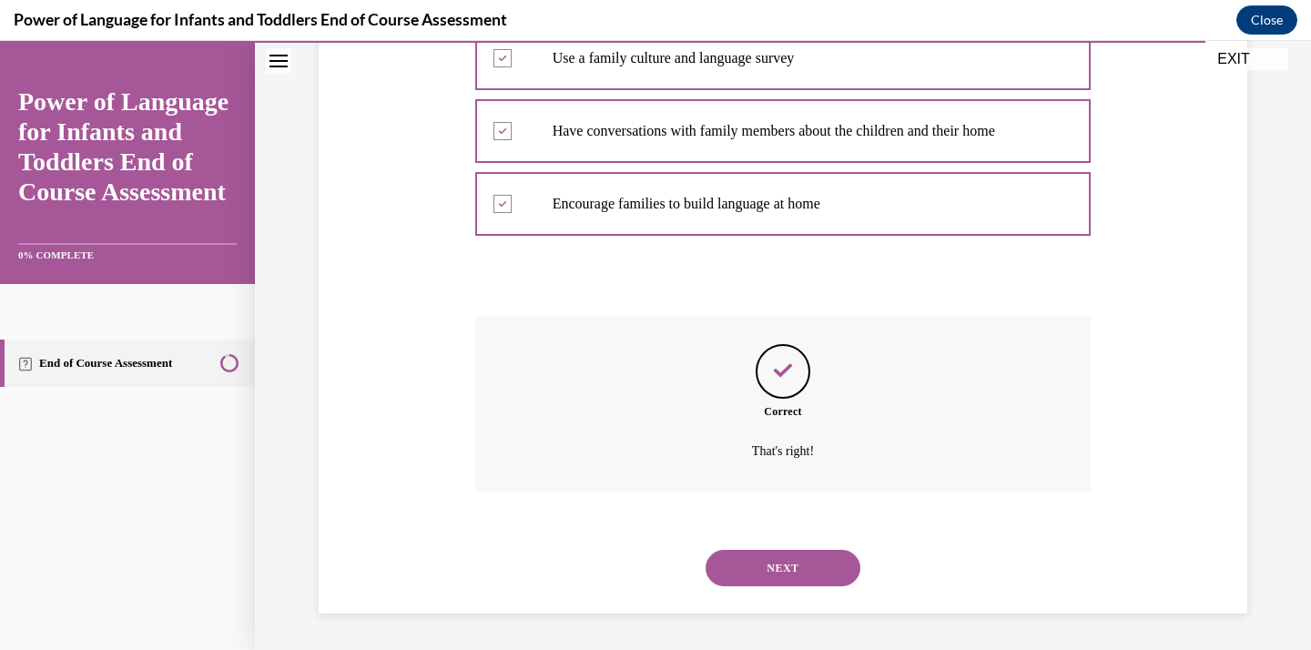
click at [768, 585] on button "NEXT" at bounding box center [783, 568] width 155 height 36
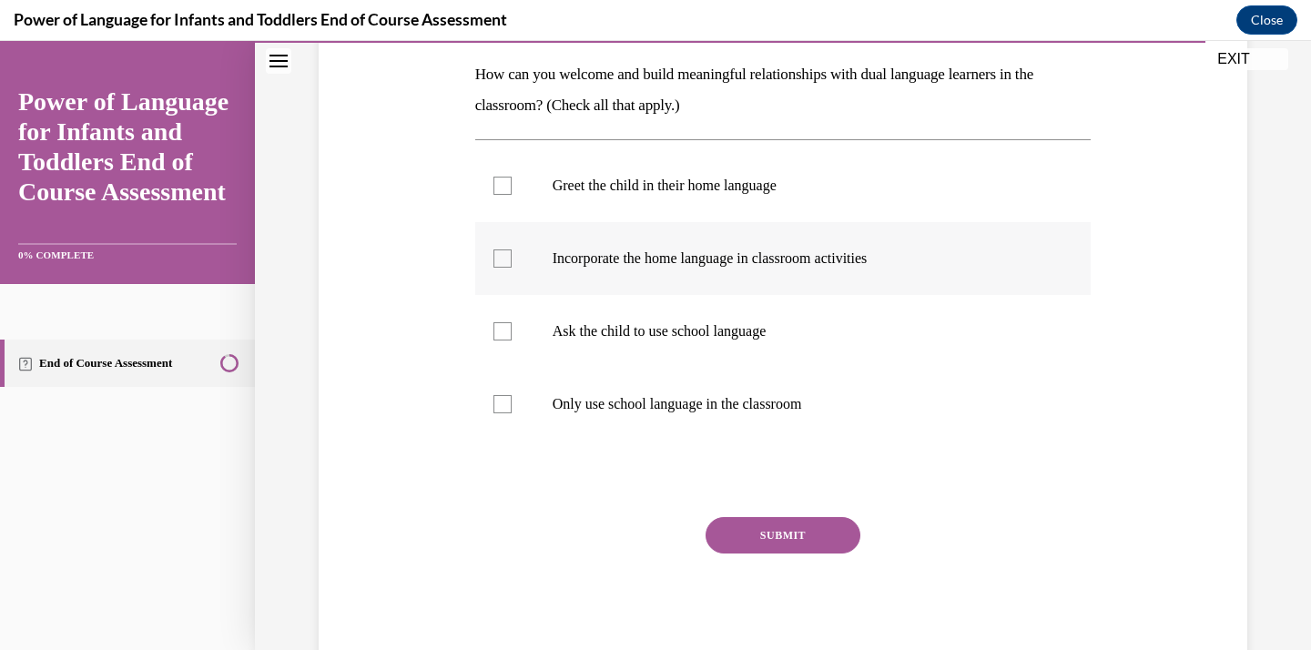
scroll to position [301, 0]
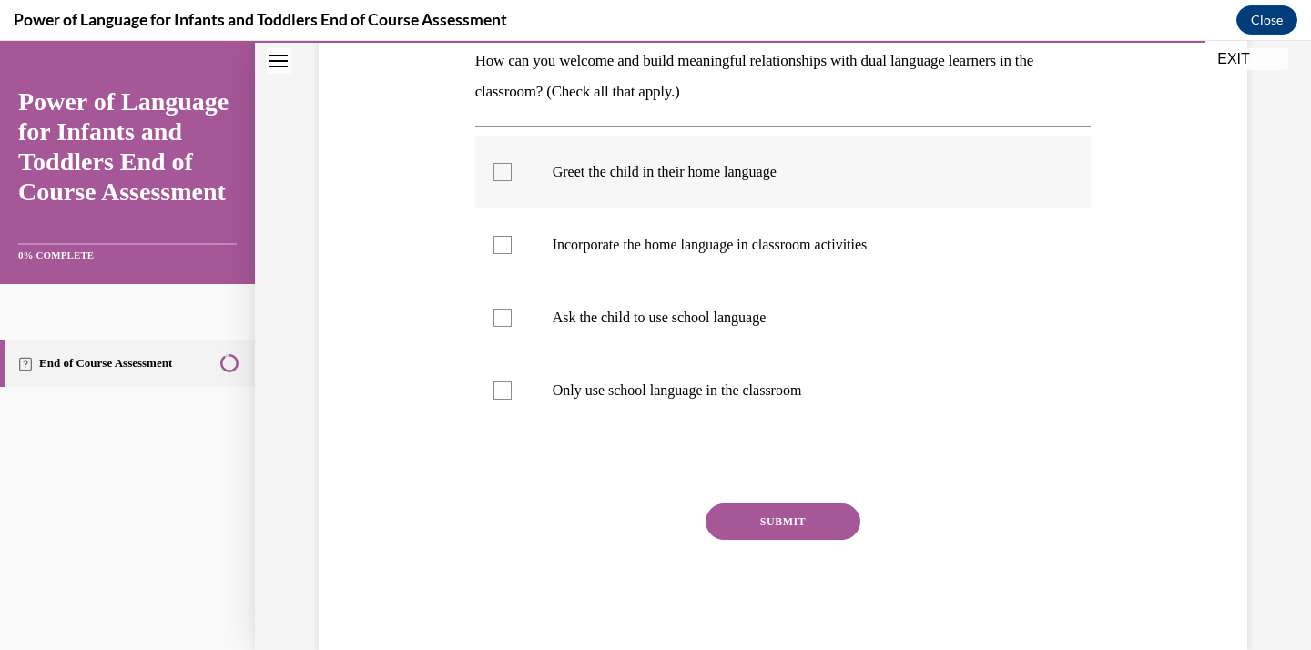
click at [722, 170] on p "Greet the child in their home language" at bounding box center [800, 172] width 494 height 18
click at [512, 170] on input "Greet the child in their home language" at bounding box center [503, 172] width 18 height 18
checkbox input "true"
click at [723, 257] on label "Incorporate the home language in classroom activities" at bounding box center [783, 245] width 616 height 73
click at [512, 254] on input "Incorporate the home language in classroom activities" at bounding box center [503, 245] width 18 height 18
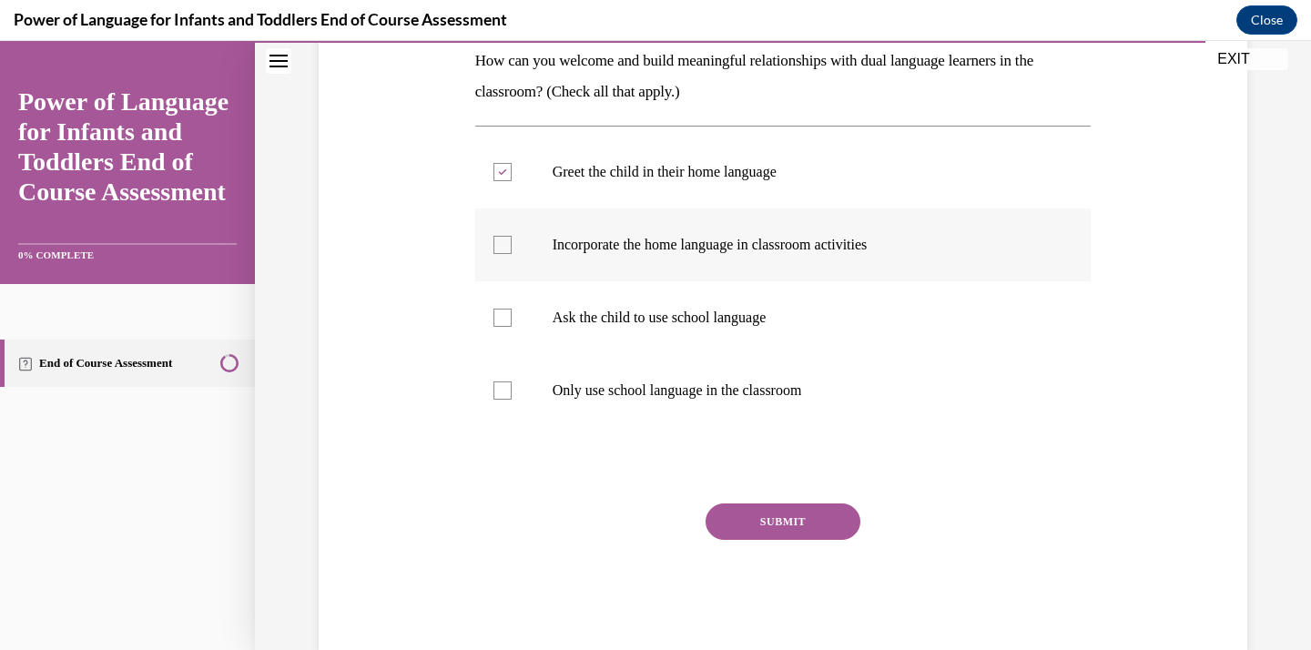
checkbox input "true"
drag, startPoint x: 735, startPoint y: 402, endPoint x: 544, endPoint y: 524, distance: 226.8
click at [544, 524] on div "Question 10/10 How can you welcome and build meaningful relationships with dual…" at bounding box center [783, 302] width 616 height 701
click at [758, 524] on button "SUBMIT" at bounding box center [783, 522] width 155 height 36
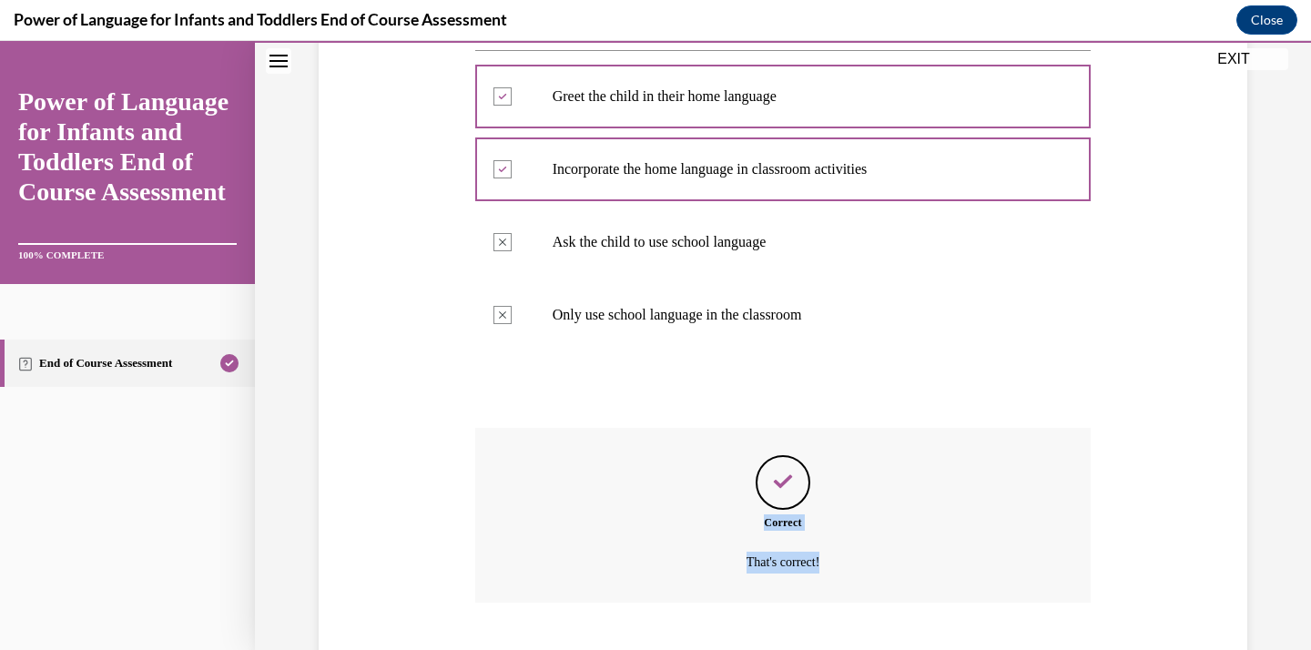
scroll to position [488, 0]
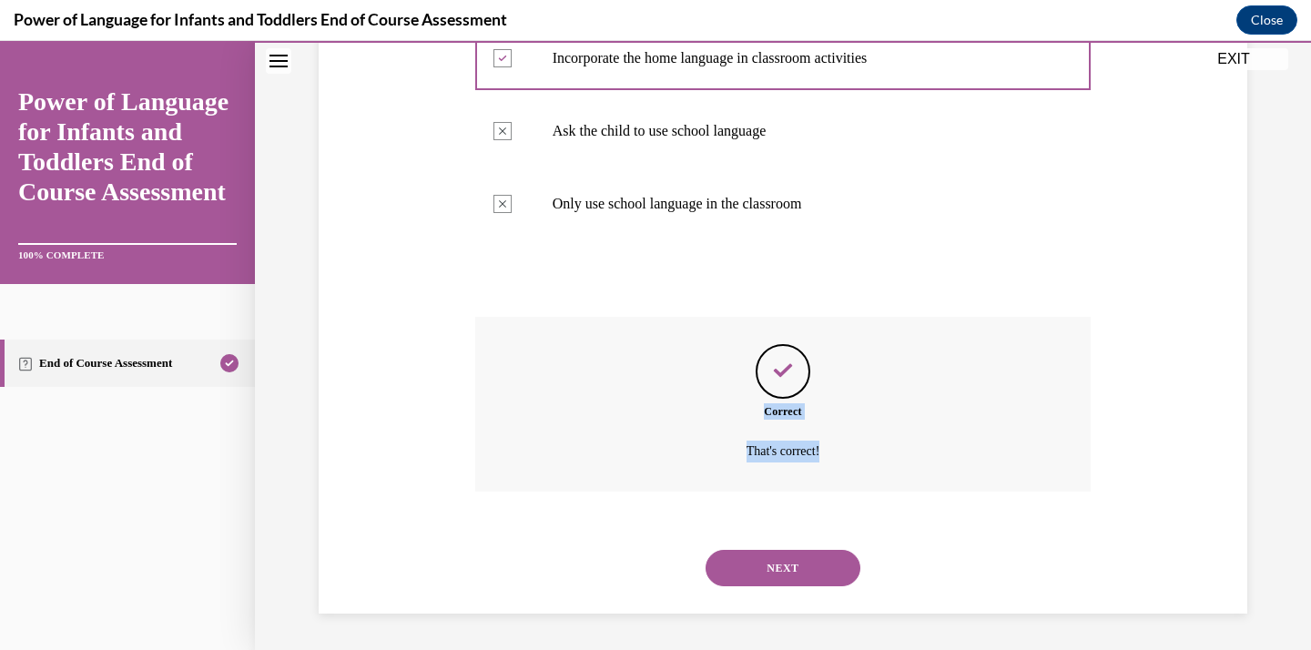
click at [763, 580] on button "NEXT" at bounding box center [783, 568] width 155 height 36
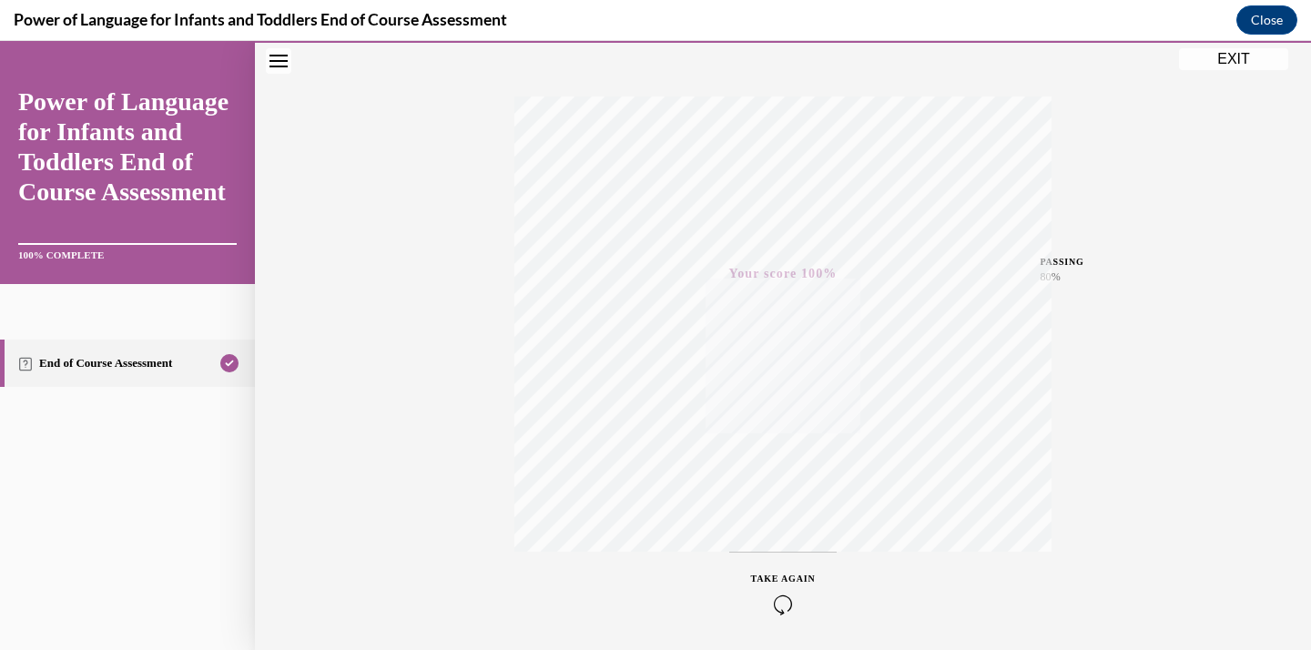
scroll to position [324, 0]
click at [1200, 45] on div "Quiz Results PASSING 80% Your score 100% Passed PASSING 80% Your score Your sco…" at bounding box center [783, 212] width 1056 height 876
click at [1200, 52] on button "EXIT" at bounding box center [1233, 59] width 109 height 22
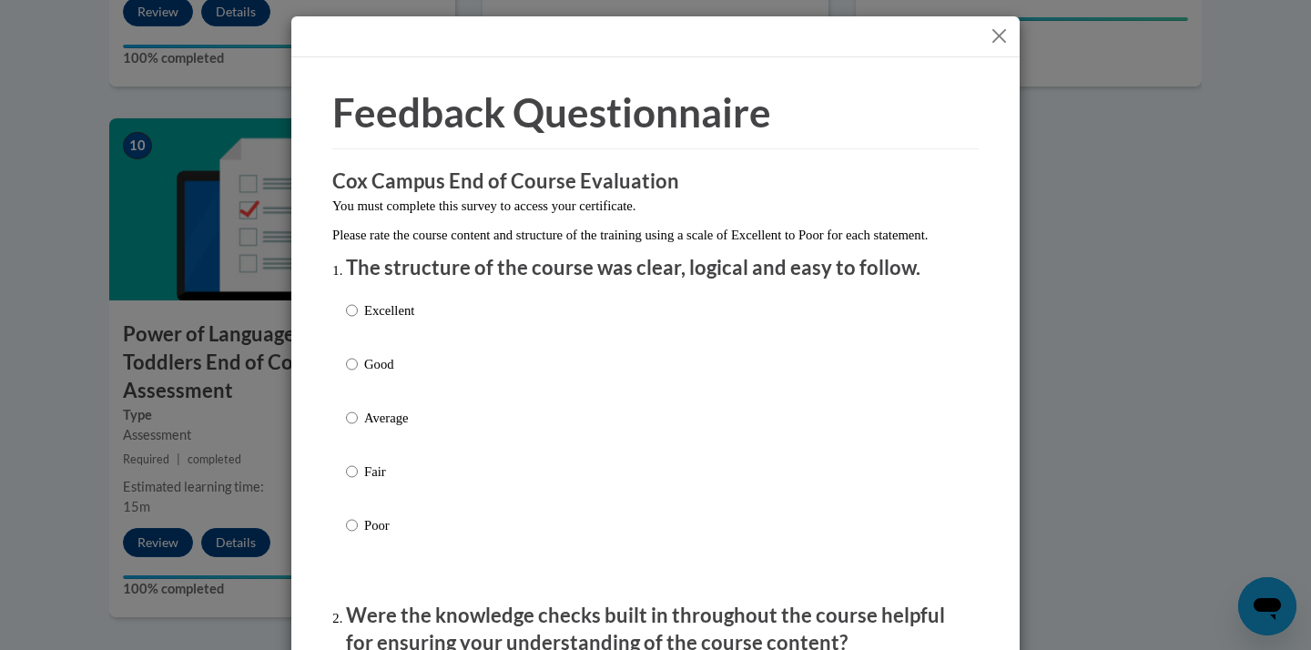
click at [379, 428] on p "Average" at bounding box center [389, 418] width 50 height 20
click at [358, 428] on input "Average" at bounding box center [352, 418] width 12 height 20
radio input "true"
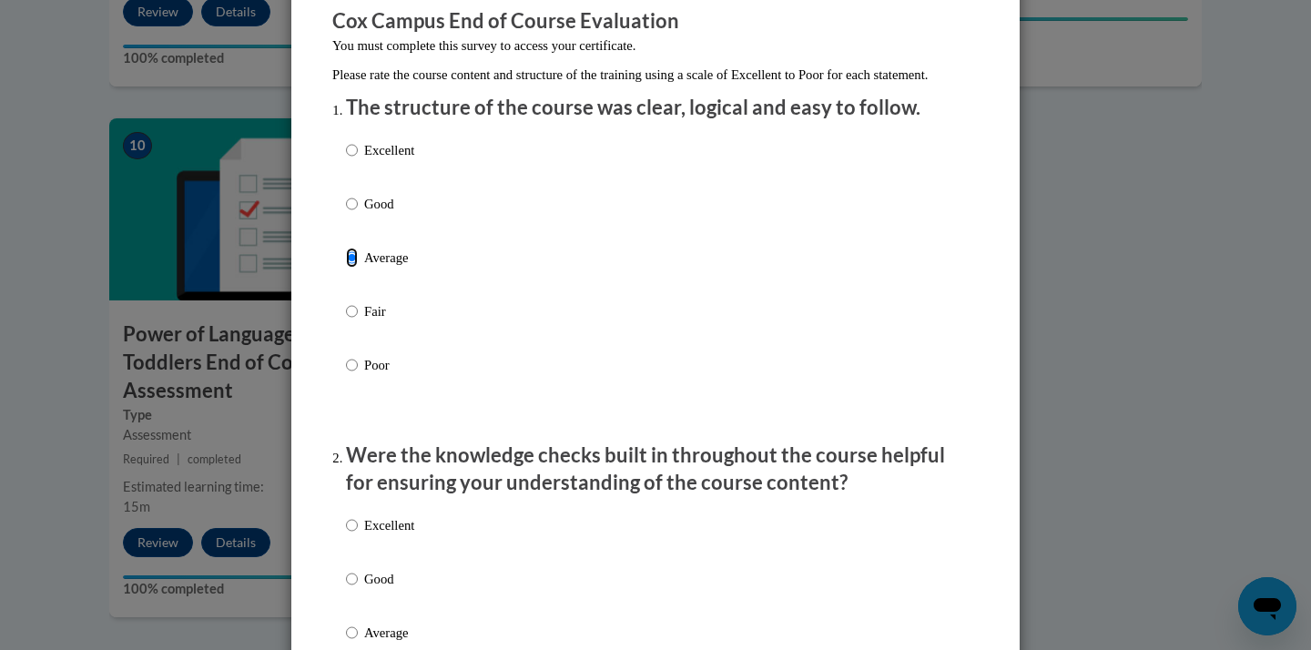
scroll to position [161, 0]
click at [371, 233] on label "Good" at bounding box center [380, 217] width 68 height 49
click at [358, 213] on input "Good" at bounding box center [352, 203] width 12 height 20
radio input "true"
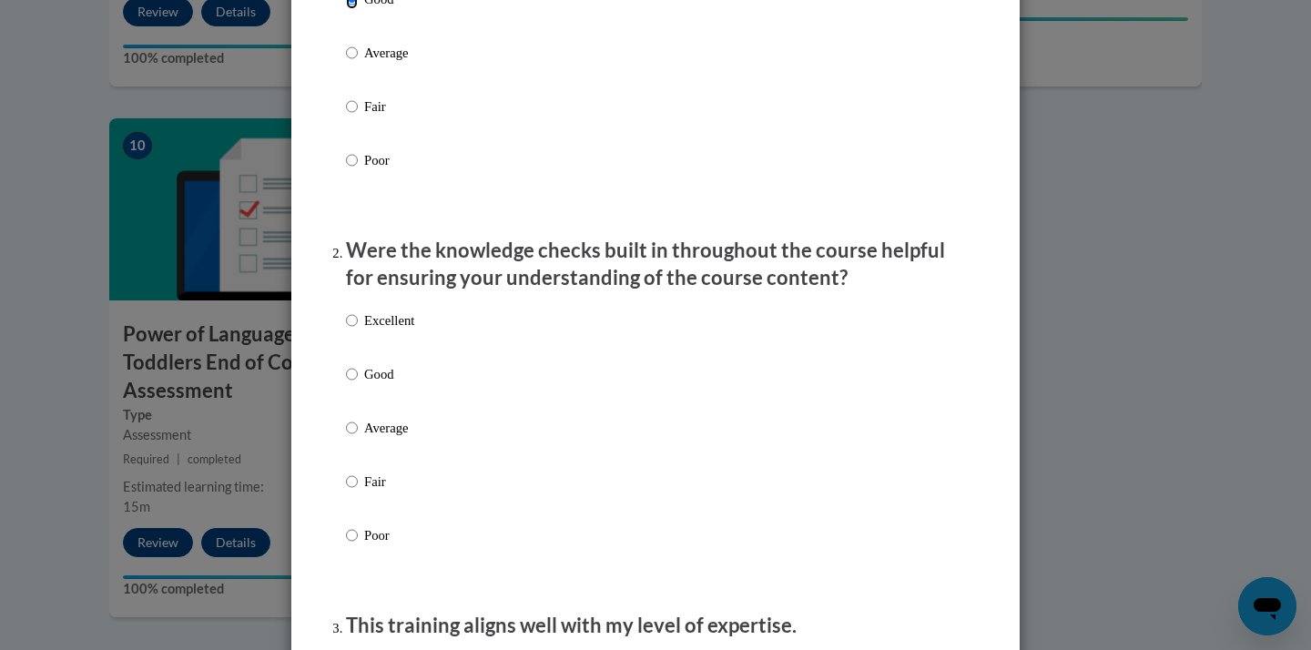
scroll to position [392, 0]
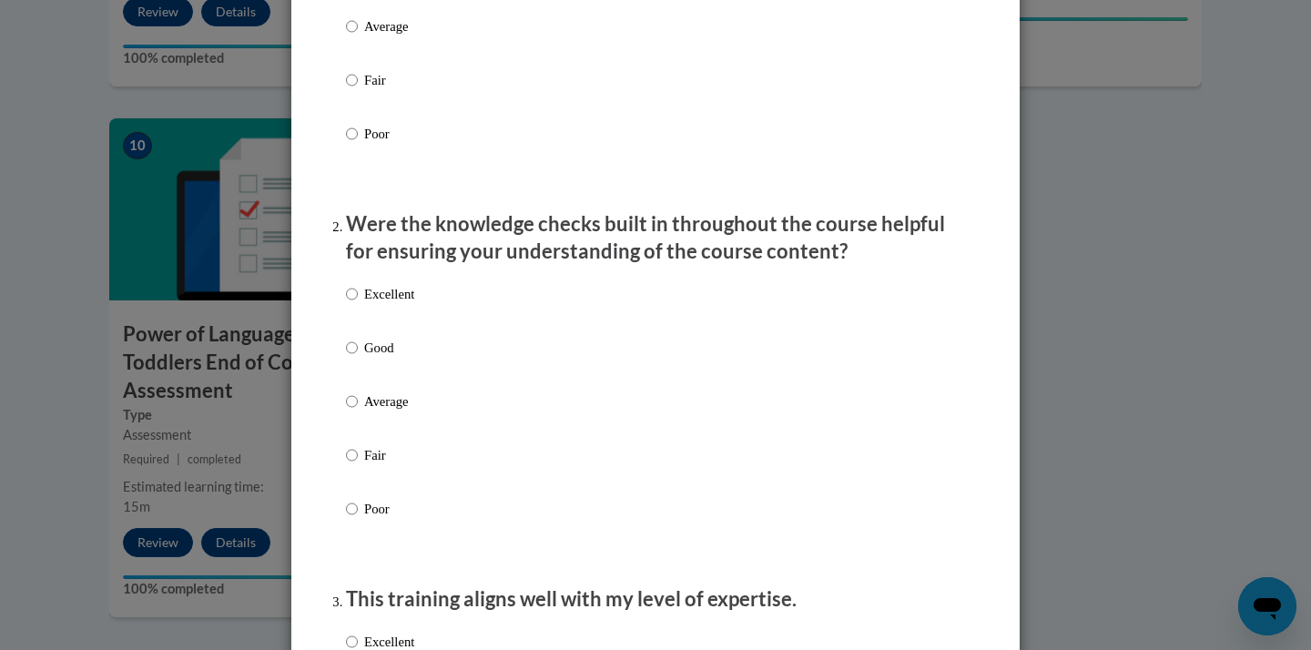
click at [388, 378] on label "Good" at bounding box center [380, 362] width 68 height 49
click at [358, 358] on input "Good" at bounding box center [352, 348] width 12 height 20
radio input "true"
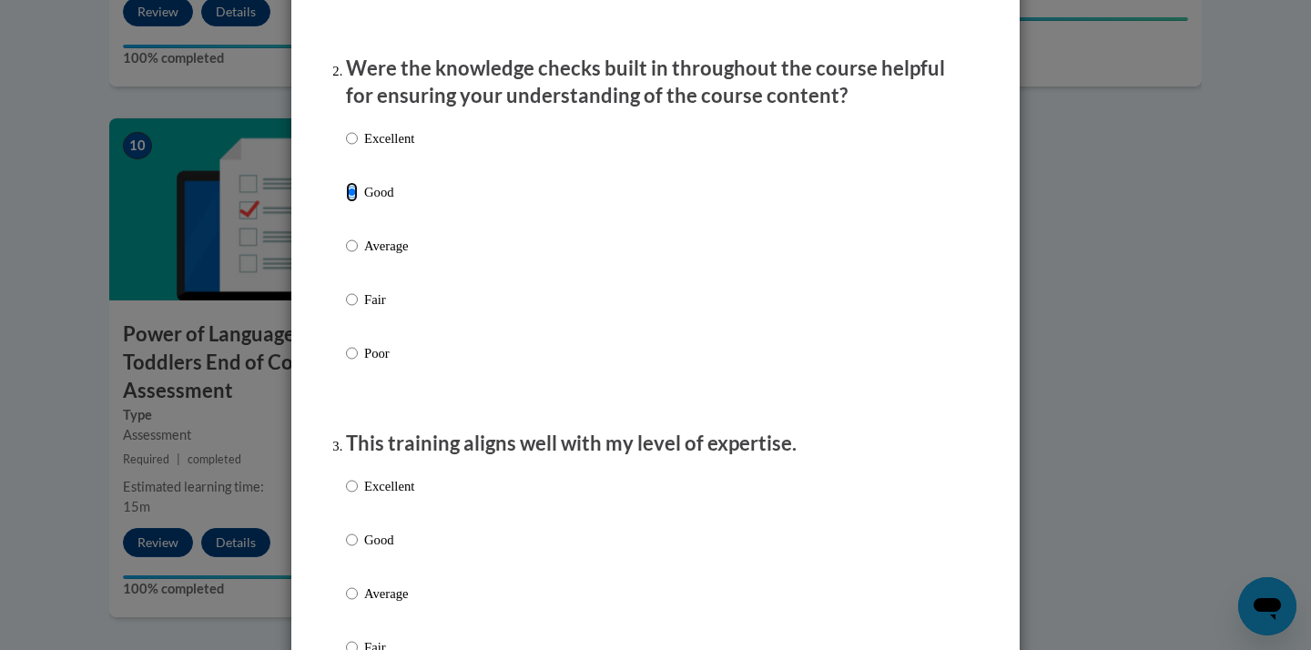
scroll to position [580, 0]
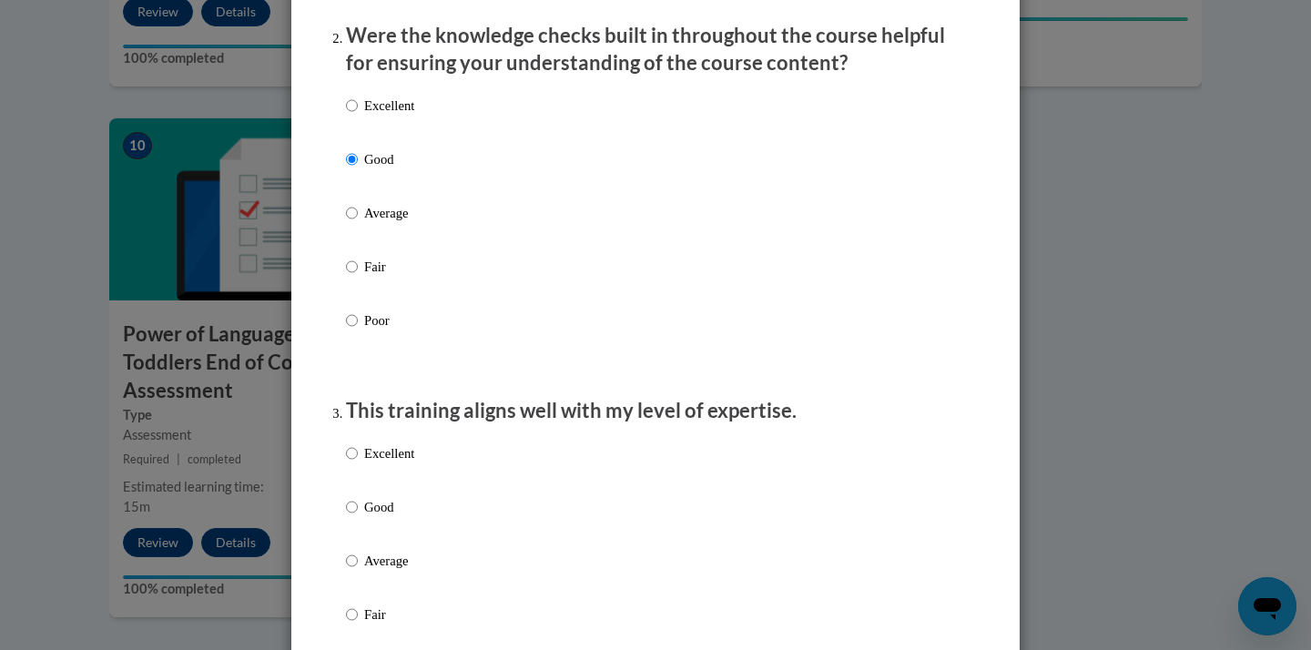
click at [354, 493] on label "Excellent" at bounding box center [380, 467] width 68 height 49
click at [354, 463] on input "Excellent" at bounding box center [352, 453] width 12 height 20
radio input "true"
click at [359, 516] on label "Good" at bounding box center [380, 521] width 68 height 49
click at [358, 516] on input "Good" at bounding box center [352, 507] width 12 height 20
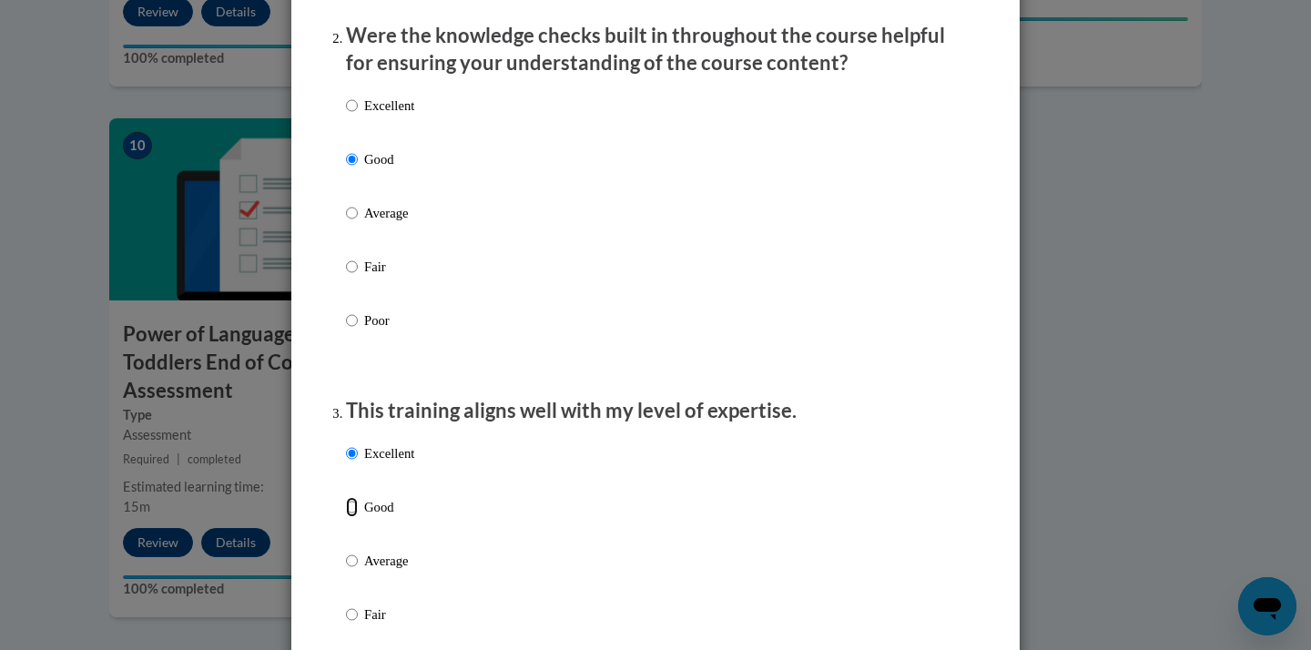
radio input "true"
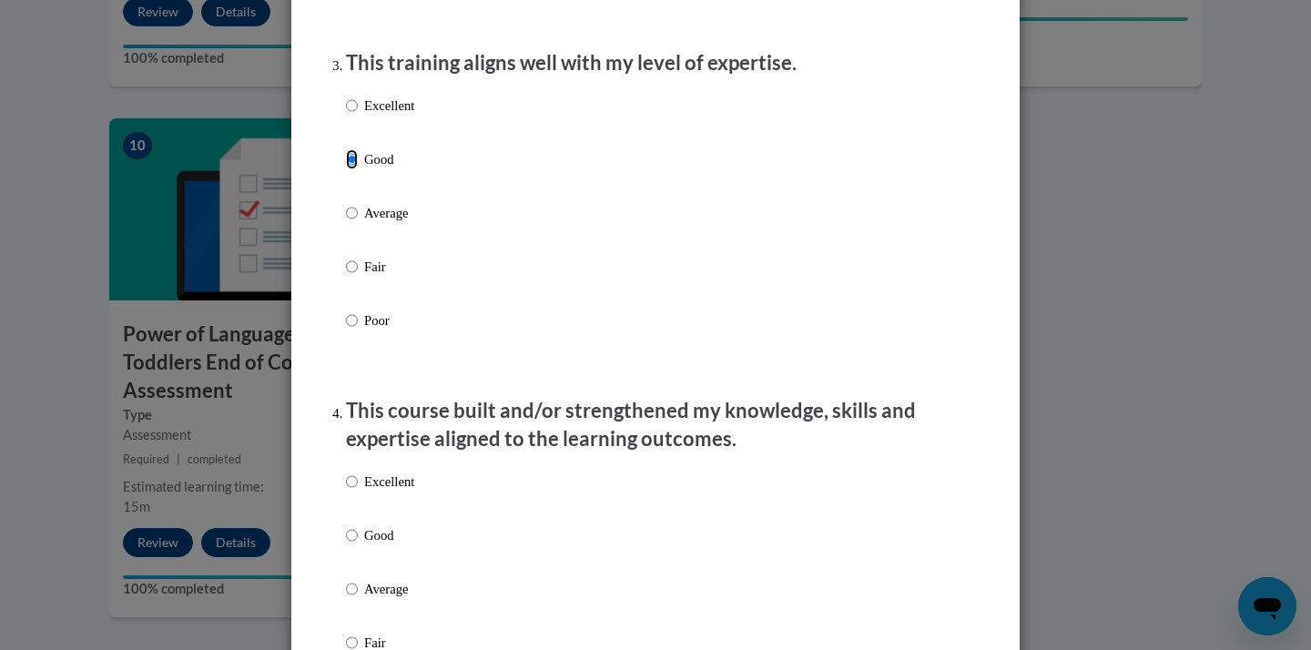
scroll to position [973, 0]
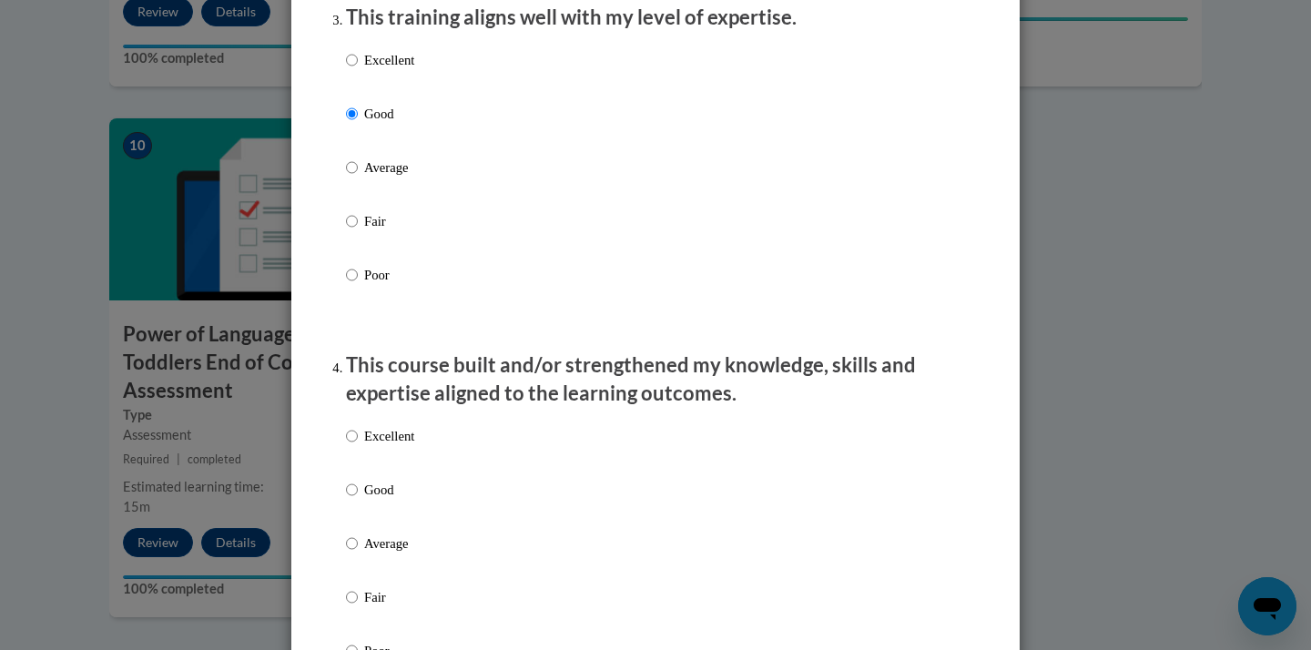
click at [364, 493] on div "Excellent Good Average Fair Poor" at bounding box center [380, 558] width 68 height 282
click at [365, 500] on p "Good" at bounding box center [389, 490] width 50 height 20
click at [358, 500] on input "Good" at bounding box center [352, 490] width 12 height 20
radio input "true"
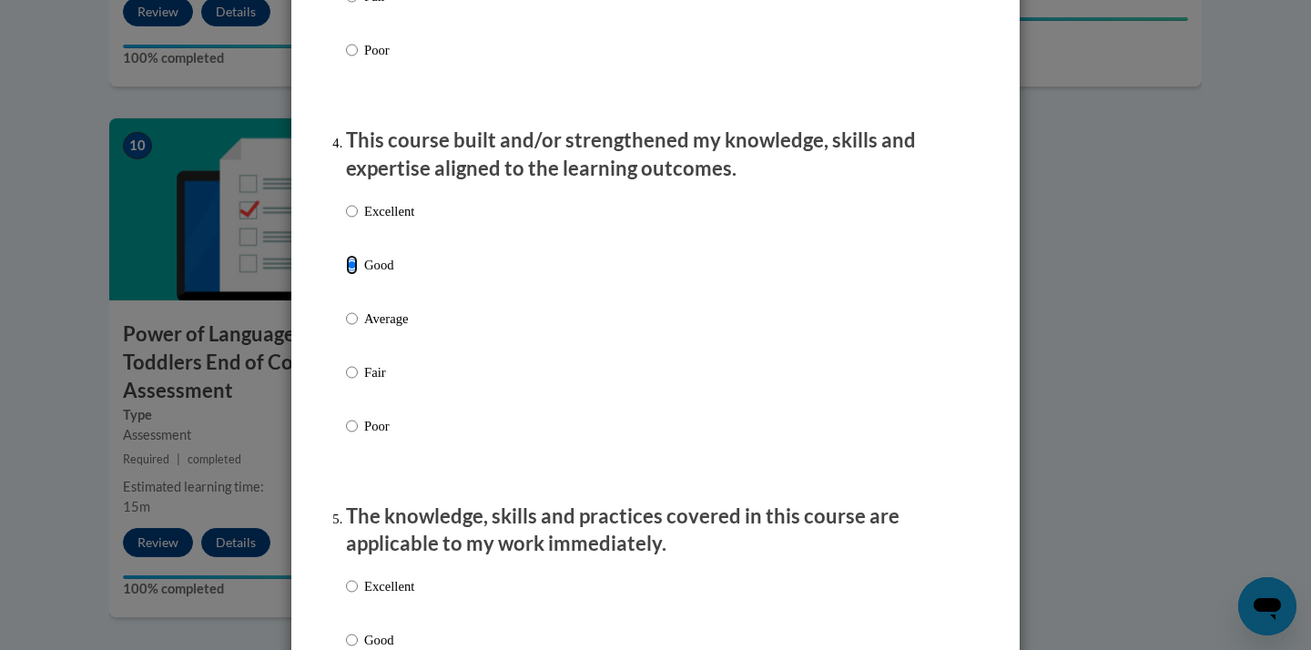
scroll to position [1476, 0]
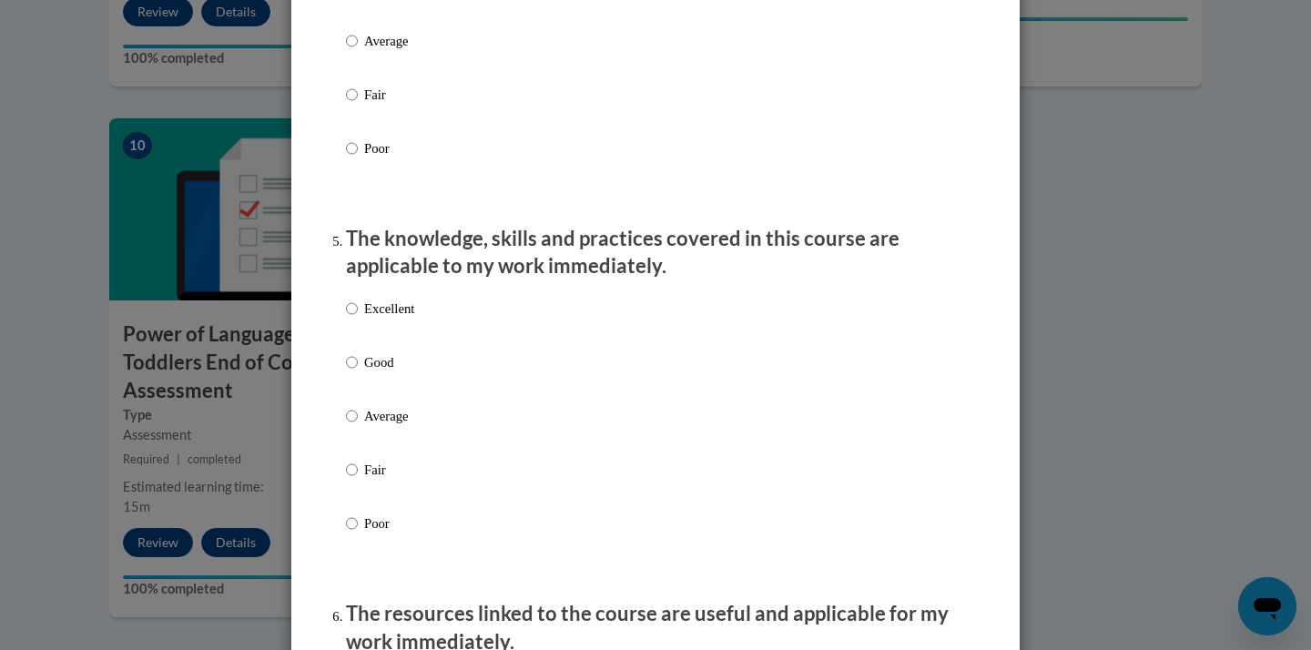
click at [365, 368] on p "Good" at bounding box center [389, 362] width 50 height 20
click at [358, 368] on input "Good" at bounding box center [352, 362] width 12 height 20
radio input "true"
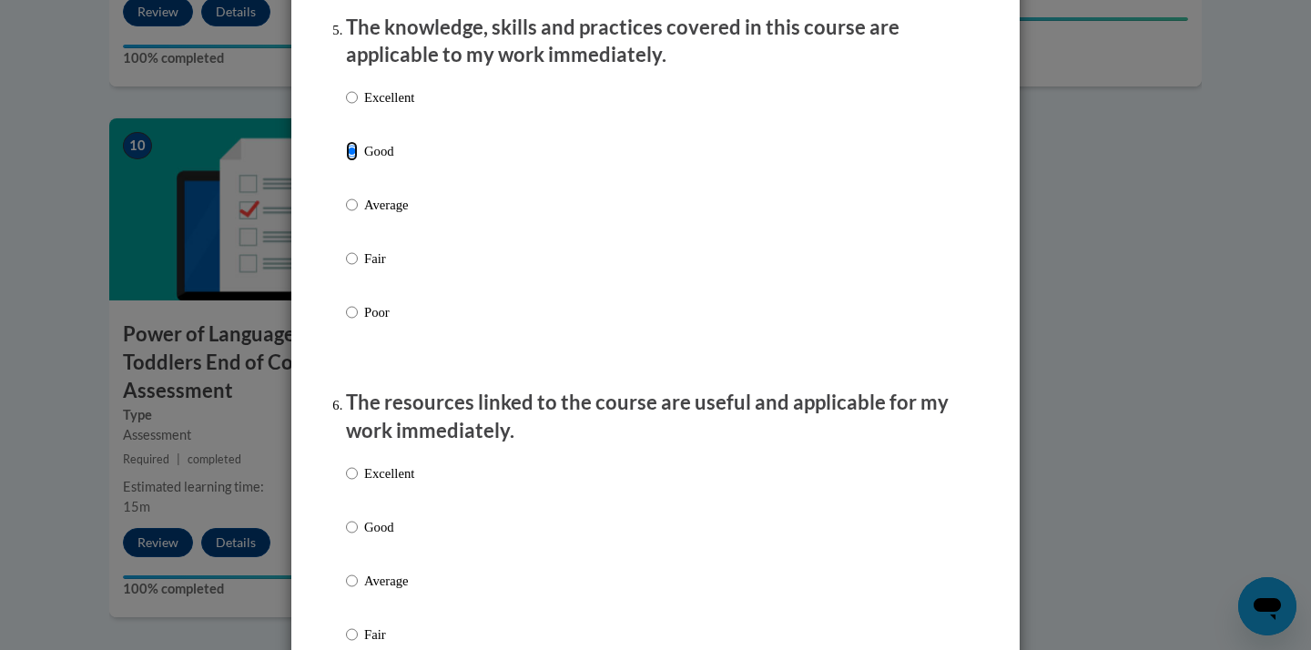
scroll to position [1714, 0]
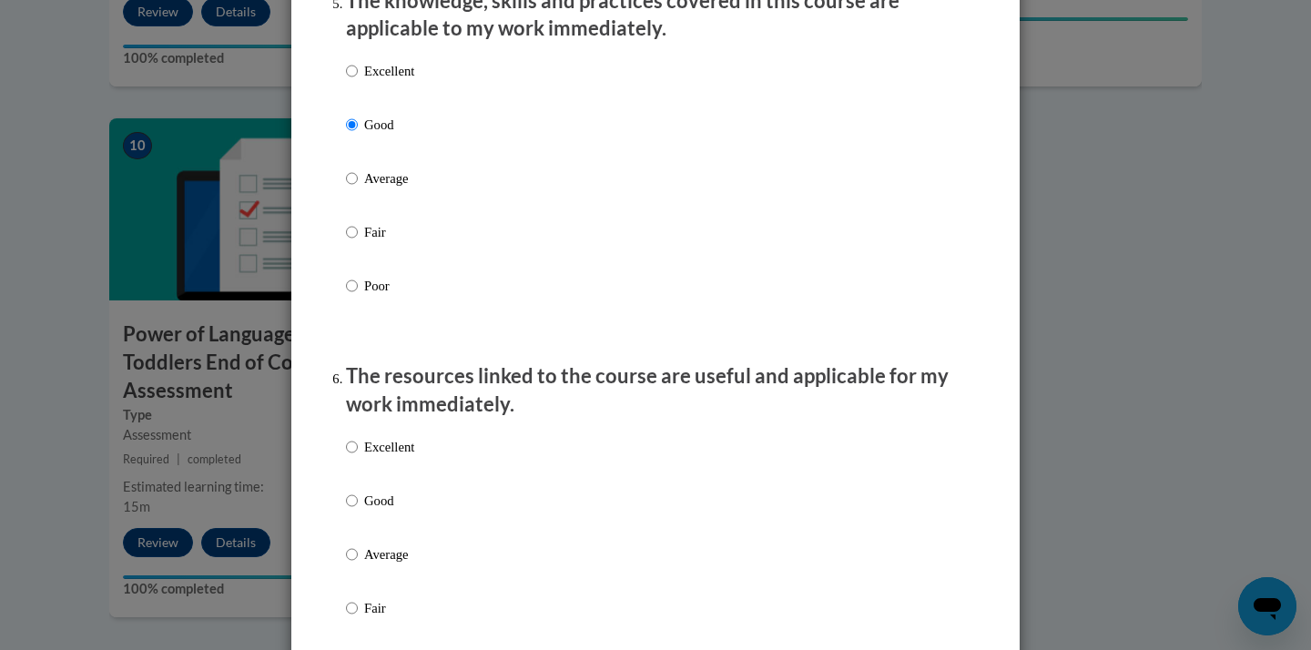
click at [367, 511] on p "Good" at bounding box center [389, 501] width 50 height 20
click at [358, 511] on input "Good" at bounding box center [352, 501] width 12 height 20
radio input "true"
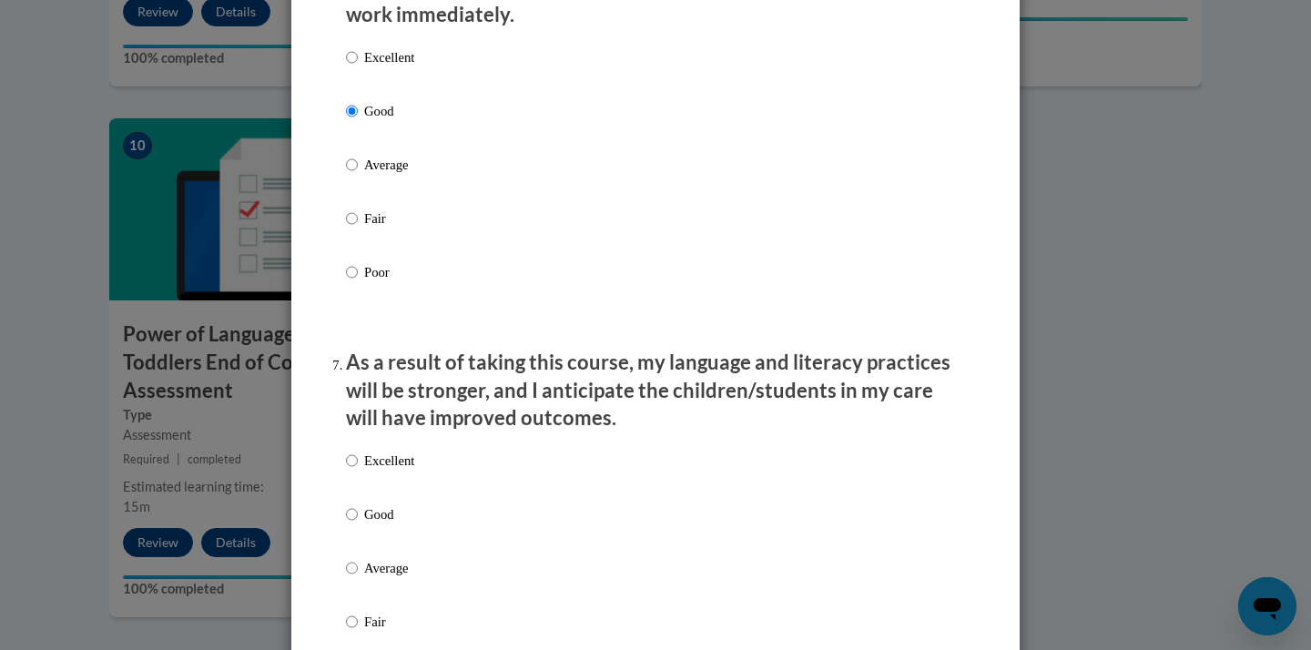
click at [367, 522] on p "Good" at bounding box center [389, 514] width 50 height 20
click at [358, 522] on input "Good" at bounding box center [352, 514] width 12 height 20
radio input "true"
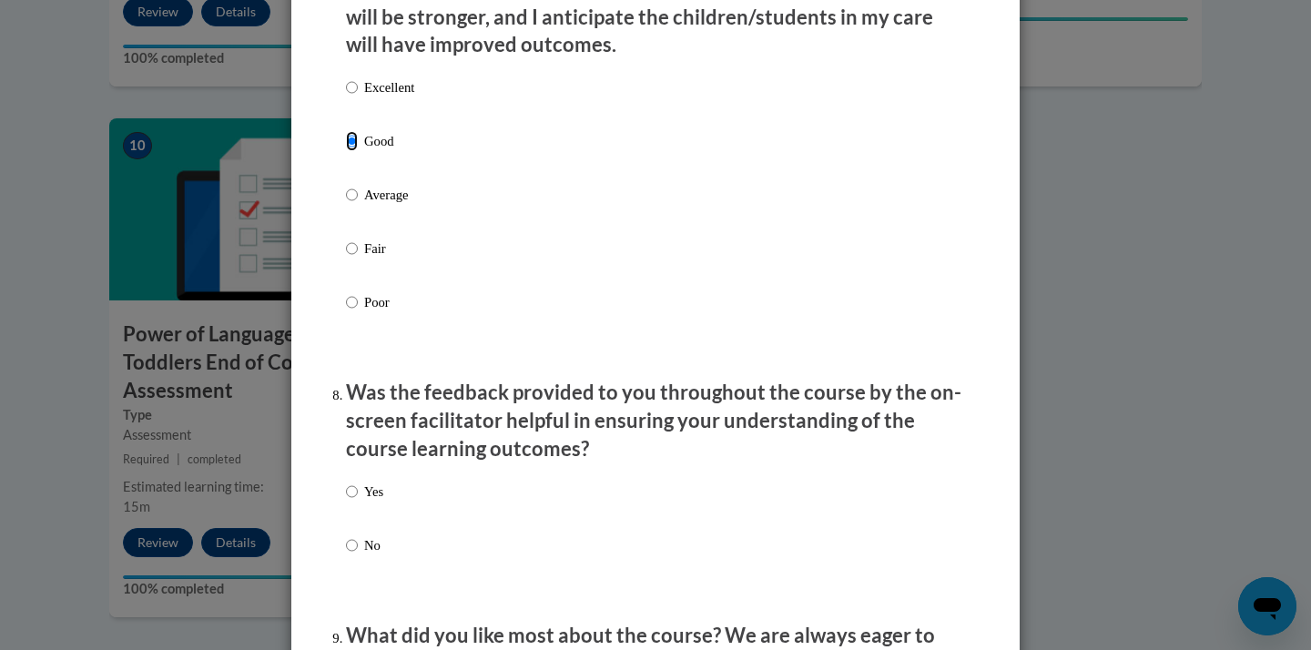
scroll to position [2478, 0]
click at [367, 522] on label "Yes" at bounding box center [364, 505] width 37 height 49
click at [358, 501] on input "Yes" at bounding box center [352, 491] width 12 height 20
radio input "true"
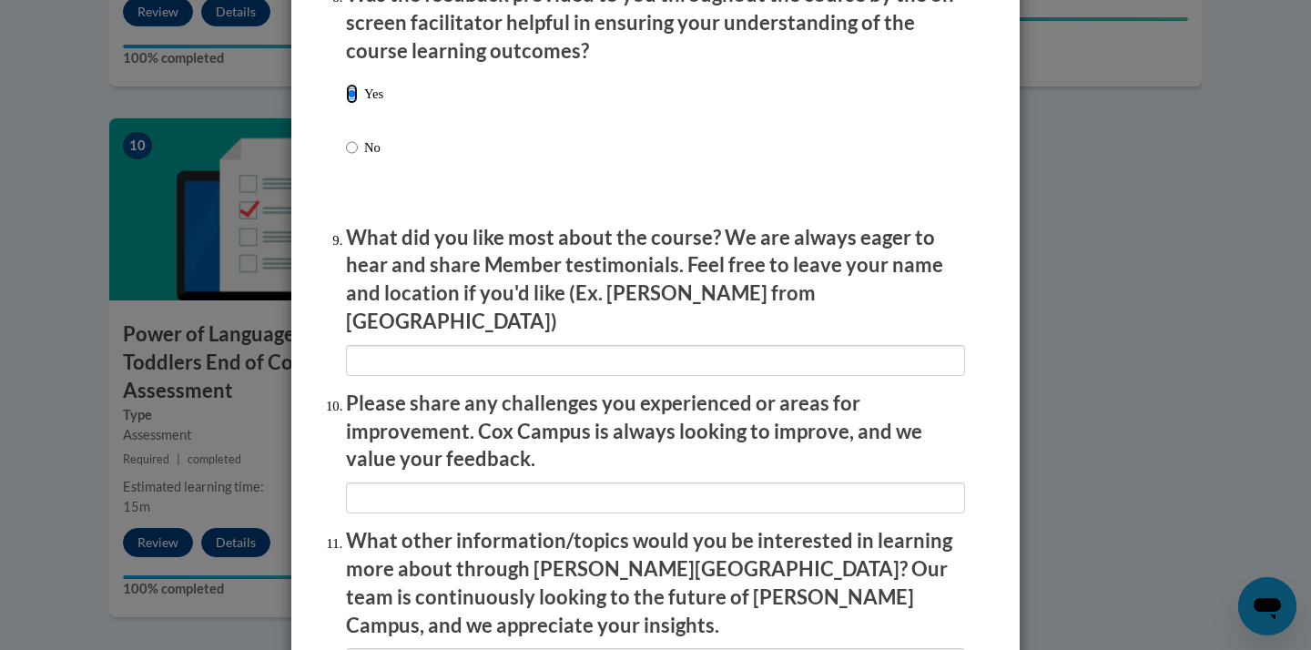
scroll to position [3133, 0]
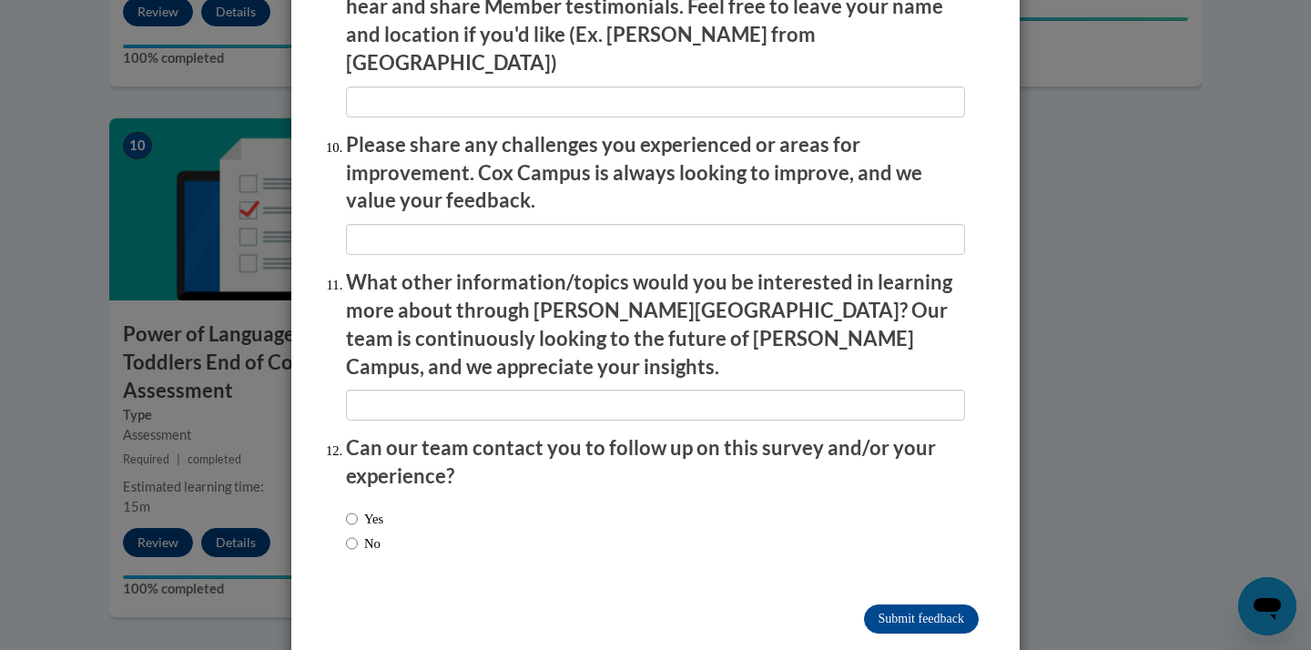
click at [383, 534] on span "No" at bounding box center [364, 544] width 37 height 20
click at [364, 534] on label "No" at bounding box center [363, 544] width 35 height 20
click at [358, 534] on input "No" at bounding box center [352, 544] width 12 height 20
radio input "true"
click at [898, 605] on input "Submit feedback" at bounding box center [921, 619] width 115 height 29
